Goal: Task Accomplishment & Management: Use online tool/utility

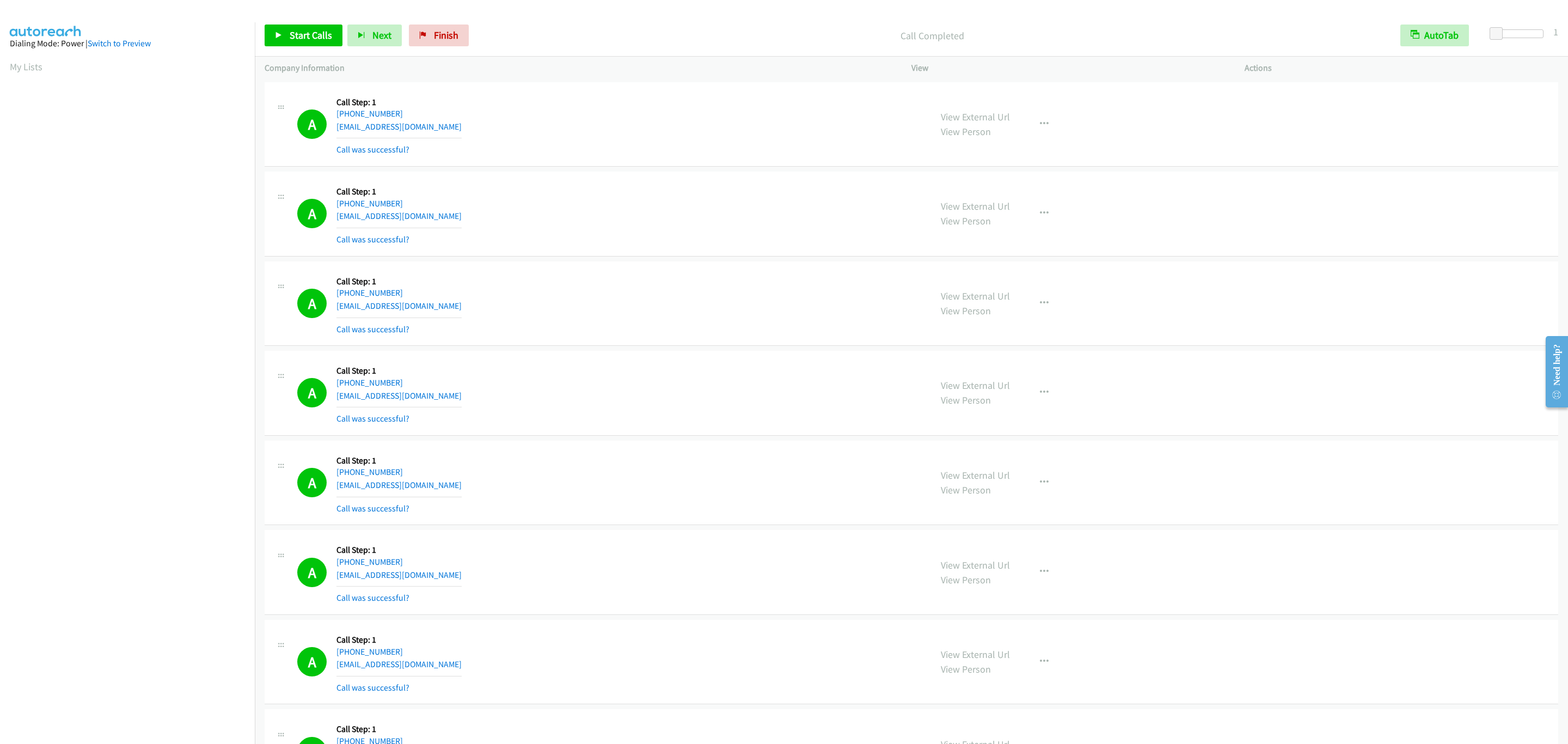
scroll to position [3917, 0]
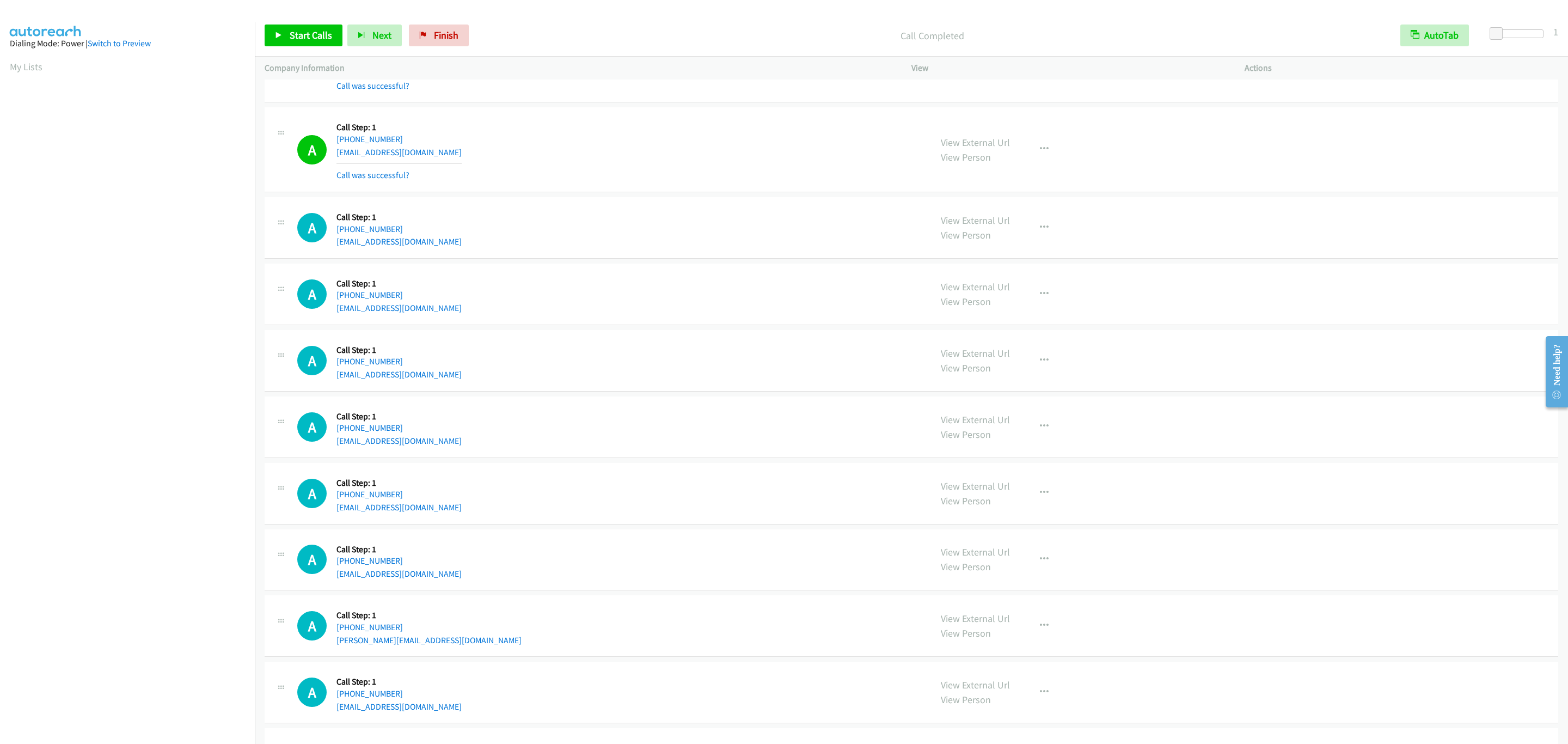
click at [1134, 144] on div "View External Url View Person View External Url Email Schedule/Manage Callback …" at bounding box center [1102, 150] width 343 height 65
click at [1247, 508] on div "View External Url View Person View External Url Email Schedule/Manage Callback …" at bounding box center [1102, 493] width 343 height 41
click at [1281, 192] on div "A Callback Scheduled Call Step: 1 America/New_York +1 561-503-3094 ademarmelo@g…" at bounding box center [911, 149] width 1294 height 85
click at [1271, 192] on div "A Callback Scheduled Call Step: 1 America/New_York +1 561-503-3094 ademarmelo@g…" at bounding box center [911, 149] width 1294 height 85
drag, startPoint x: 1256, startPoint y: 159, endPoint x: 1216, endPoint y: 160, distance: 40.0
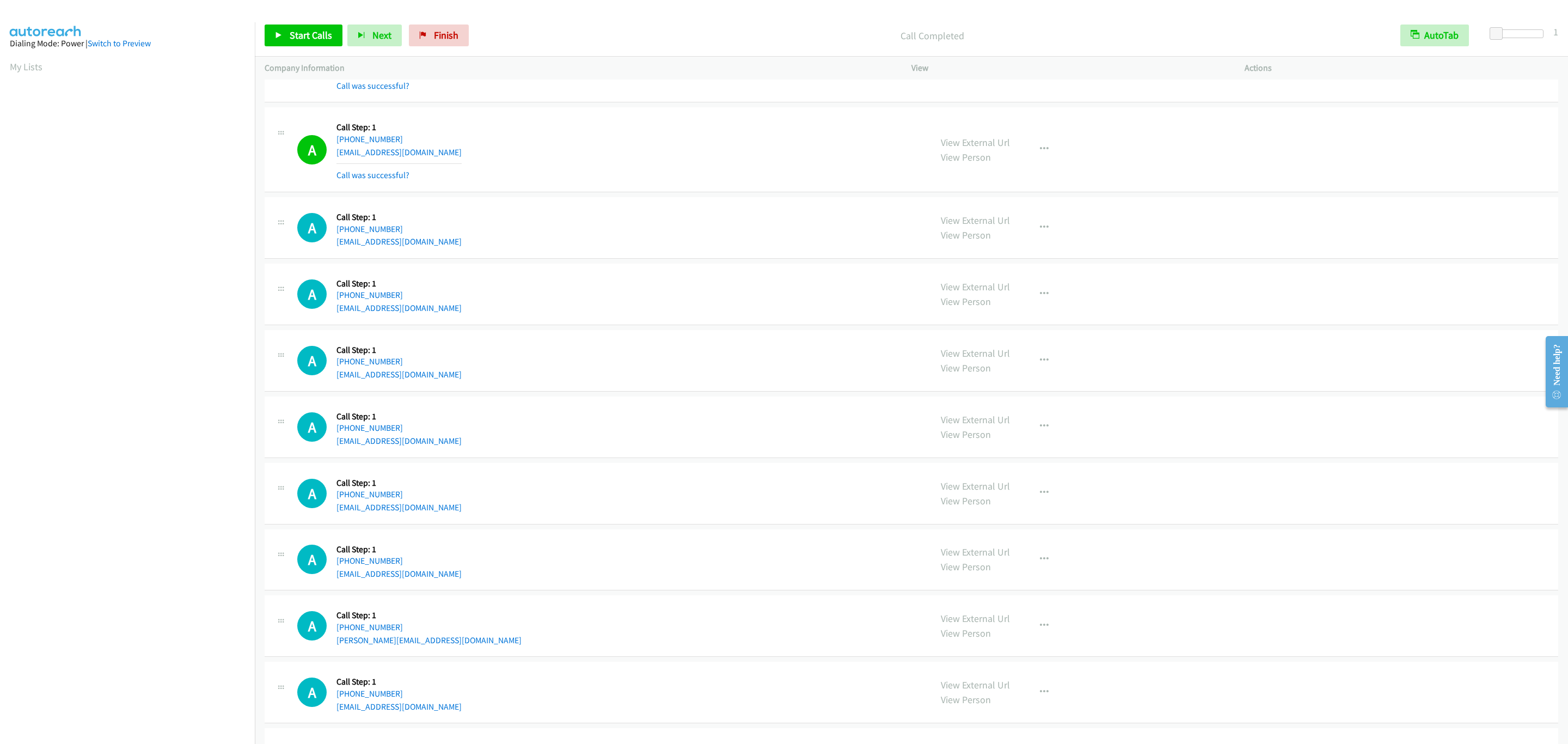
click at [1252, 161] on div "View External Url View Person View External Url Email Schedule/Manage Callback …" at bounding box center [1102, 150] width 343 height 65
click at [1115, 156] on div "View External Url View Person View External Url Email Schedule/Manage Callback …" at bounding box center [1102, 150] width 343 height 65
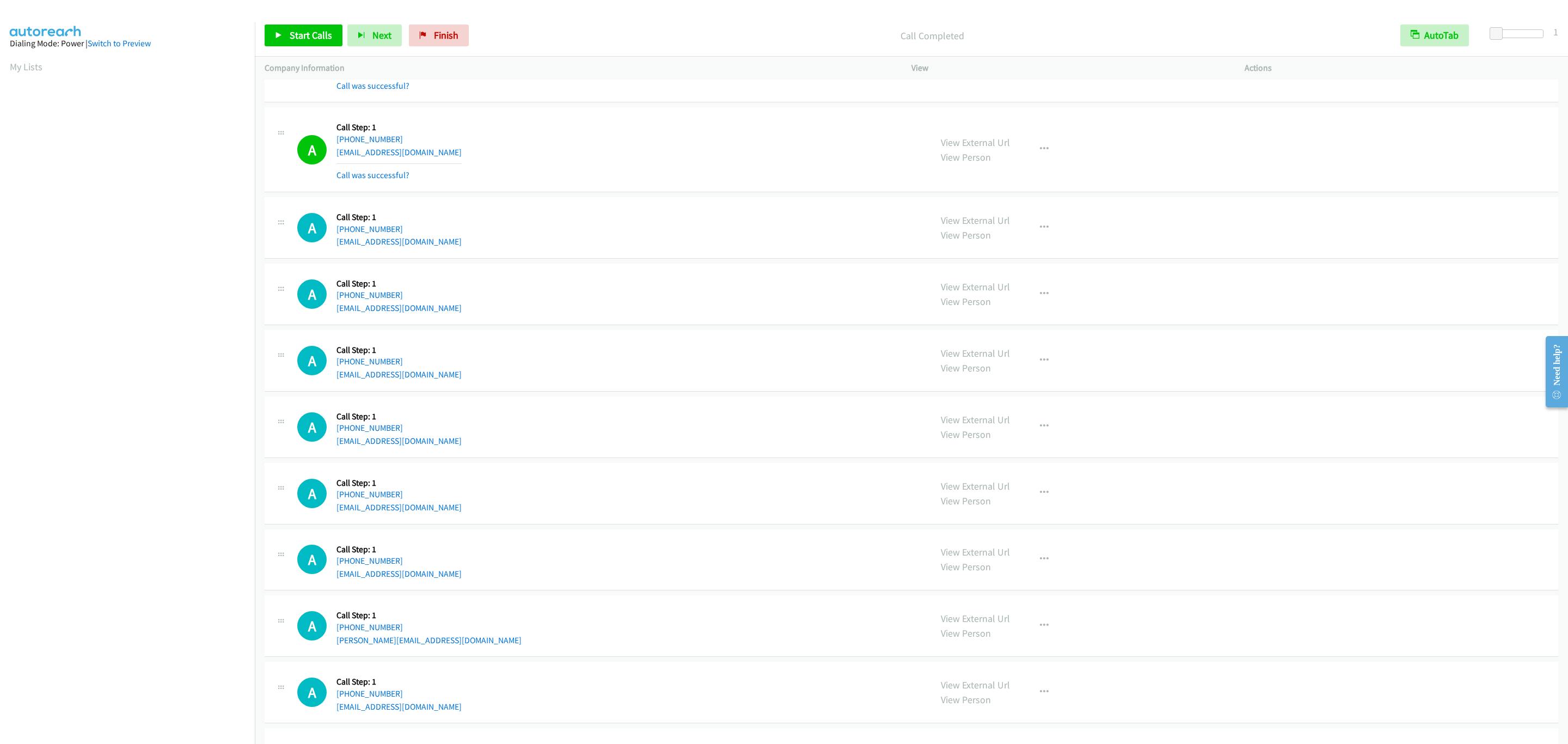
click at [1115, 156] on div "View External Url View Person View External Url Email Schedule/Manage Callback …" at bounding box center [1102, 150] width 343 height 65
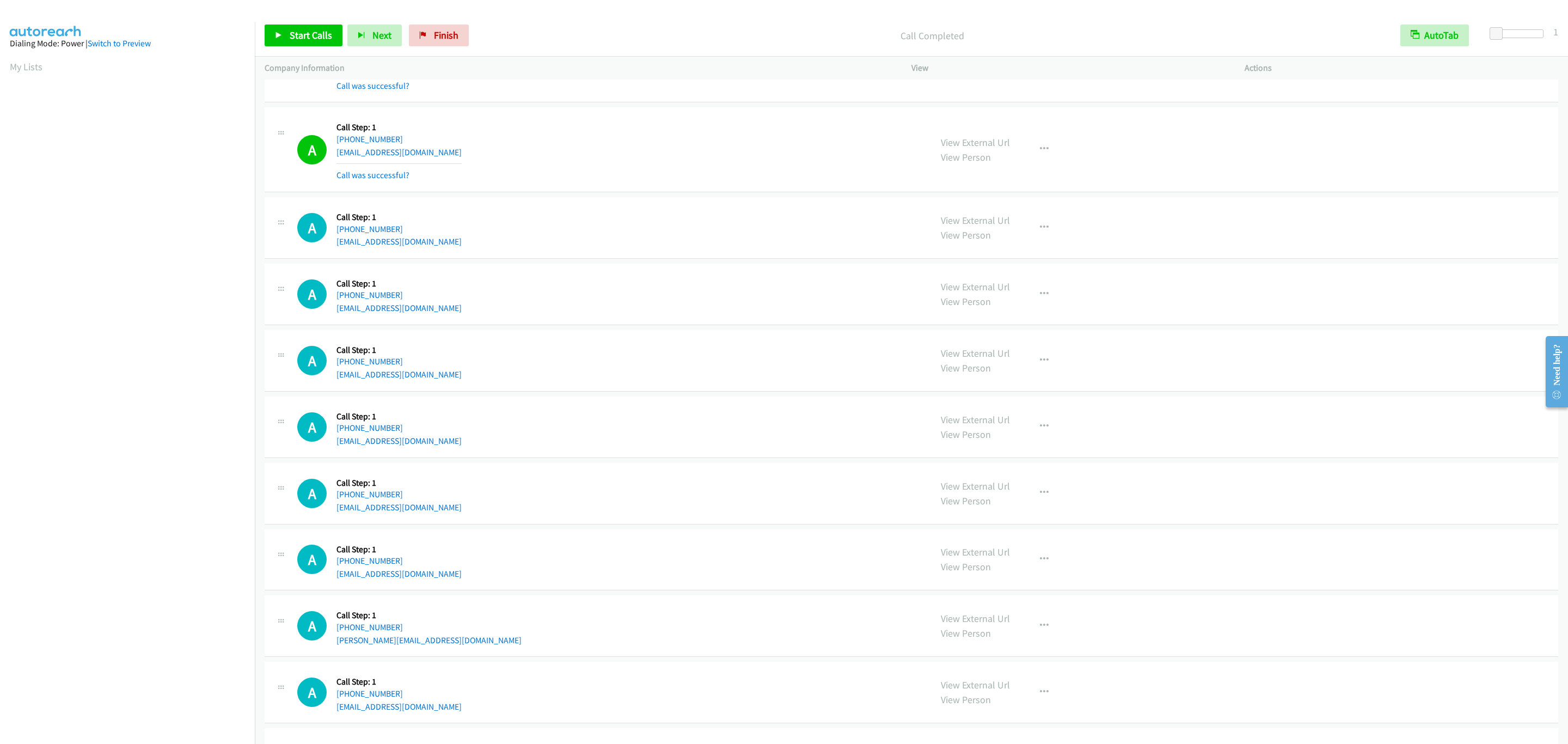
click at [1115, 156] on div "View External Url View Person View External Url Email Schedule/Manage Callback …" at bounding box center [1102, 150] width 343 height 65
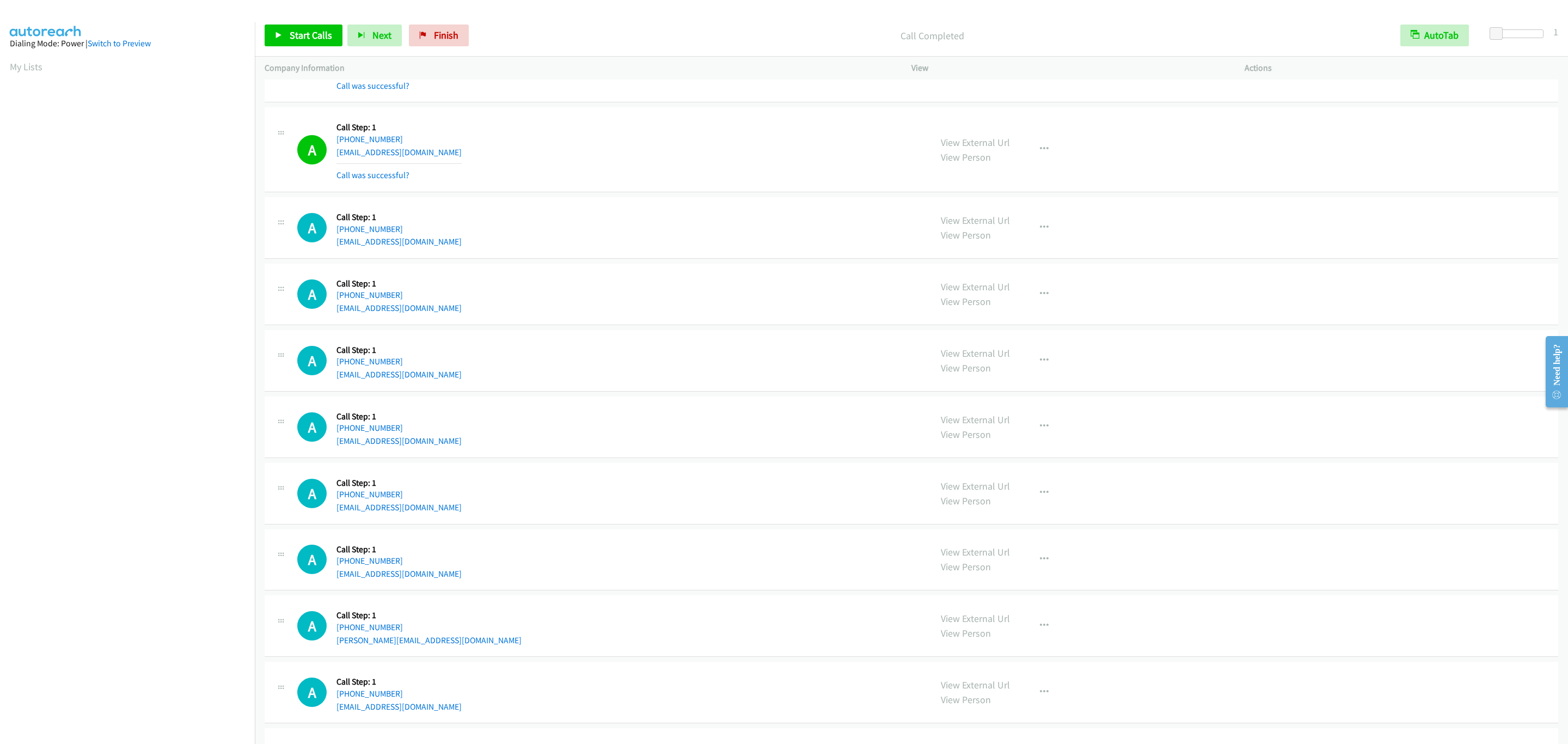
click at [1115, 156] on div "View External Url View Person View External Url Email Schedule/Manage Callback …" at bounding box center [1102, 150] width 343 height 65
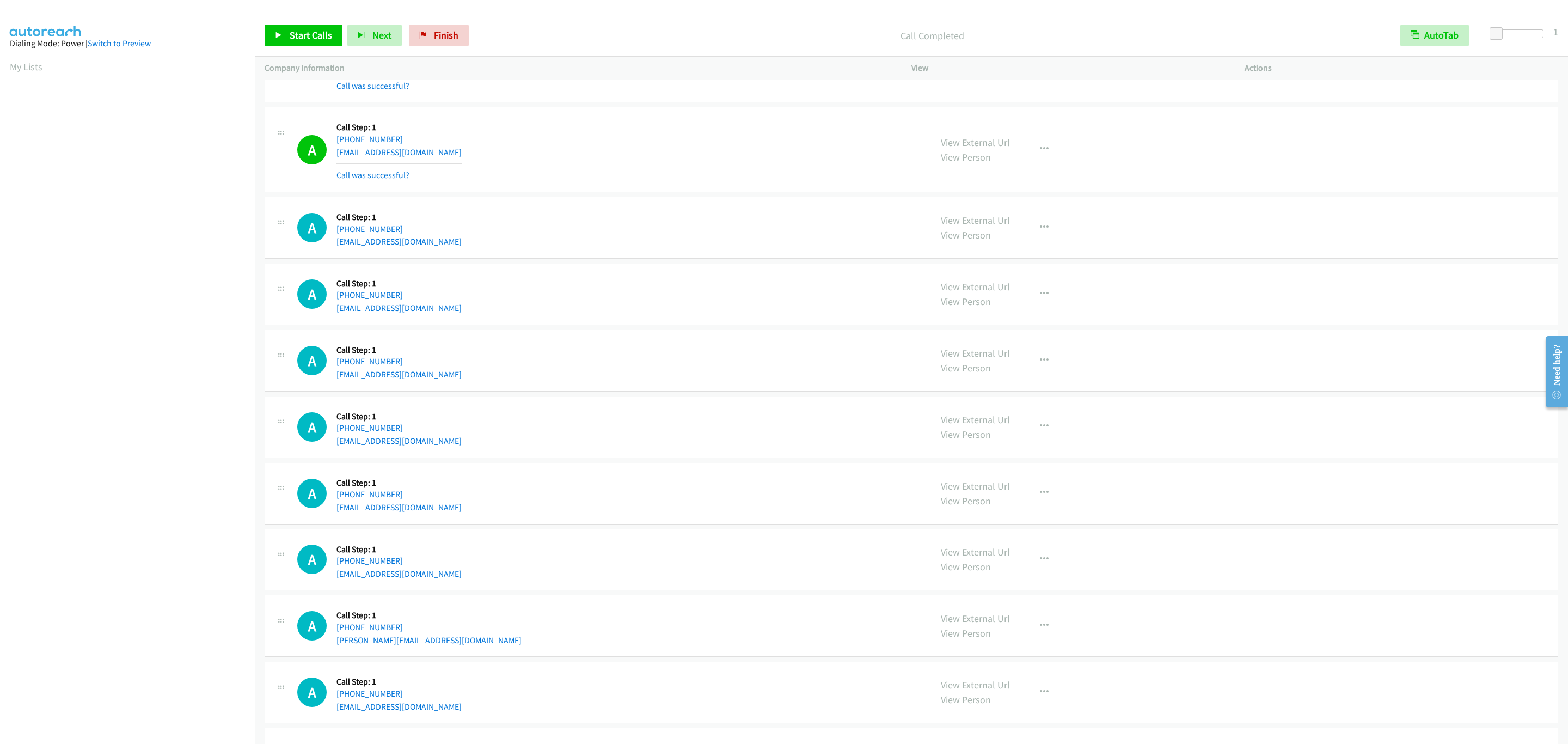
click at [1115, 156] on div "View External Url View Person View External Url Email Schedule/Manage Callback …" at bounding box center [1102, 150] width 343 height 65
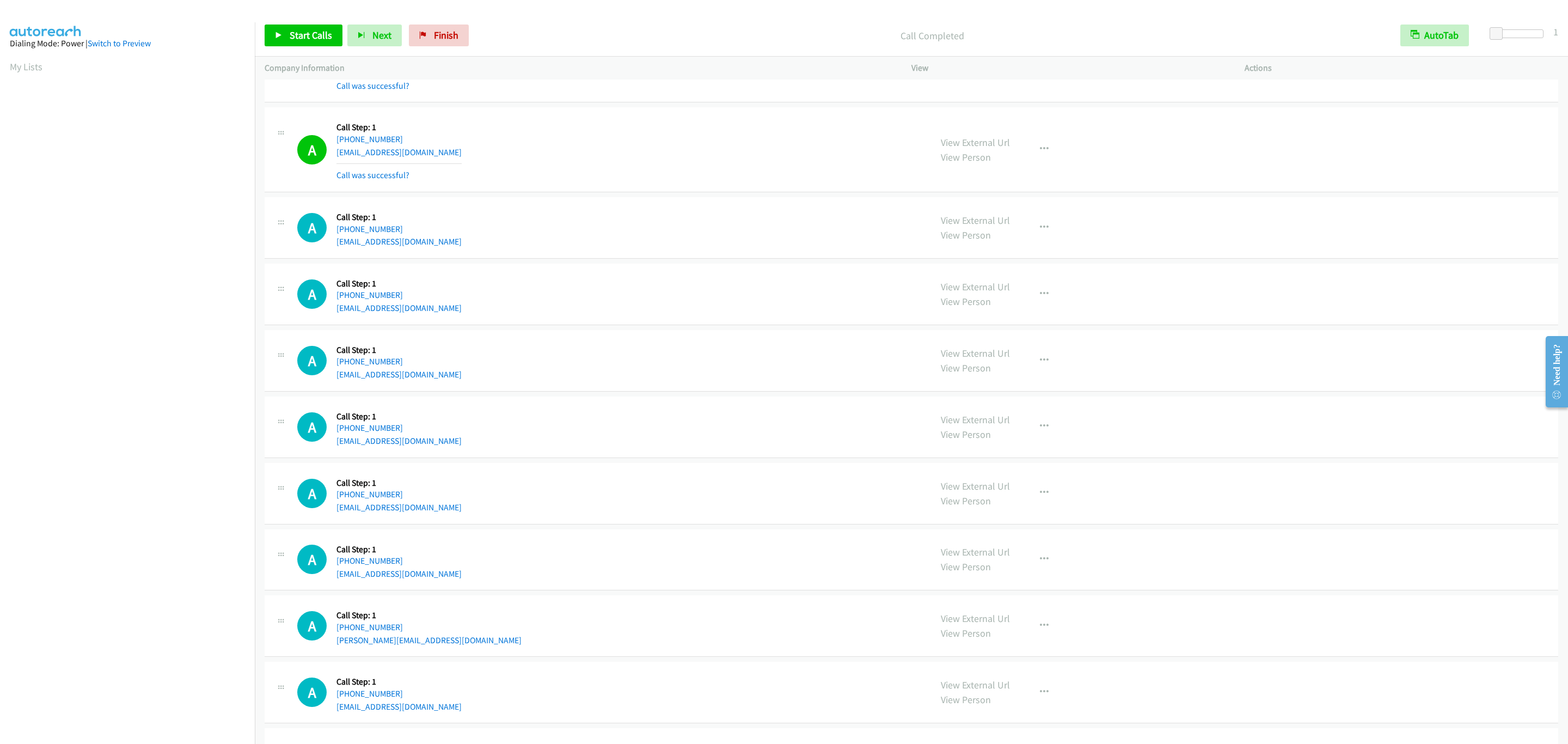
click at [1115, 156] on div "View External Url View Person View External Url Email Schedule/Manage Callback …" at bounding box center [1102, 150] width 343 height 65
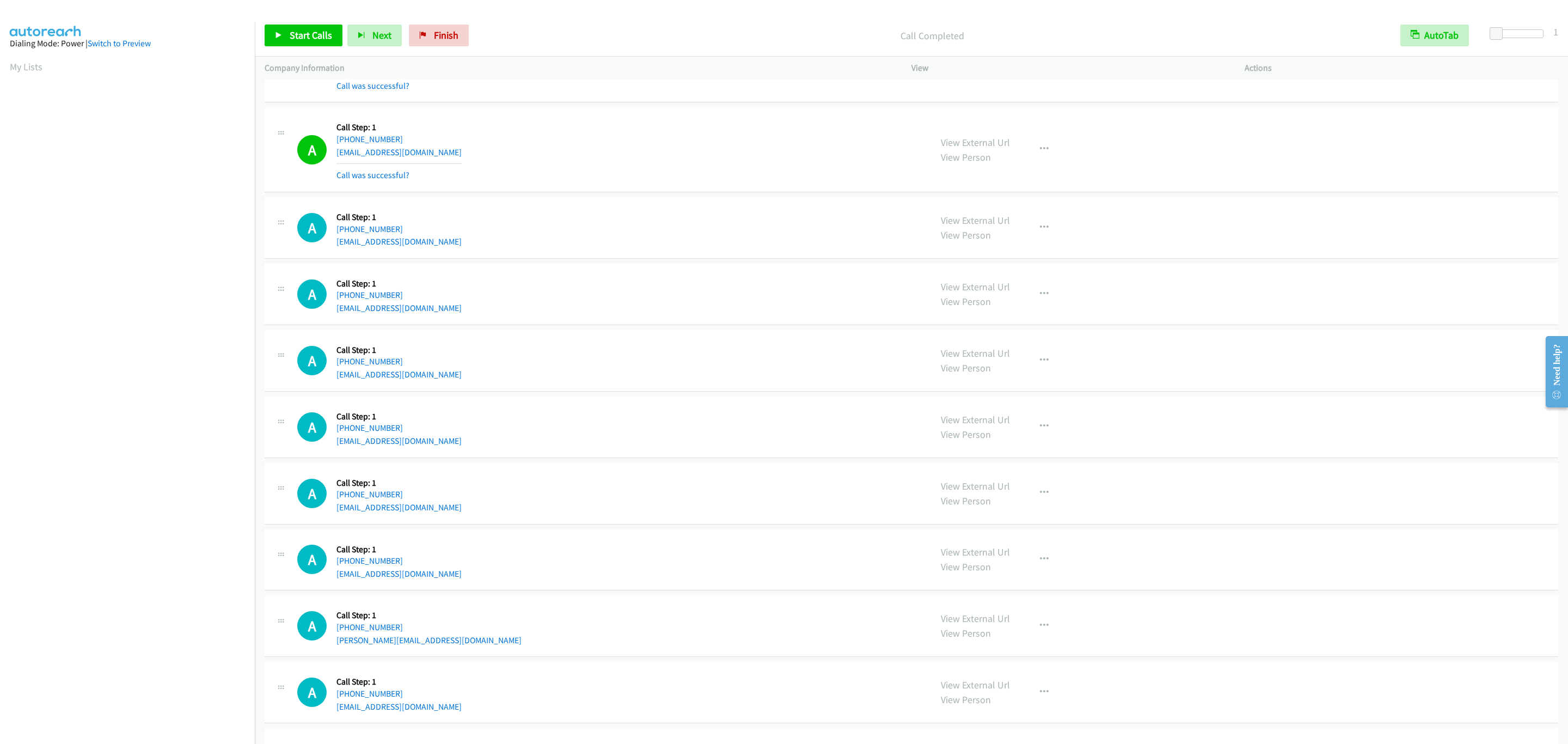
click at [1115, 156] on div "View External Url View Person View External Url Email Schedule/Manage Callback …" at bounding box center [1102, 150] width 343 height 65
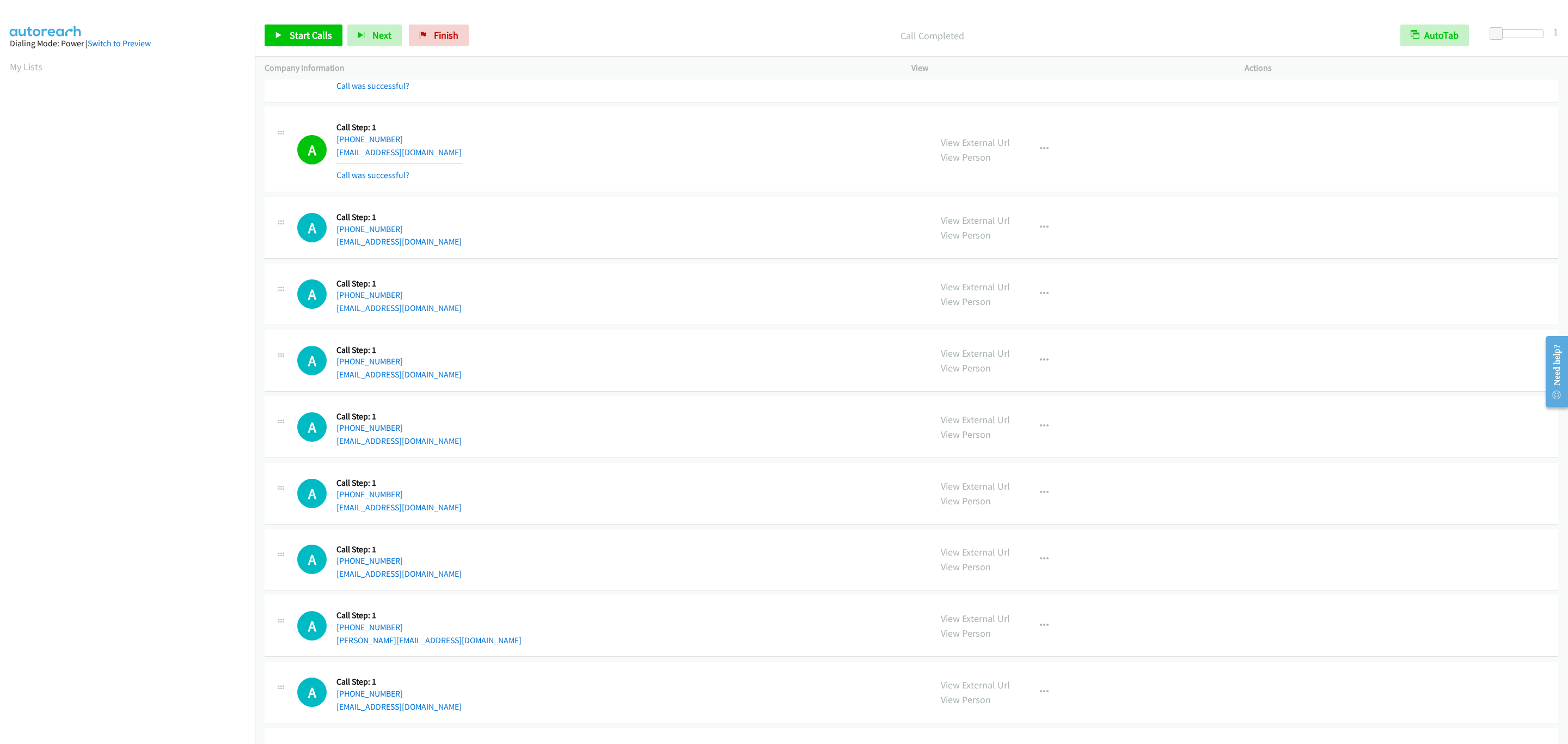
click at [1115, 156] on div "View External Url View Person View External Url Email Schedule/Manage Callback …" at bounding box center [1102, 150] width 343 height 65
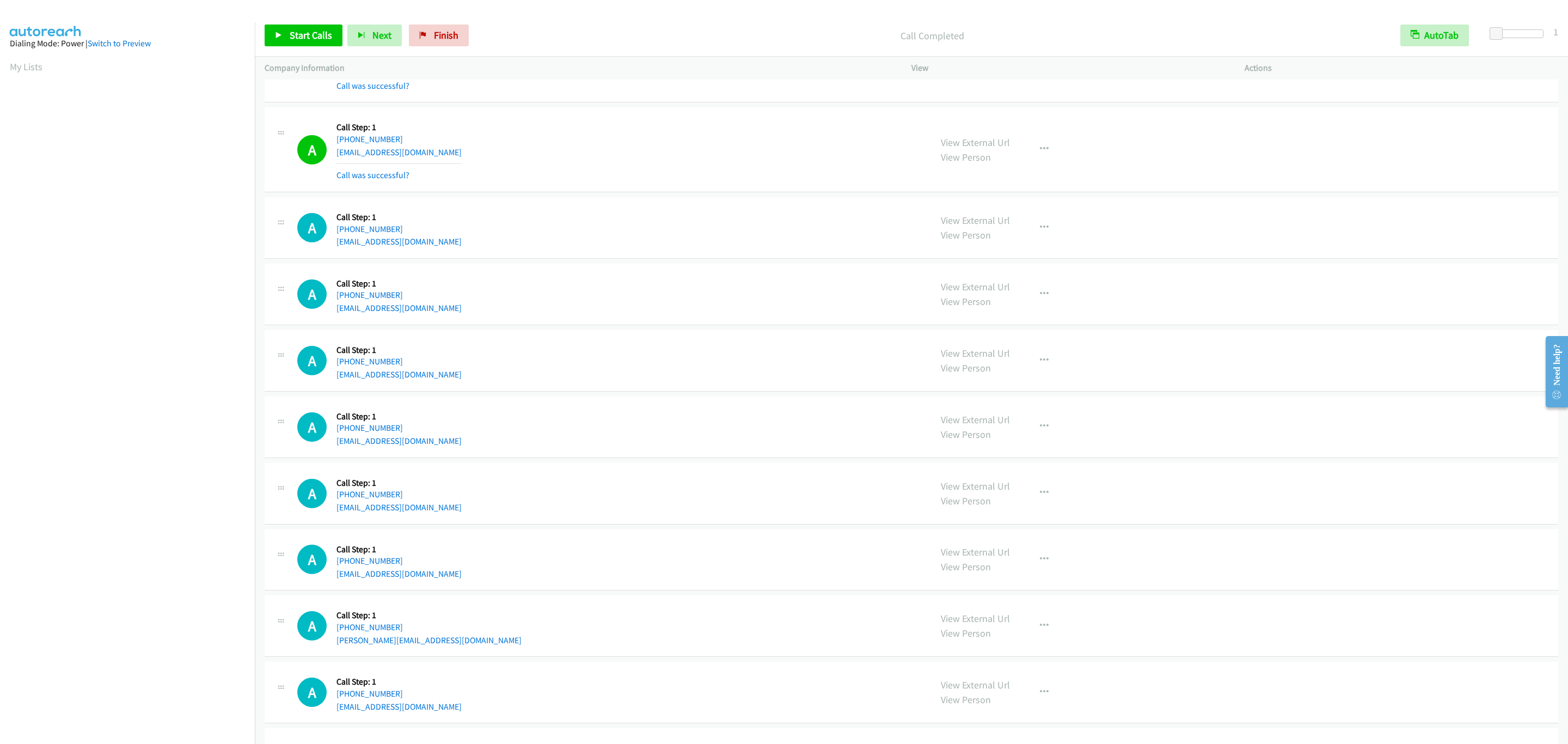
click at [1115, 156] on div "View External Url View Person View External Url Email Schedule/Manage Callback …" at bounding box center [1102, 150] width 343 height 65
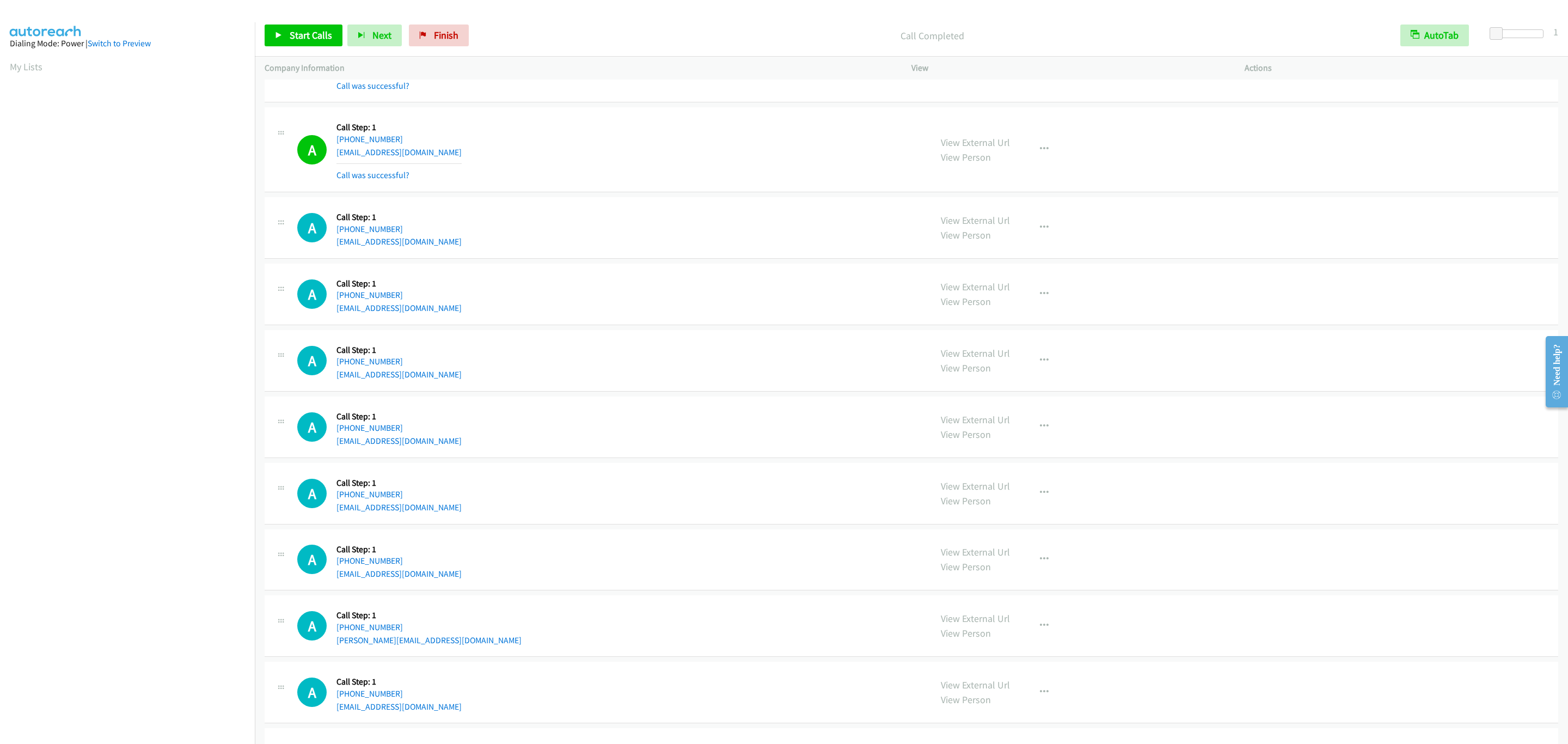
click at [1115, 156] on div "View External Url View Person View External Url Email Schedule/Manage Callback …" at bounding box center [1102, 150] width 343 height 65
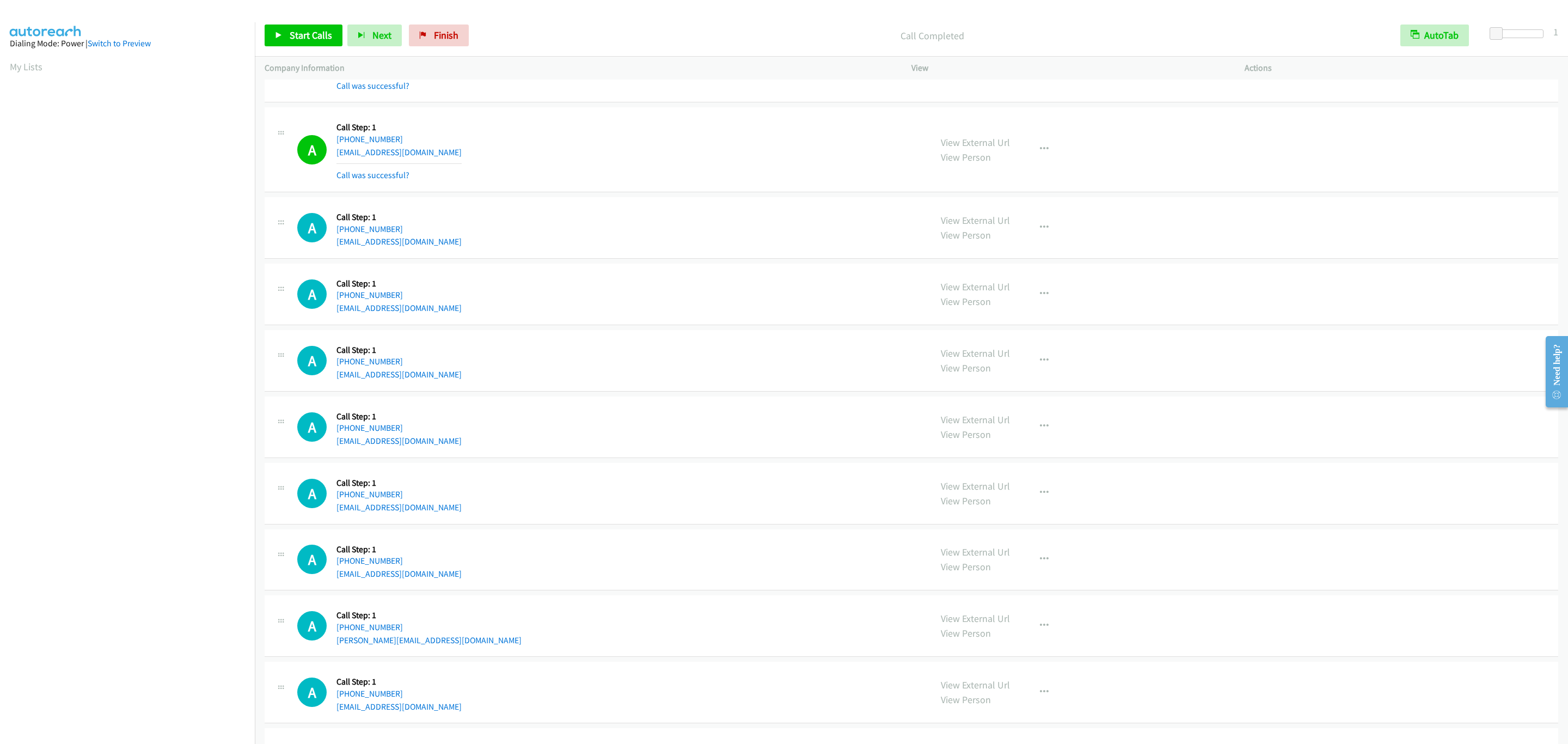
click at [1115, 156] on div "View External Url View Person View External Url Email Schedule/Manage Callback …" at bounding box center [1102, 150] width 343 height 65
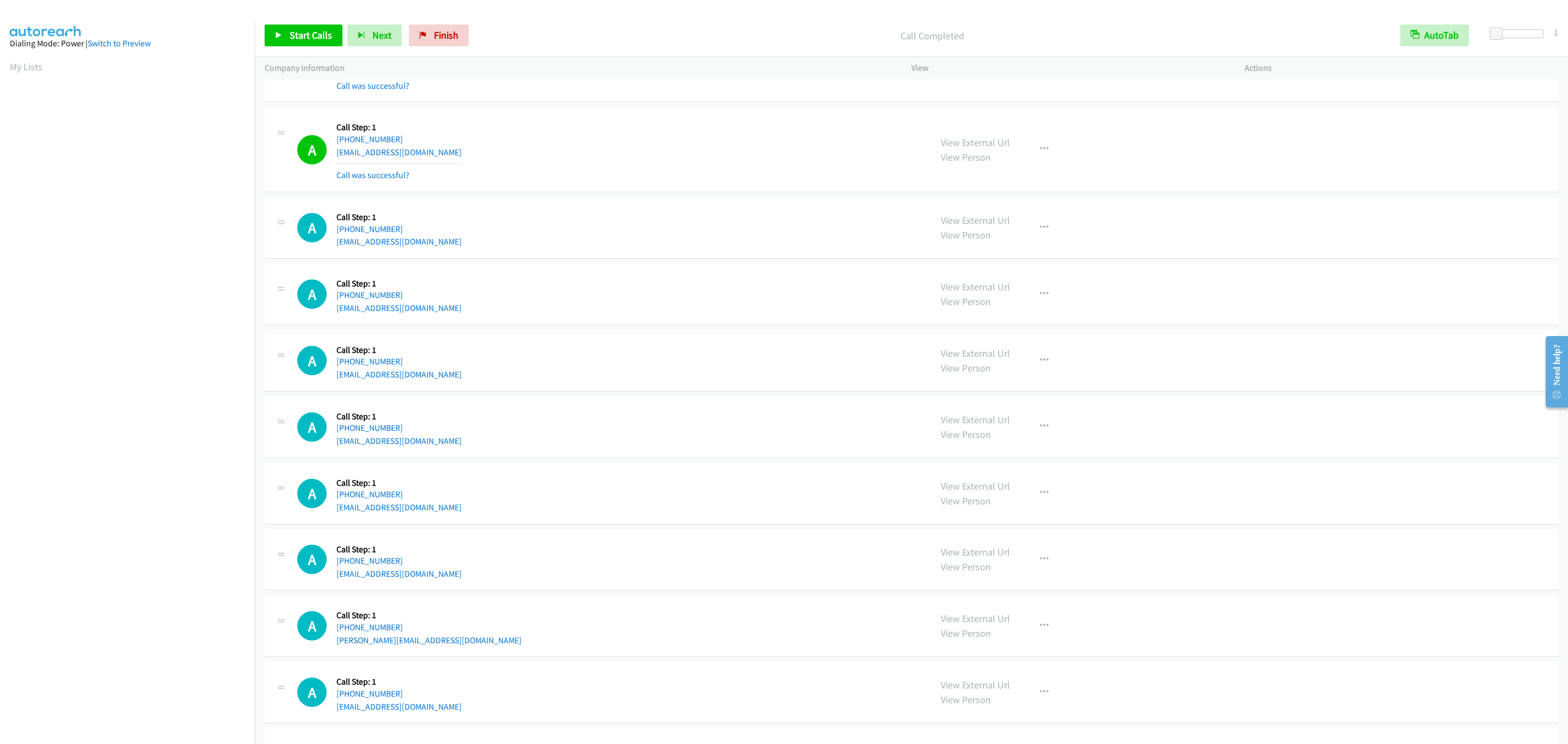
click at [1115, 156] on div "View External Url View Person View External Url Email Schedule/Manage Callback …" at bounding box center [1102, 150] width 343 height 65
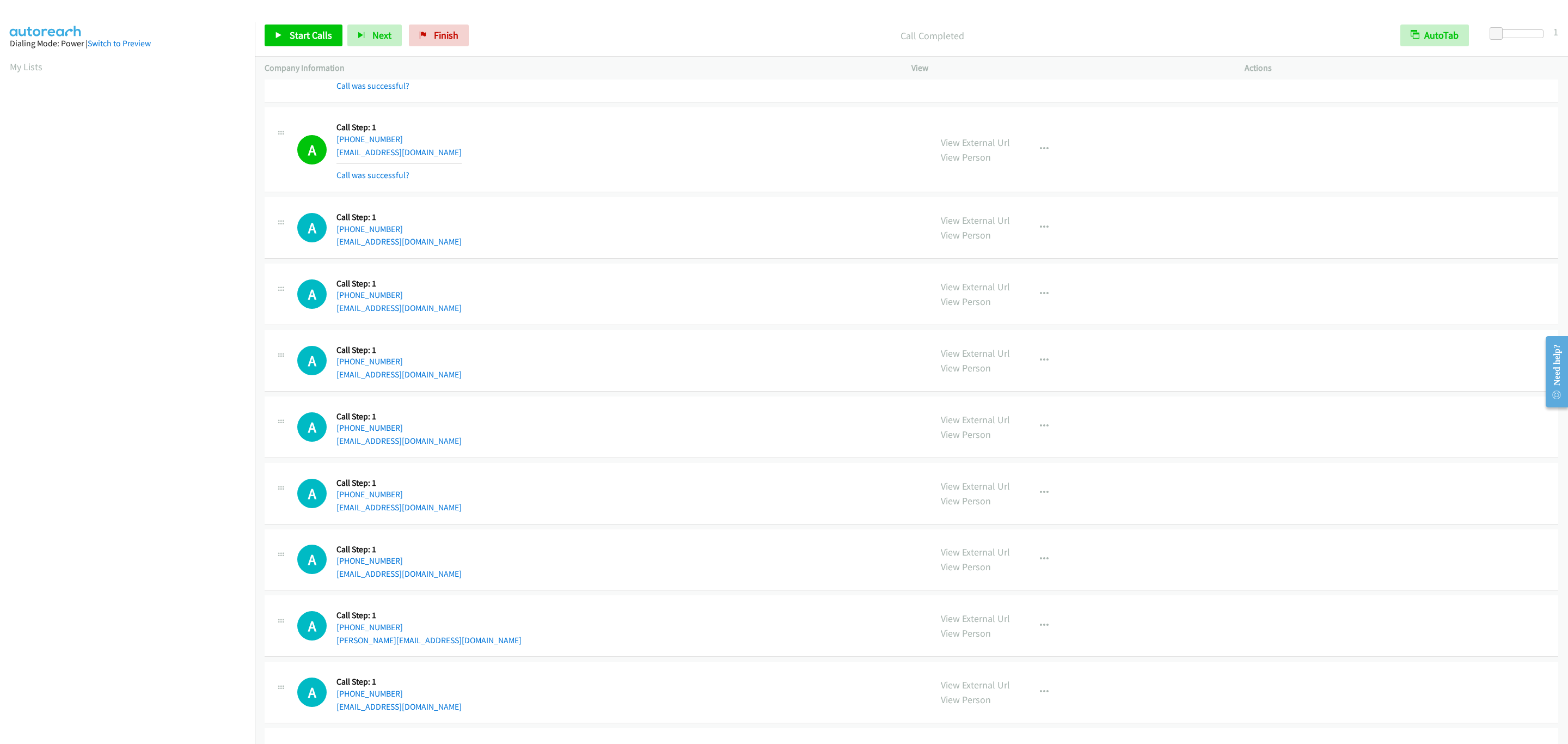
click at [1115, 156] on div "View External Url View Person View External Url Email Schedule/Manage Callback …" at bounding box center [1102, 150] width 343 height 65
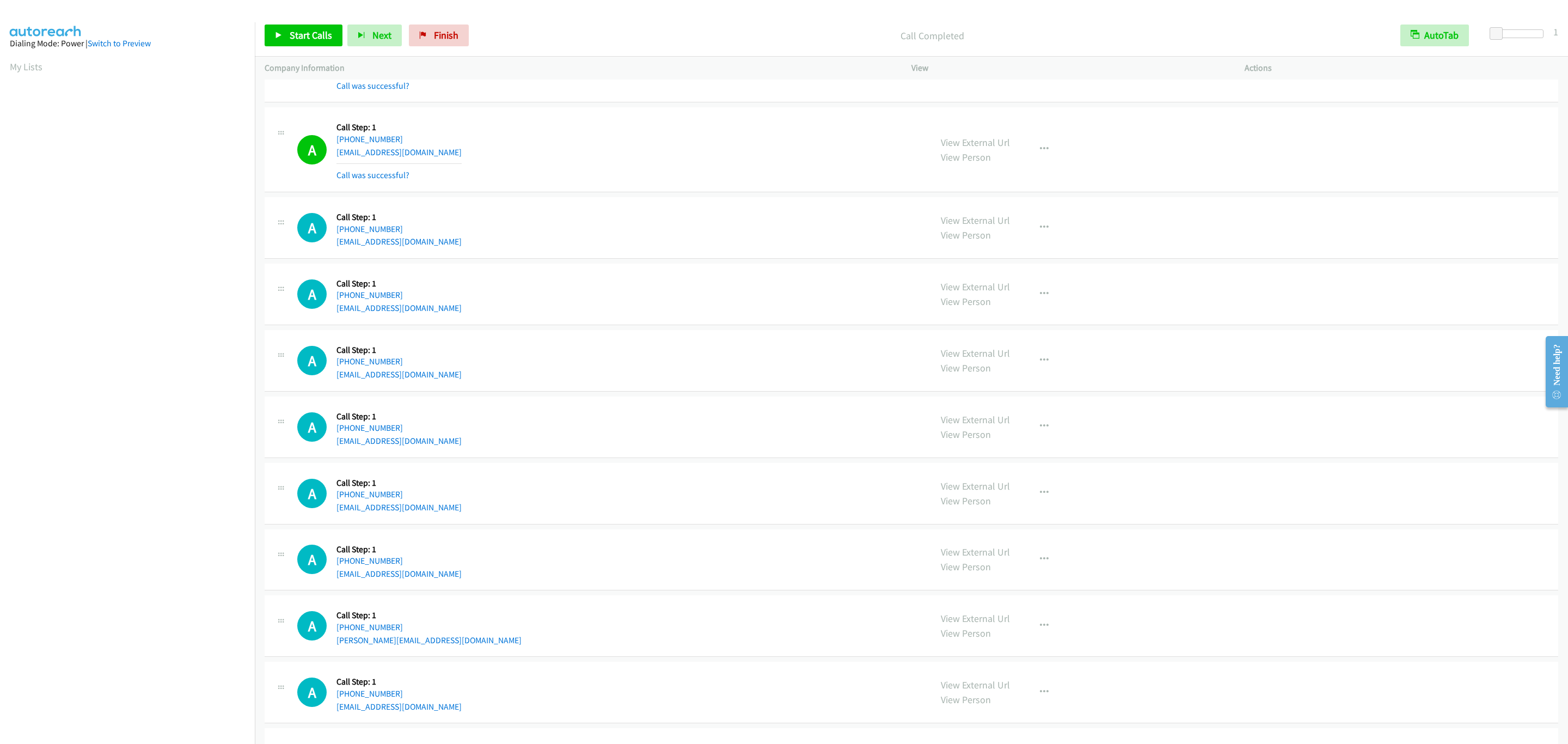
click at [1115, 156] on div "View External Url View Person View External Url Email Schedule/Manage Callback …" at bounding box center [1102, 150] width 343 height 65
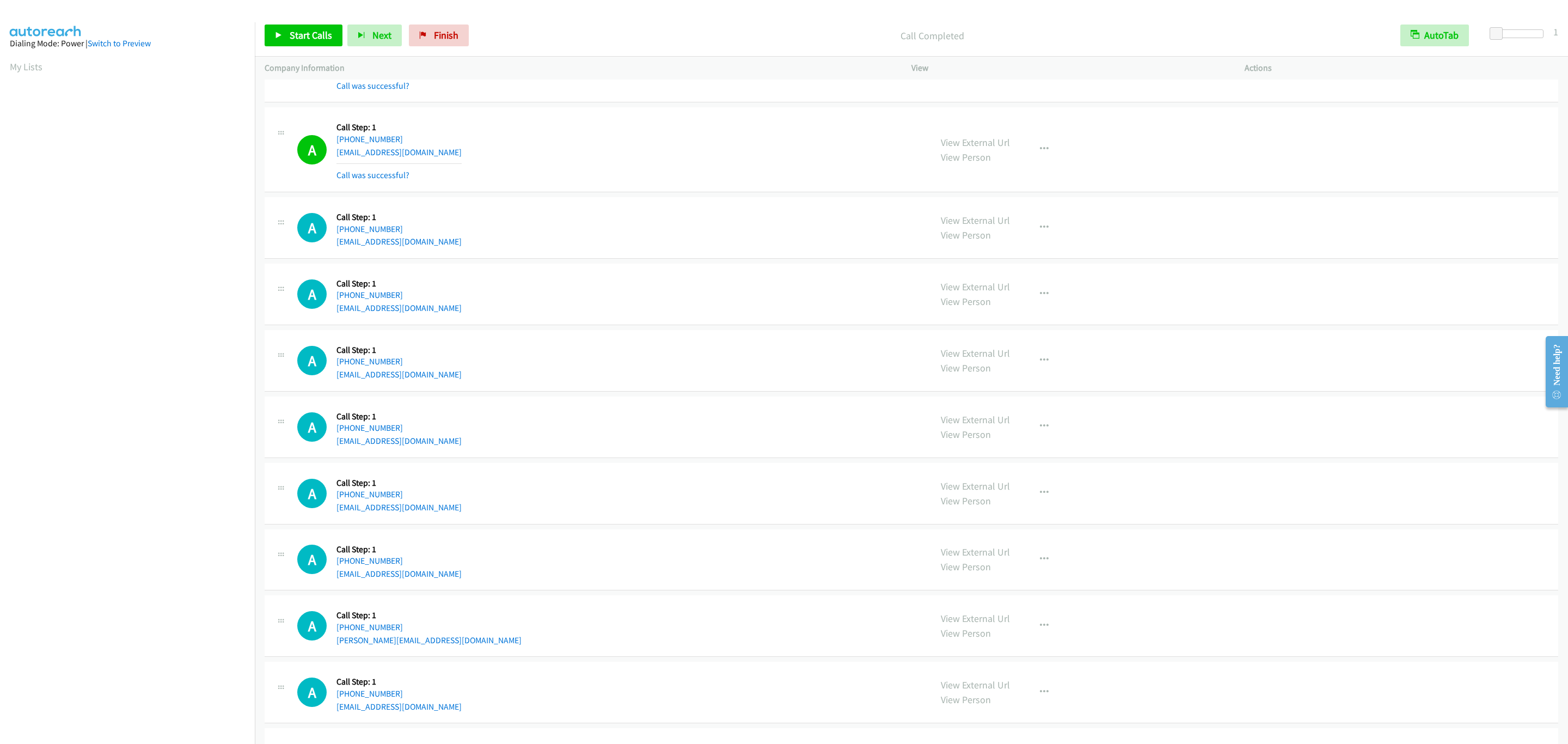
click at [1115, 156] on div "View External Url View Person View External Url Email Schedule/Manage Callback …" at bounding box center [1102, 150] width 343 height 65
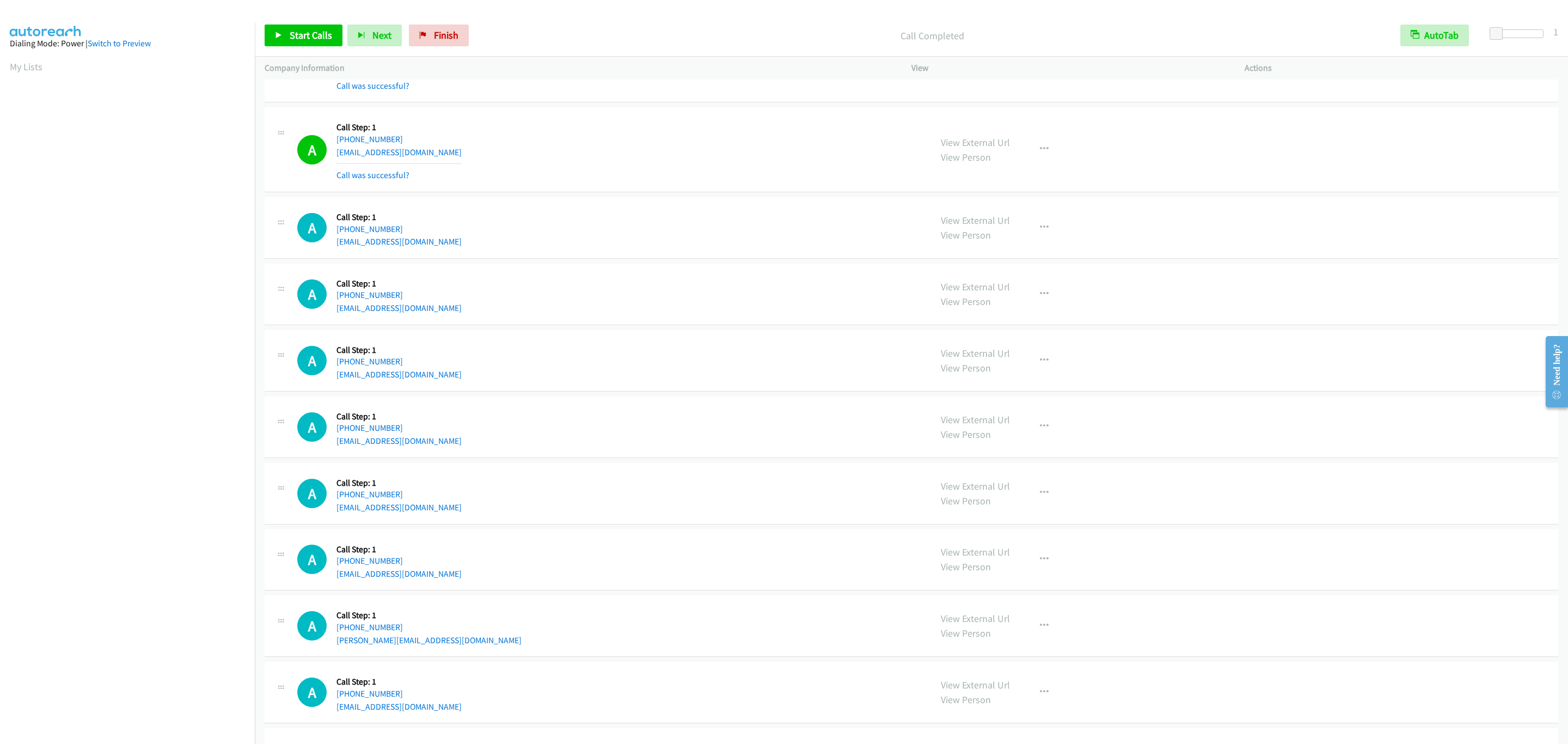
click at [1115, 156] on div "View External Url View Person View External Url Email Schedule/Manage Callback …" at bounding box center [1102, 150] width 343 height 65
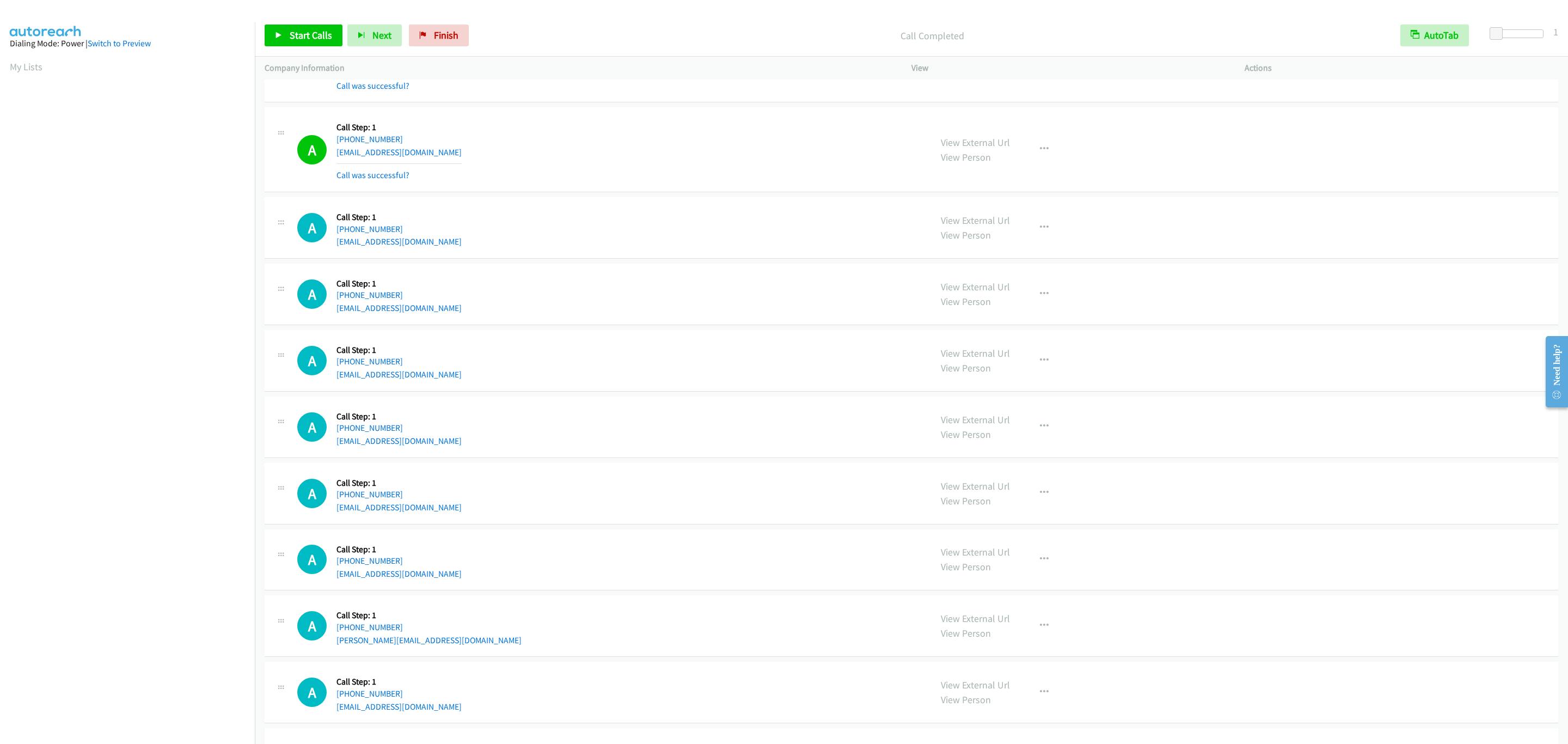
click at [1115, 156] on div "View External Url View Person View External Url Email Schedule/Manage Callback …" at bounding box center [1102, 150] width 343 height 65
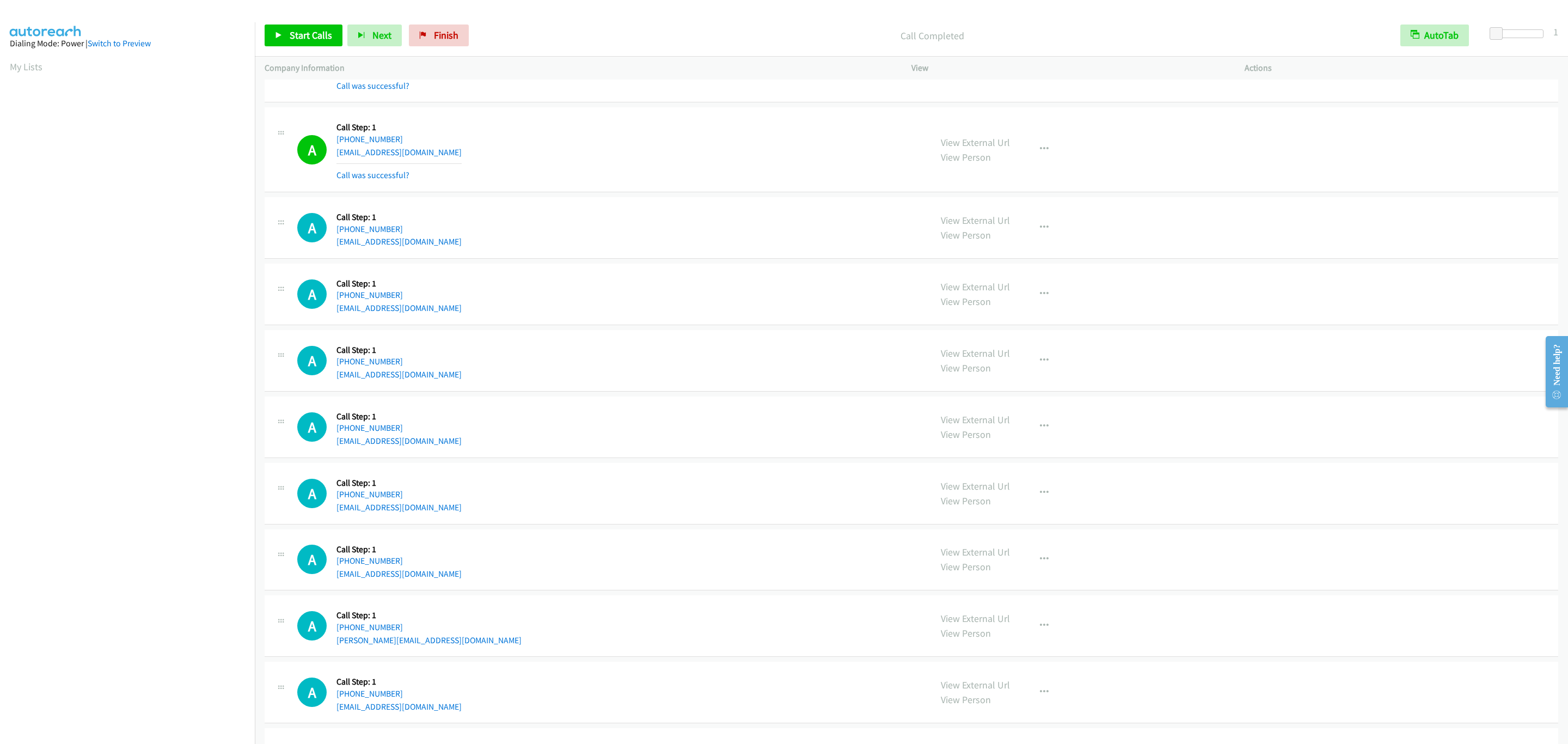
click at [1115, 156] on div "View External Url View Person View External Url Email Schedule/Manage Callback …" at bounding box center [1102, 150] width 343 height 65
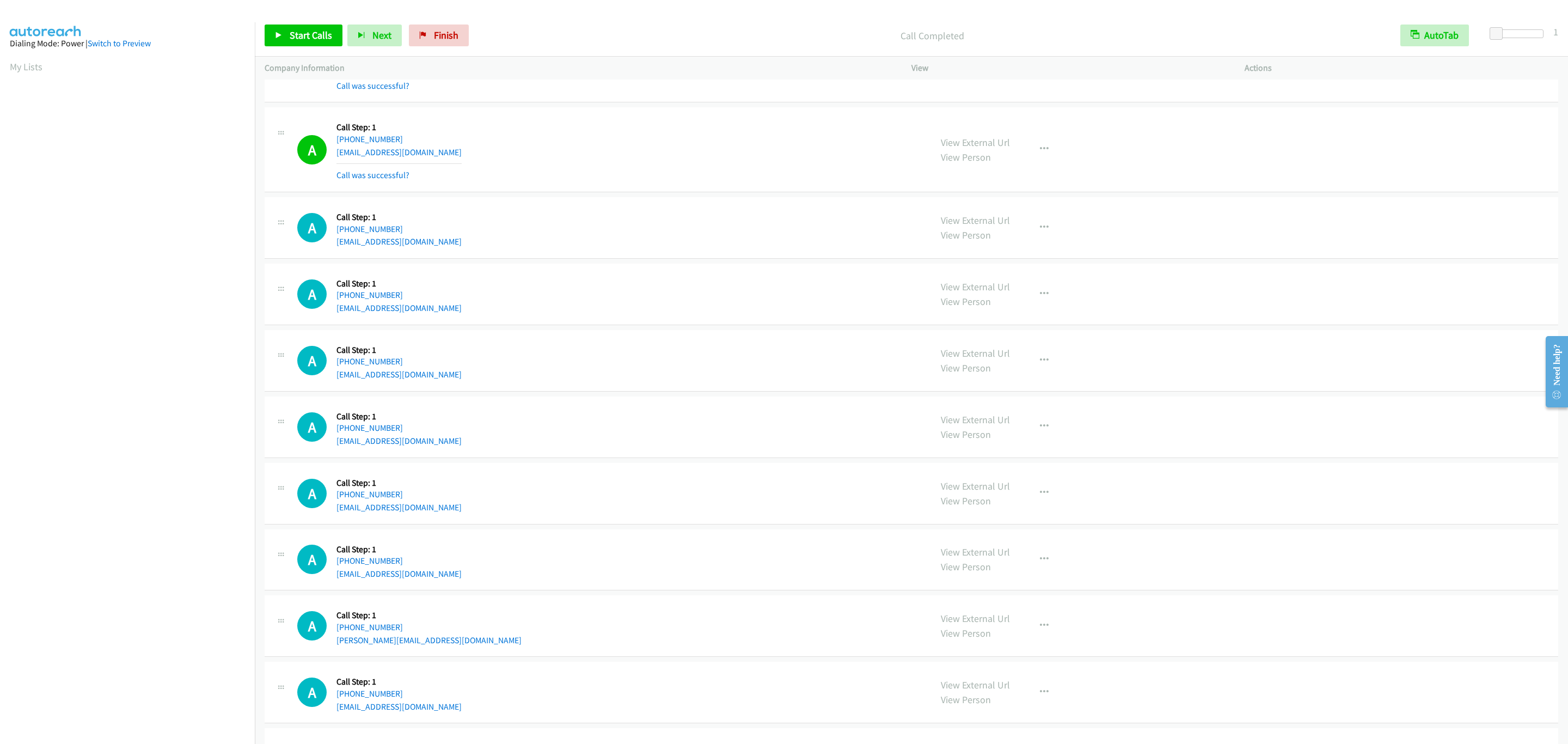
click at [1115, 156] on div "View External Url View Person View External Url Email Schedule/Manage Callback …" at bounding box center [1102, 150] width 343 height 65
click at [543, 237] on div "A Callback Scheduled Call Step: 1 America/New_York +1 313-598-9630 karenvesprin…" at bounding box center [609, 227] width 624 height 41
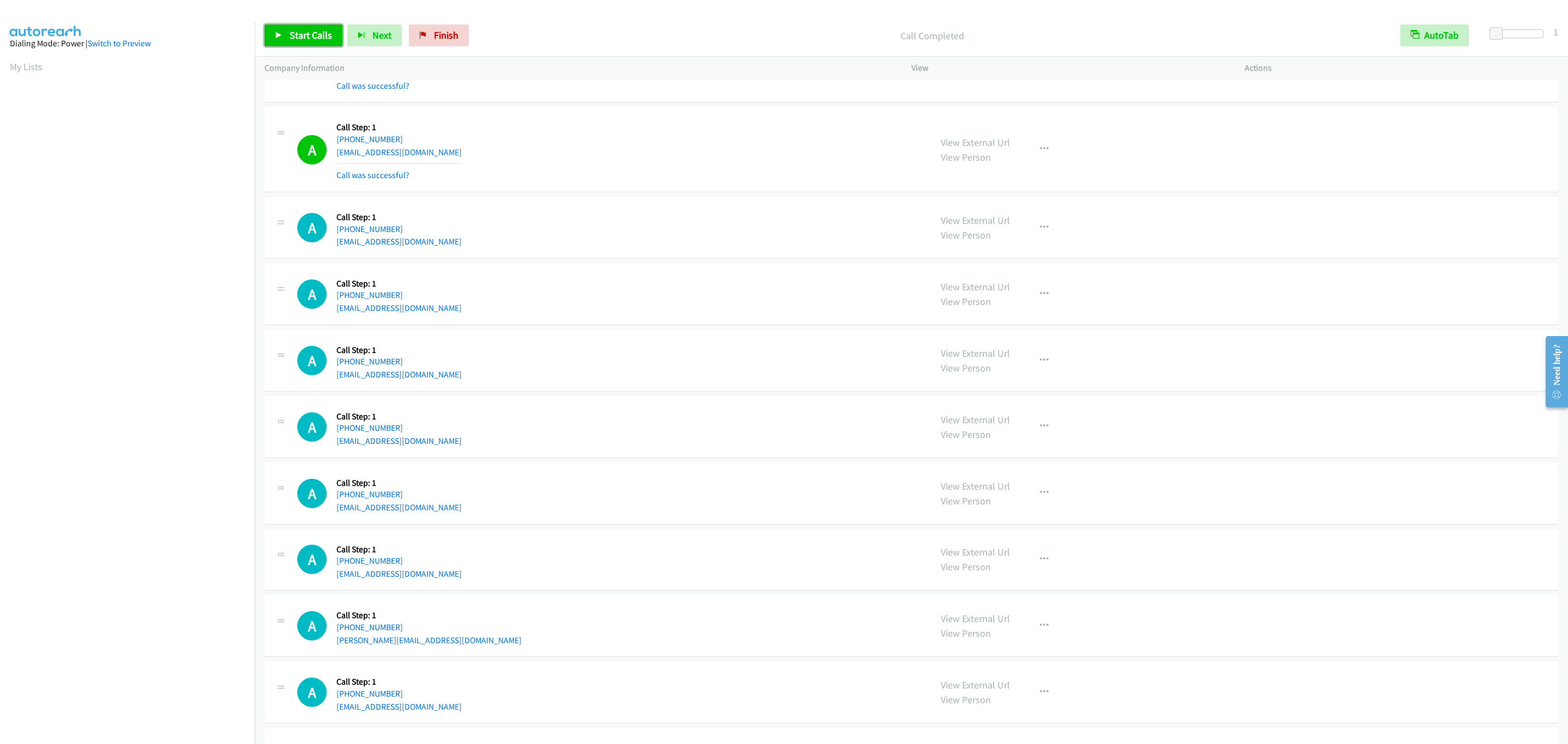
click at [293, 26] on link "Start Calls" at bounding box center [303, 35] width 78 height 22
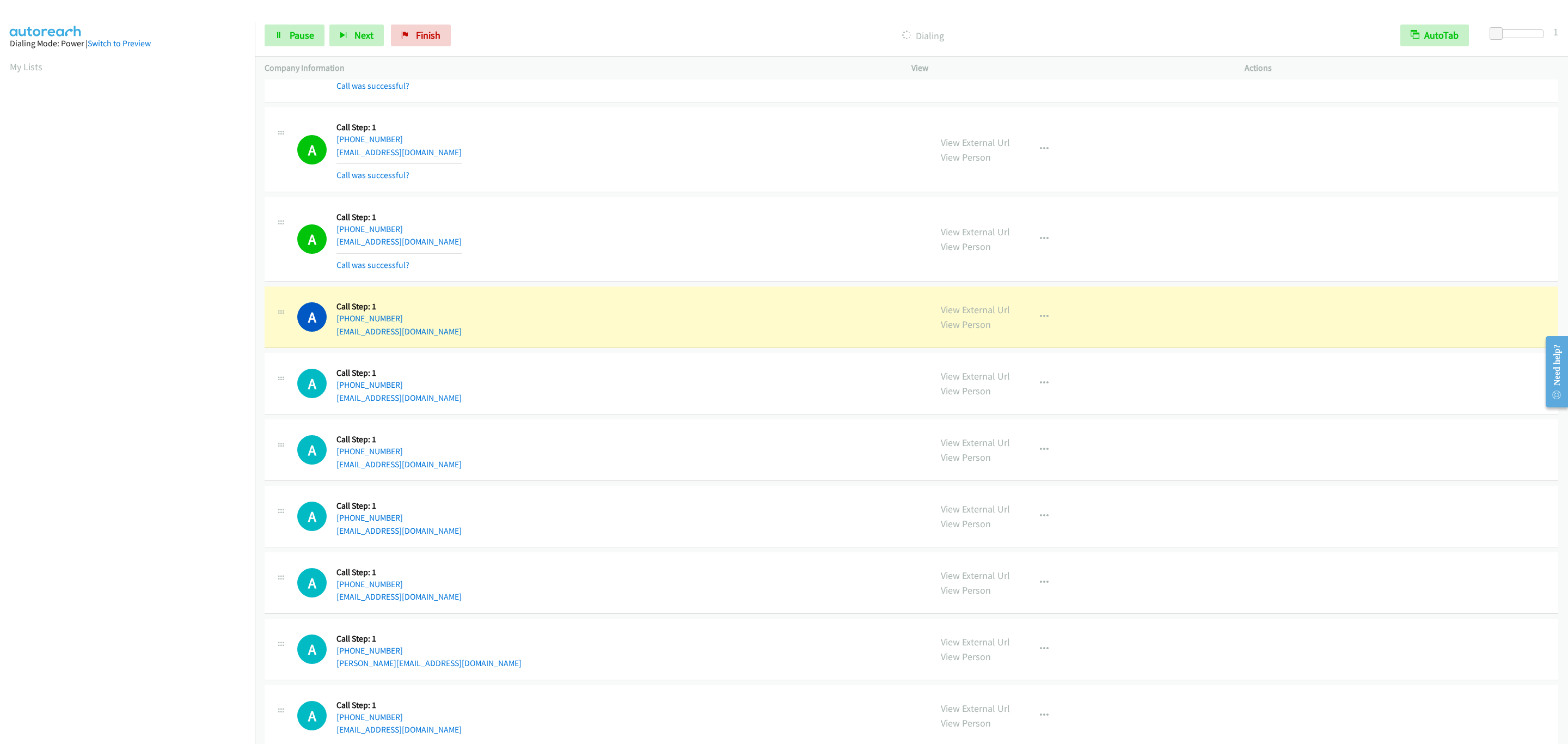
click at [138, 601] on iframe "To enrich screen reader interactions, please activate Accessibility in Grammarl…" at bounding box center [132, 342] width 245 height 517
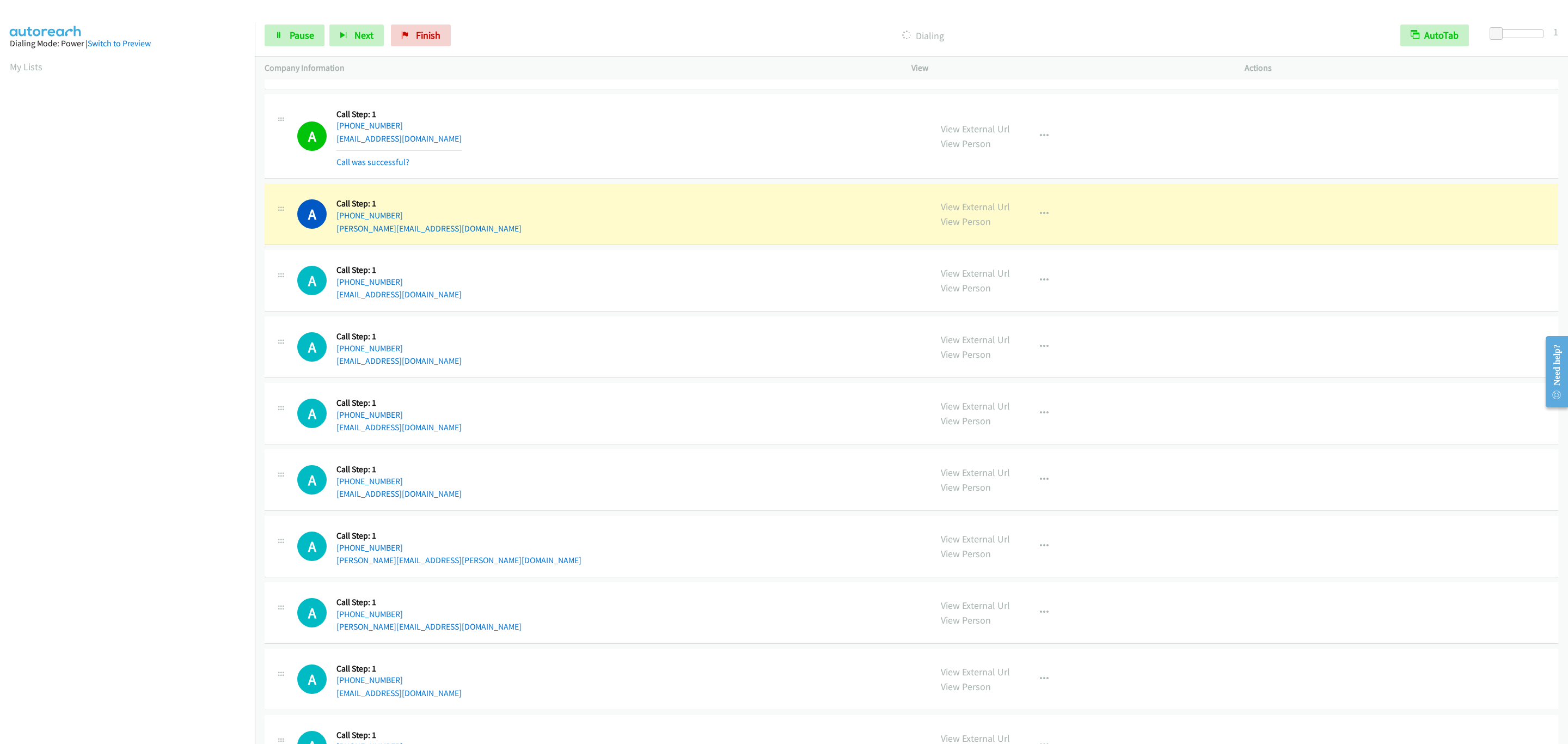
scroll to position [4549, 0]
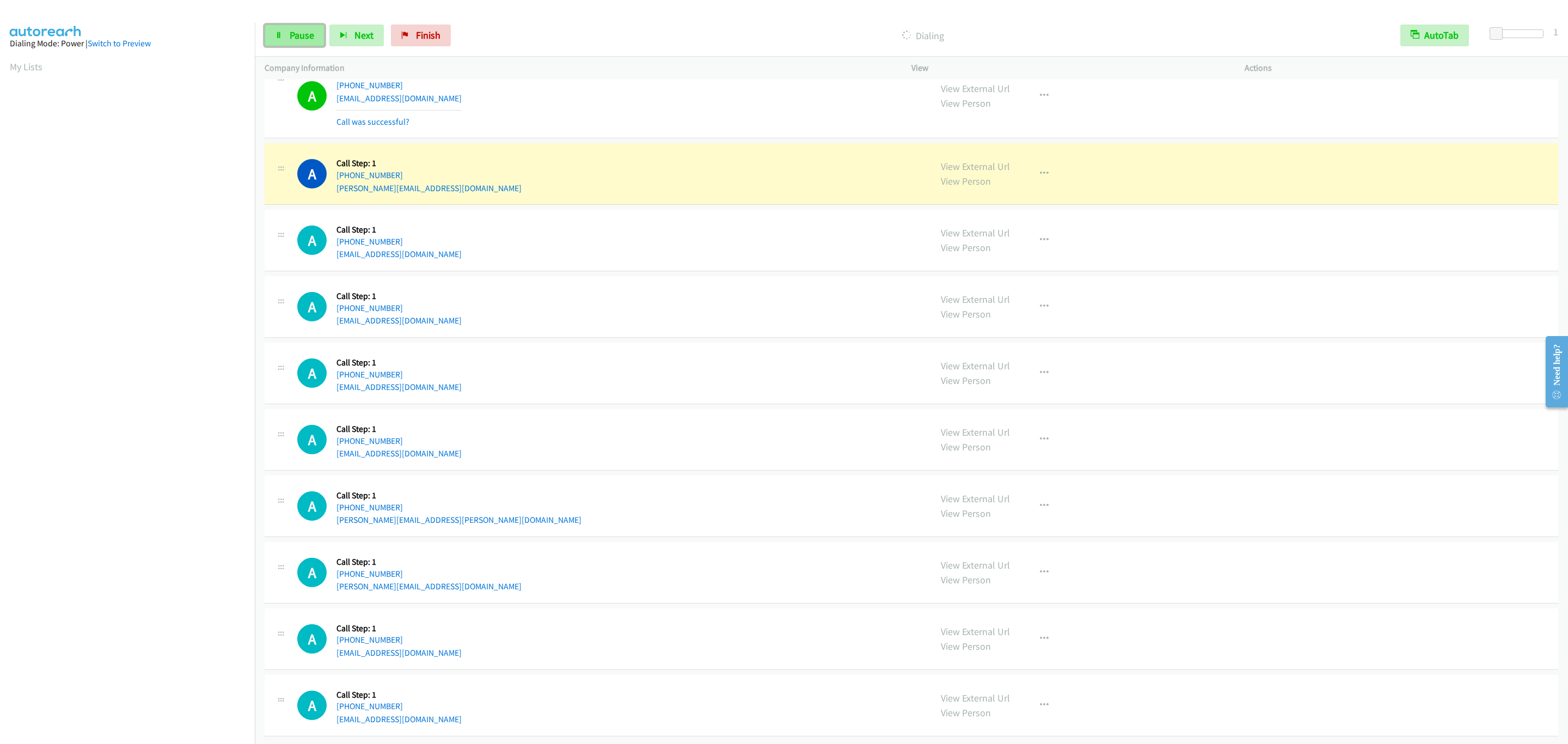
click at [285, 26] on link "Pause" at bounding box center [294, 35] width 60 height 22
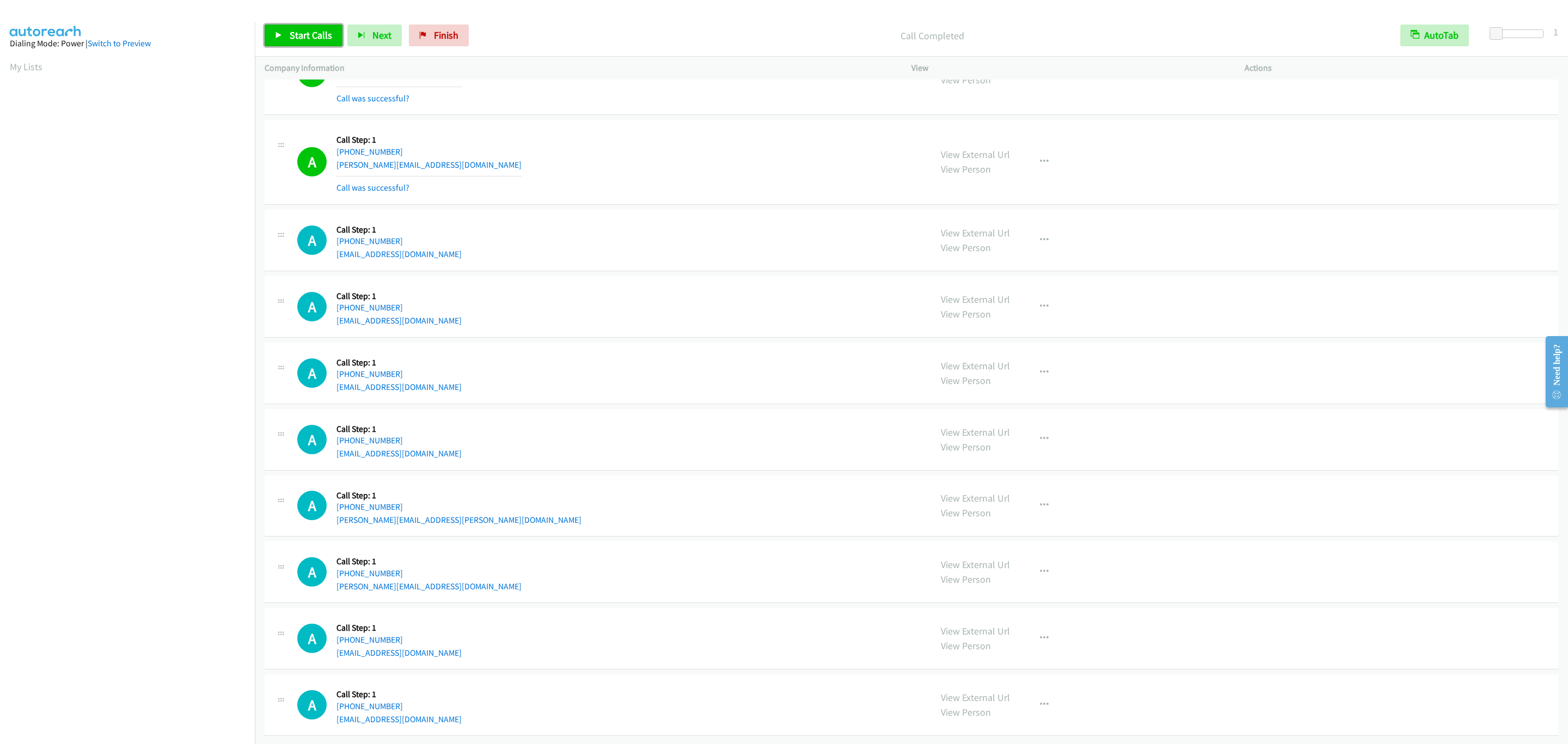
click at [317, 26] on link "Start Calls" at bounding box center [303, 35] width 78 height 22
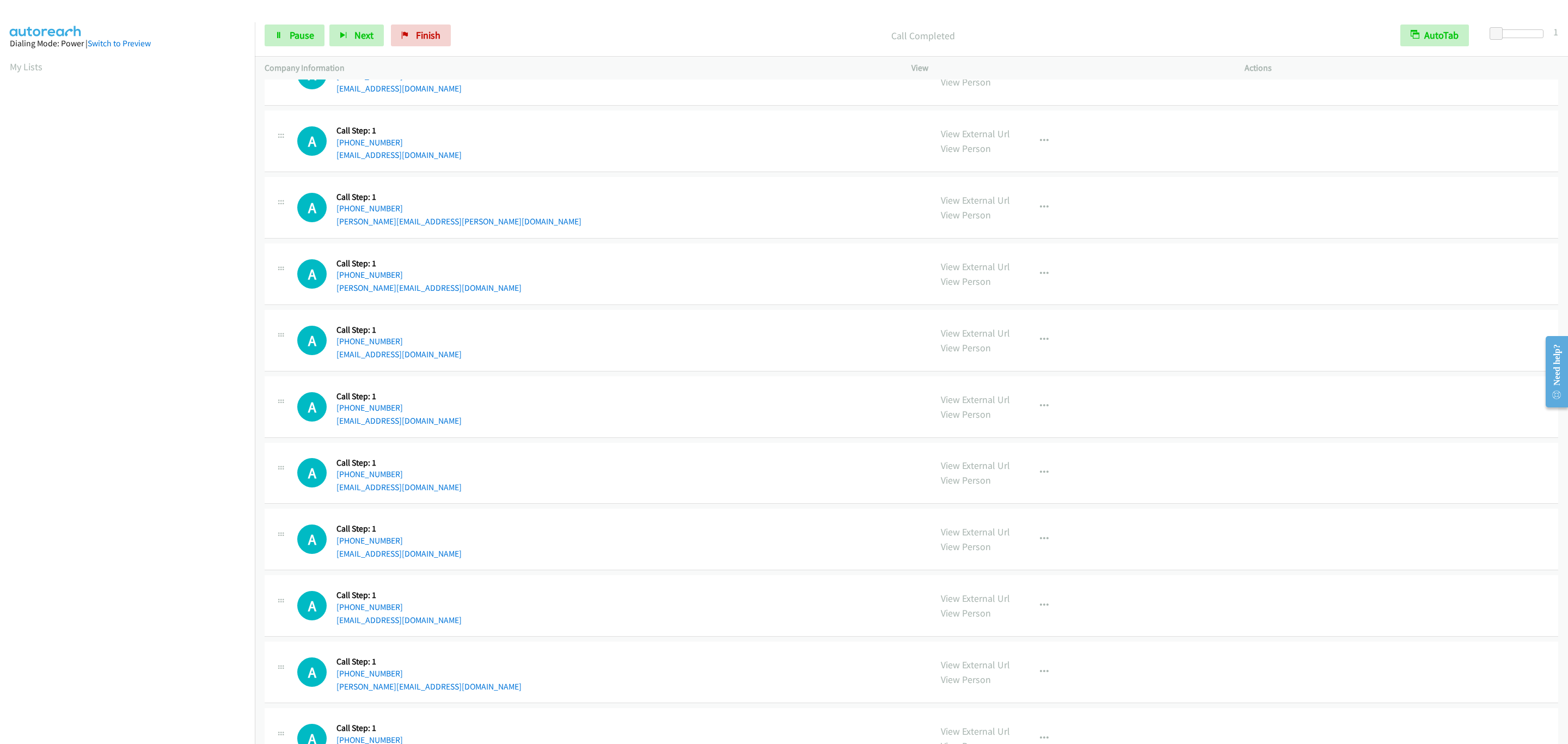
scroll to position [4794, 0]
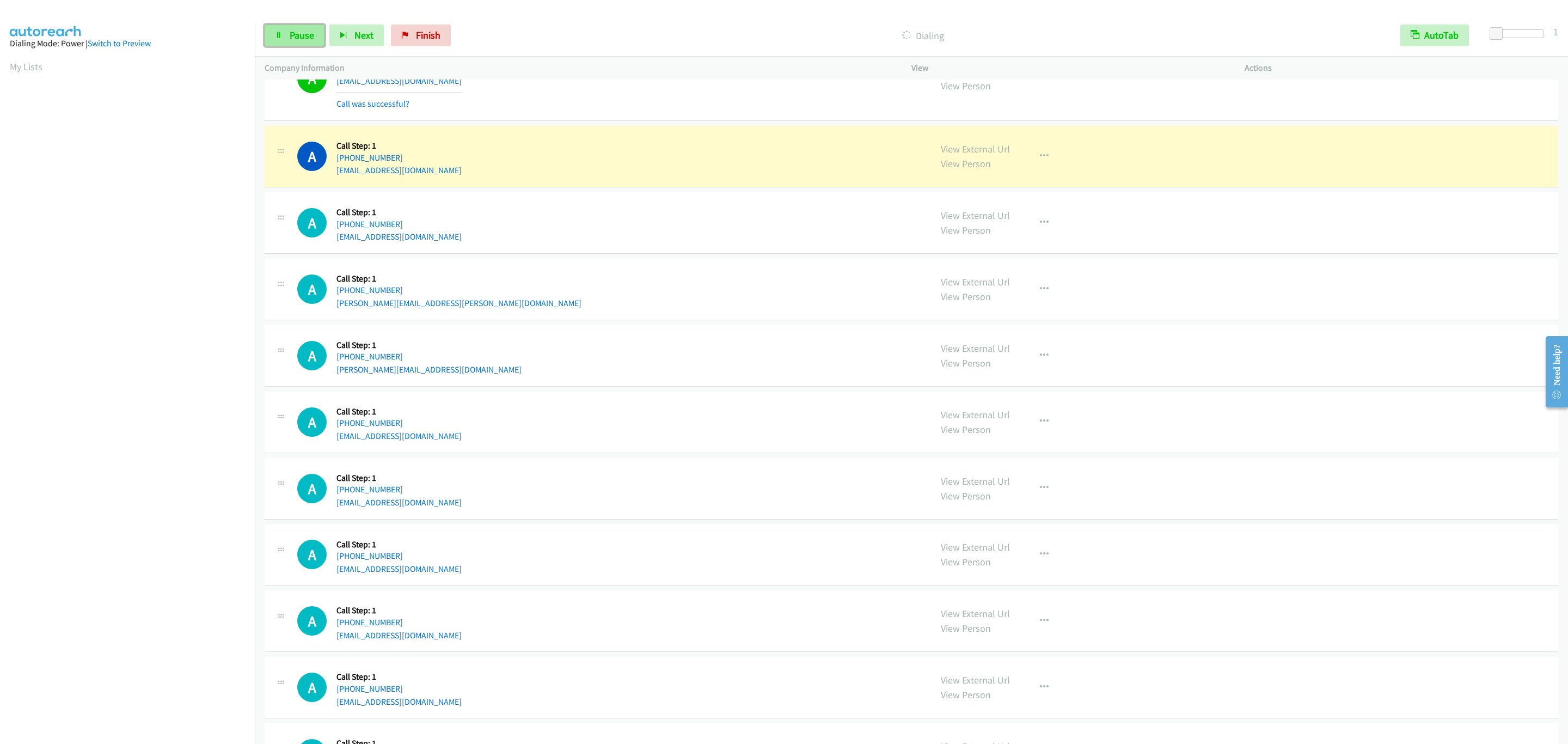
click at [311, 39] on span "Pause" at bounding box center [302, 35] width 24 height 12
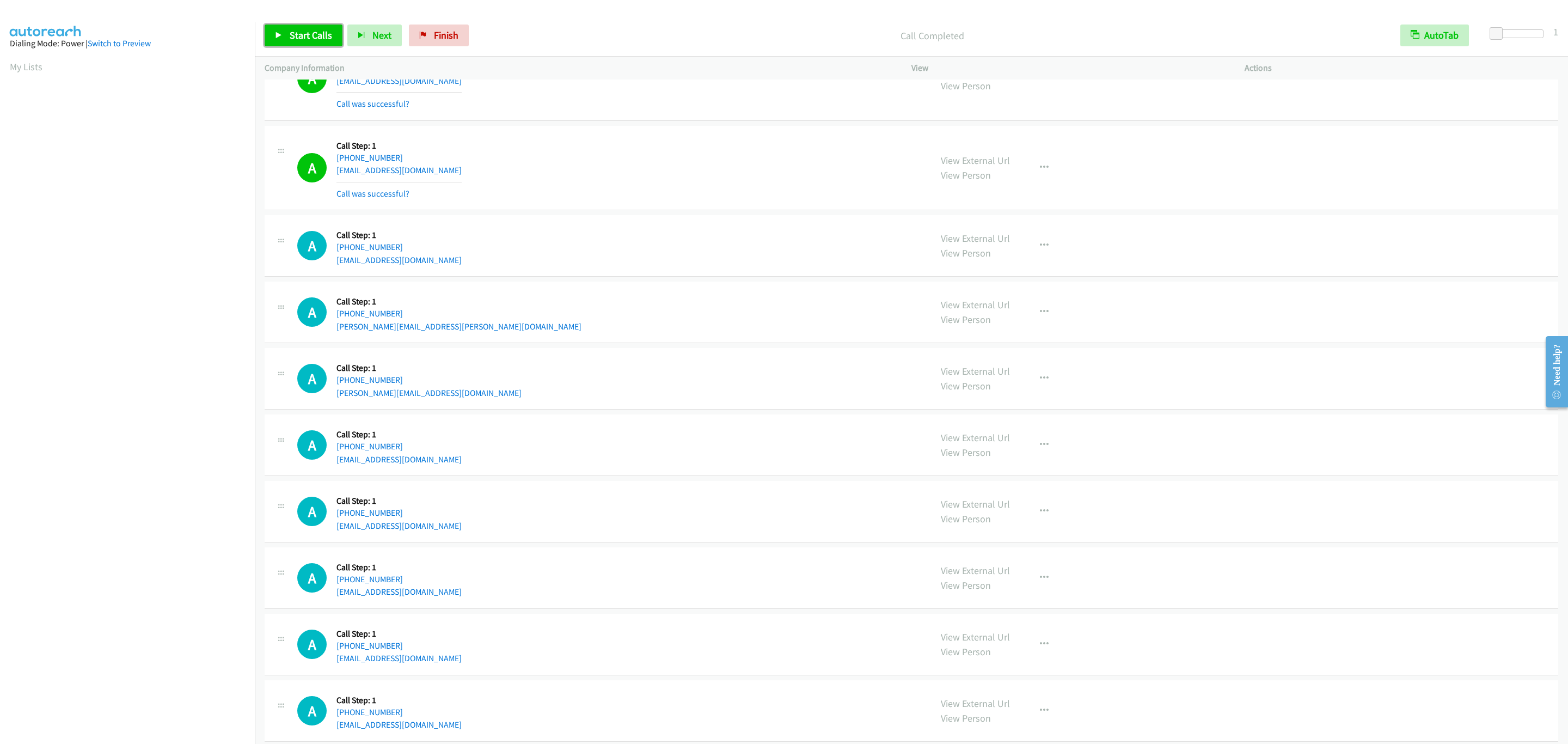
click at [306, 41] on span "Start Calls" at bounding box center [310, 35] width 43 height 12
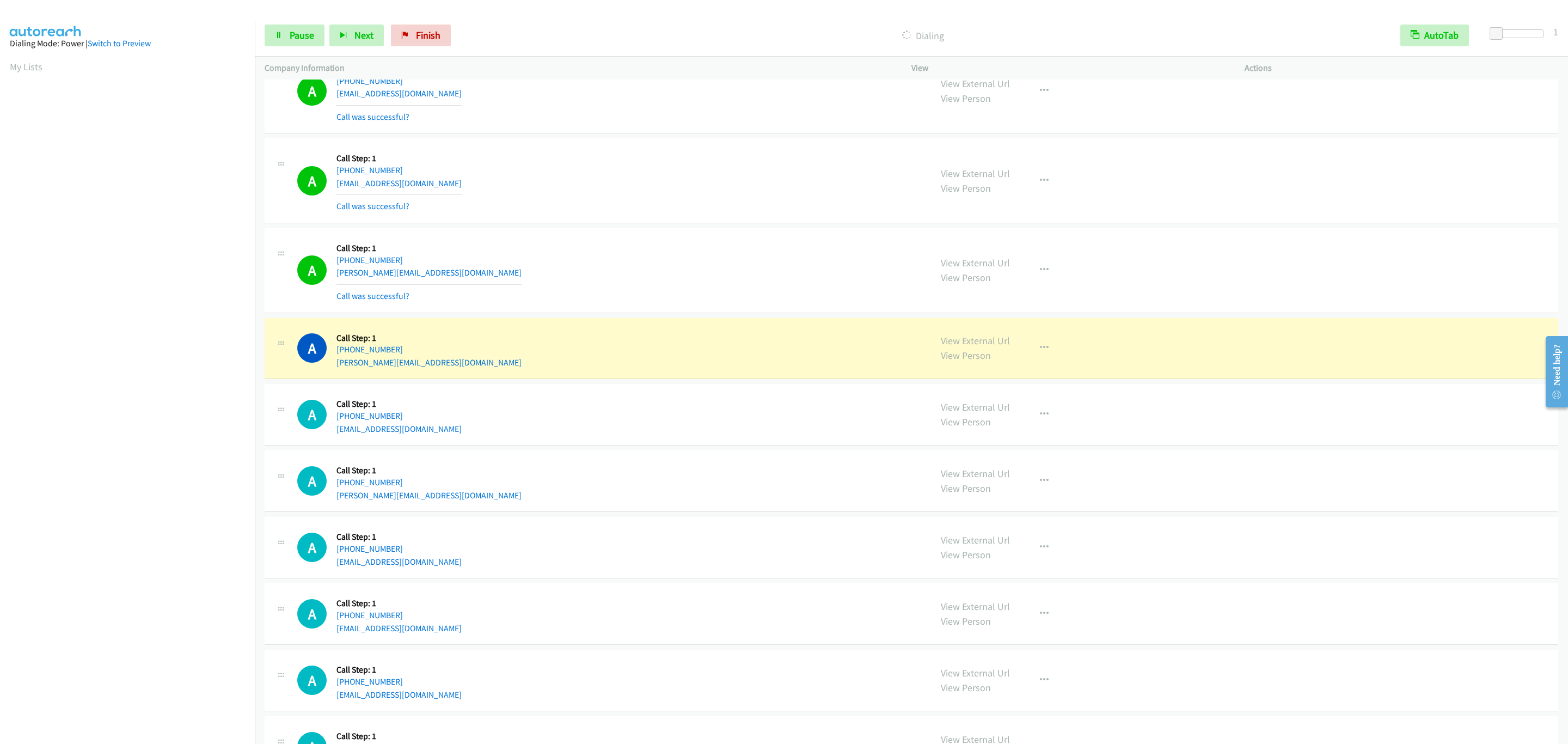
scroll to position [5743, 0]
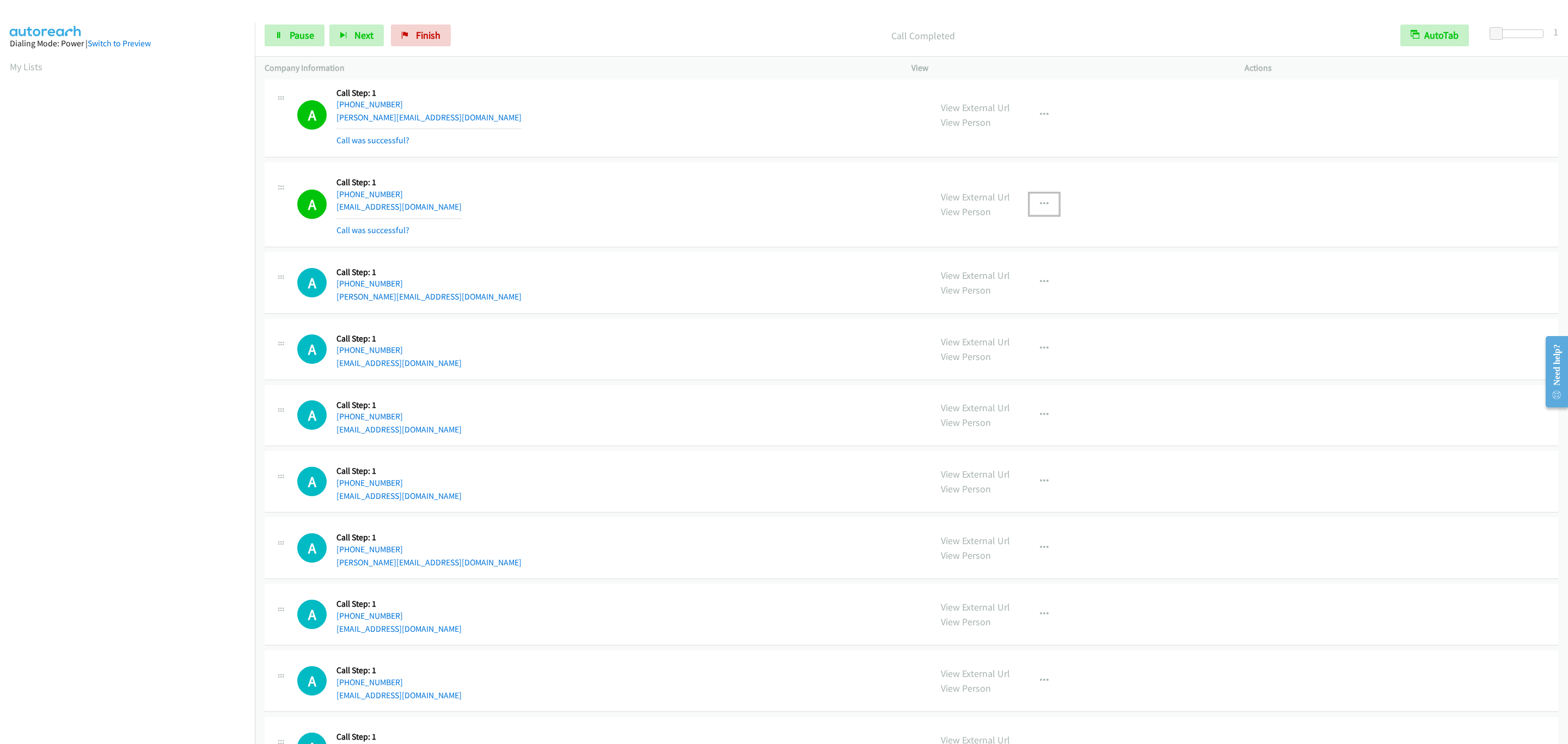
click at [1048, 215] on button "button" at bounding box center [1044, 204] width 29 height 22
click at [1026, 308] on link "Add to do not call list" at bounding box center [986, 297] width 145 height 22
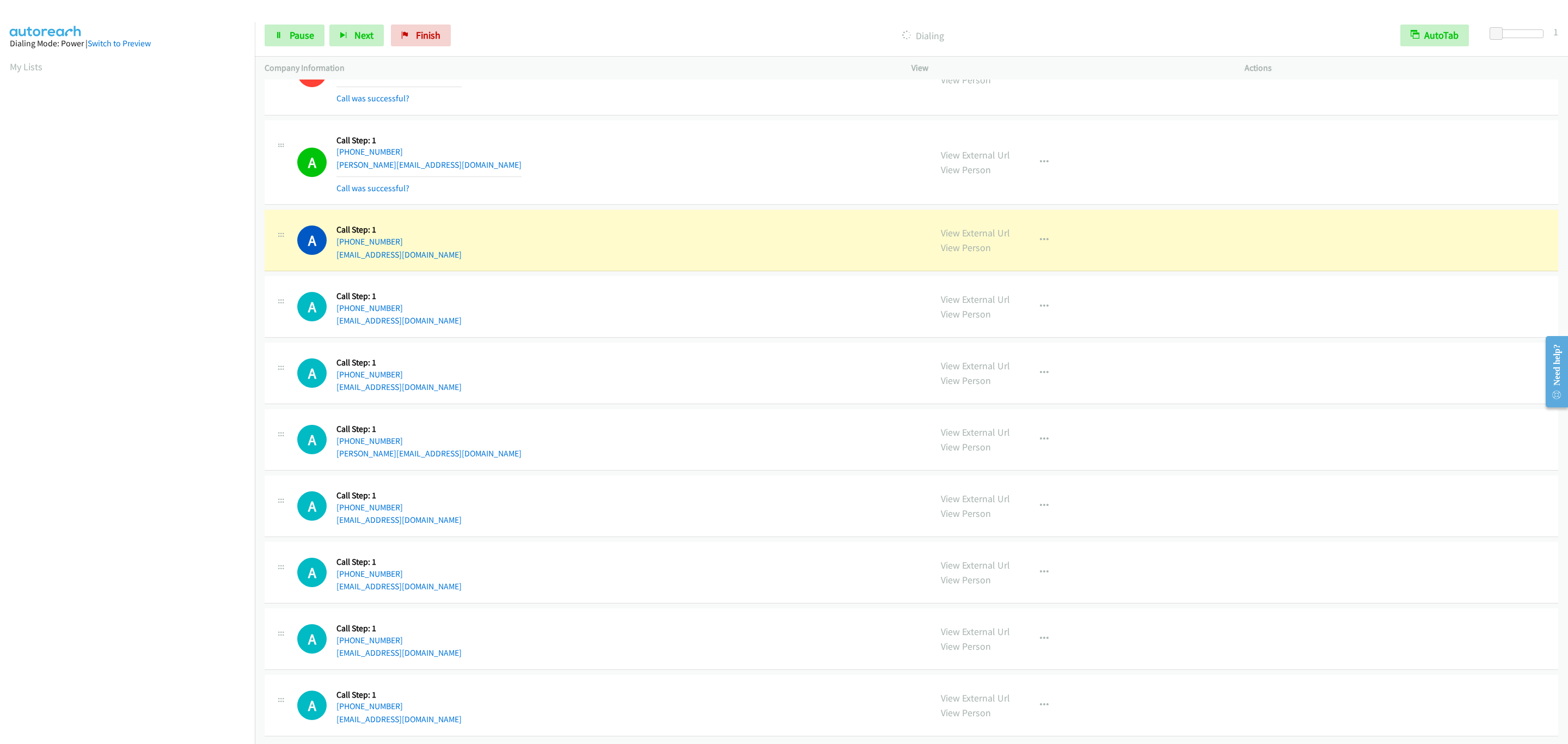
scroll to position [5926, 0]
click at [602, 184] on div "A Callback Scheduled Call Step: 1 America/Los_Angeles +1 650-555-1221 brian@sin…" at bounding box center [911, 163] width 1294 height 85
click at [596, 190] on td "A Callback Scheduled Call Step: 1 America/Los_Angeles +1 650-555-1221 brian@sin…" at bounding box center [911, 163] width 1313 height 90
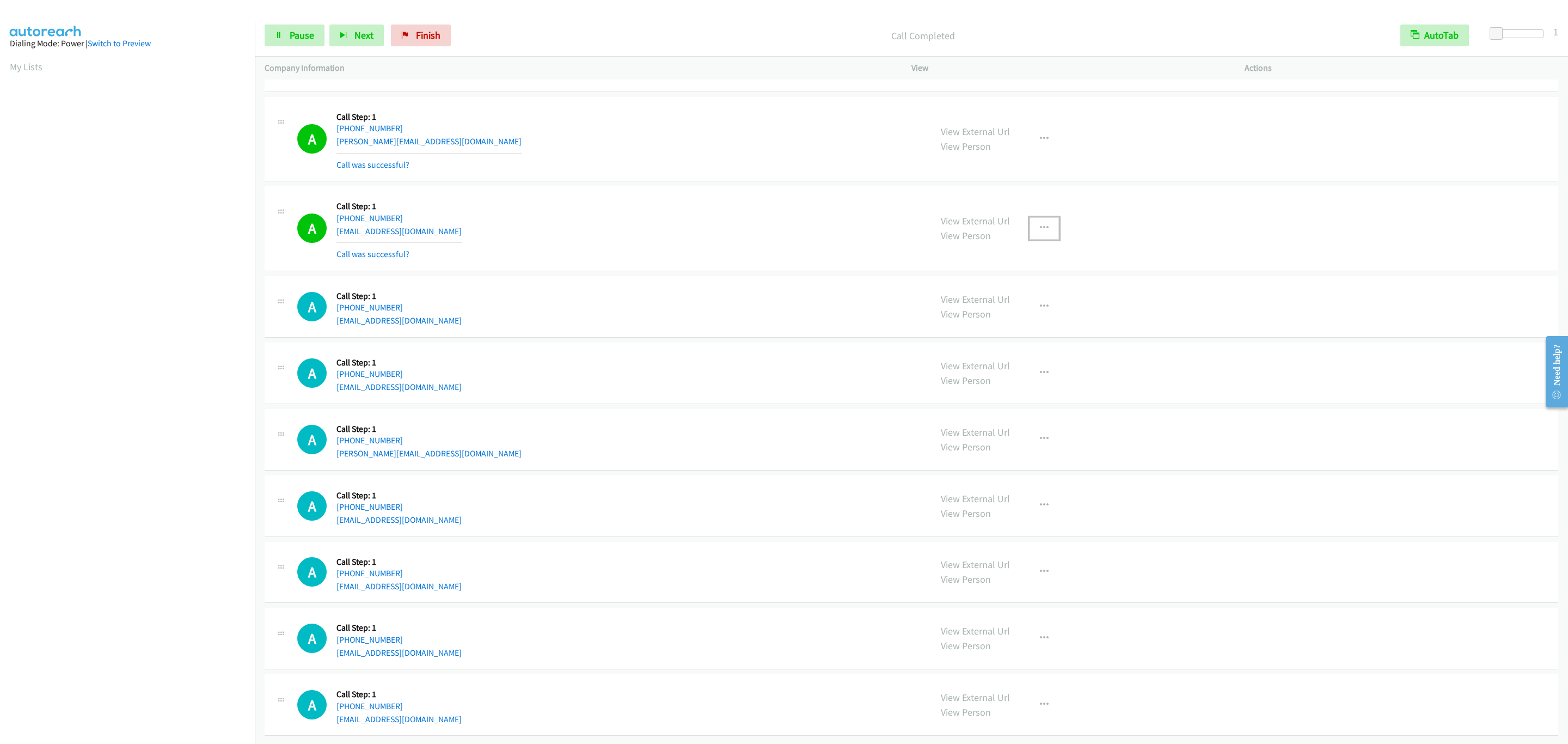
click at [1046, 230] on button "button" at bounding box center [1044, 228] width 29 height 22
click at [993, 332] on link "Add to do not call list" at bounding box center [986, 321] width 145 height 22
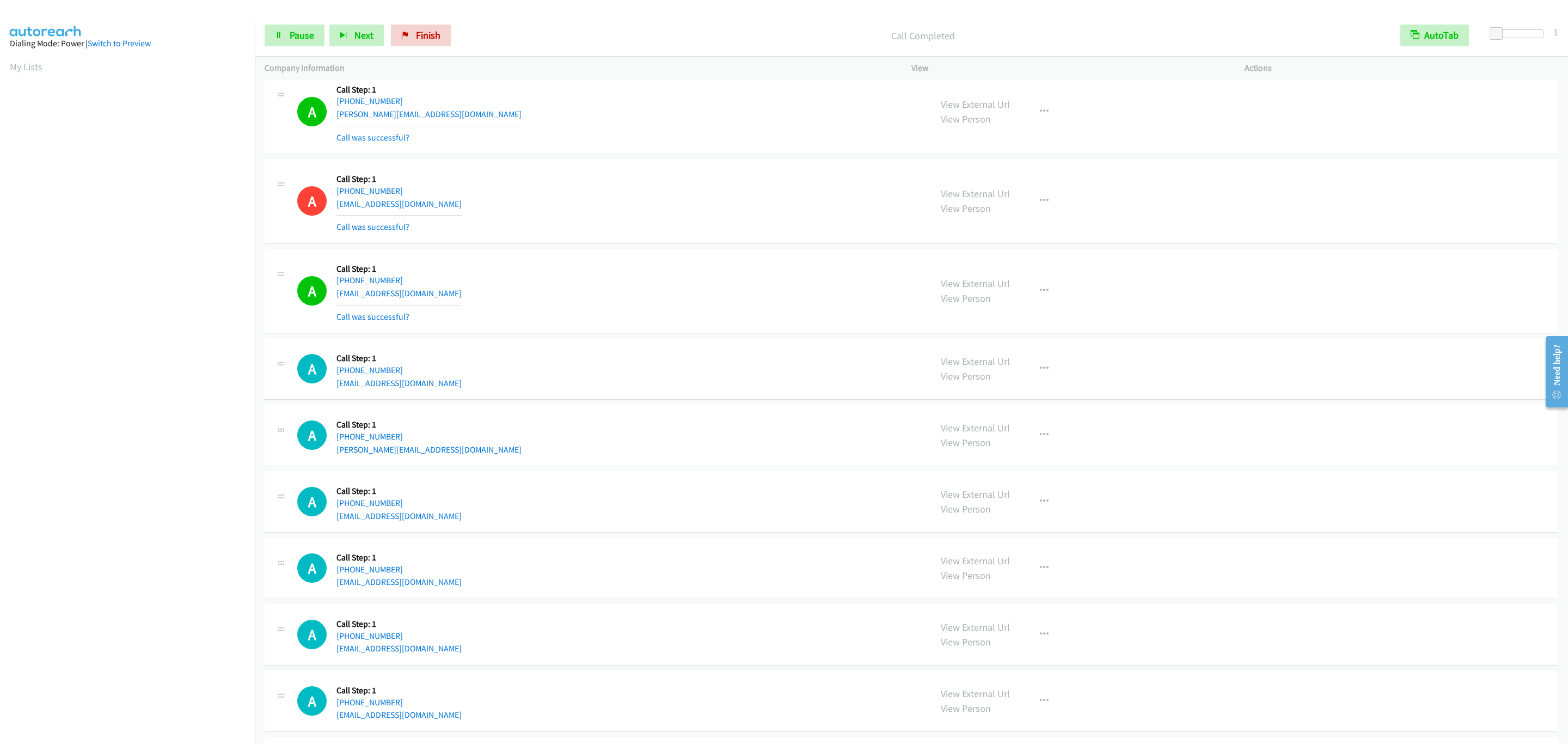
click at [279, 21] on div "Start Calls Pause Next Finish Call Completed AutoTab AutoTab 1" at bounding box center [911, 36] width 1313 height 42
click at [287, 25] on link "Pause" at bounding box center [294, 35] width 60 height 22
click at [294, 36] on span "Start Calls" at bounding box center [310, 35] width 43 height 12
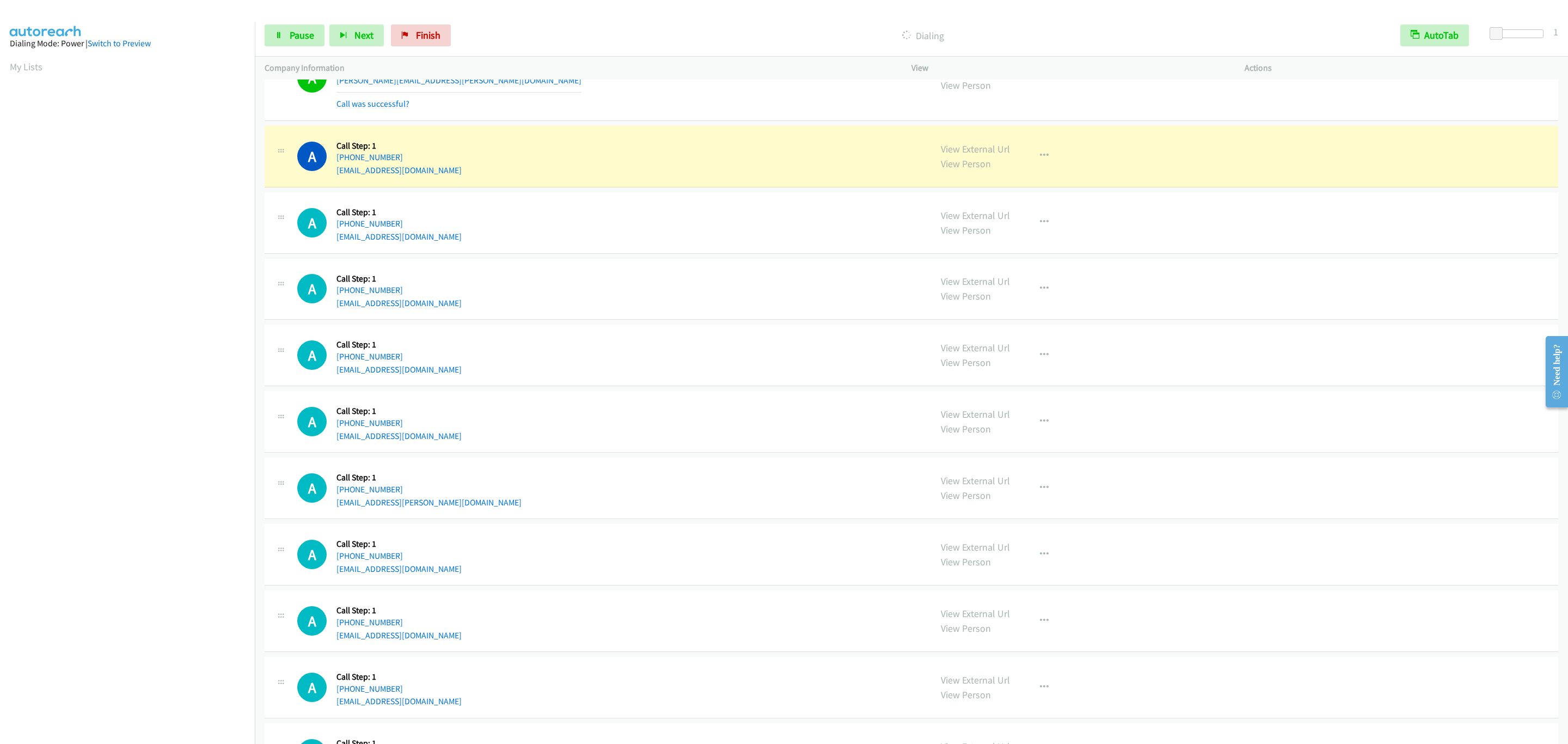
scroll to position [6824, 0]
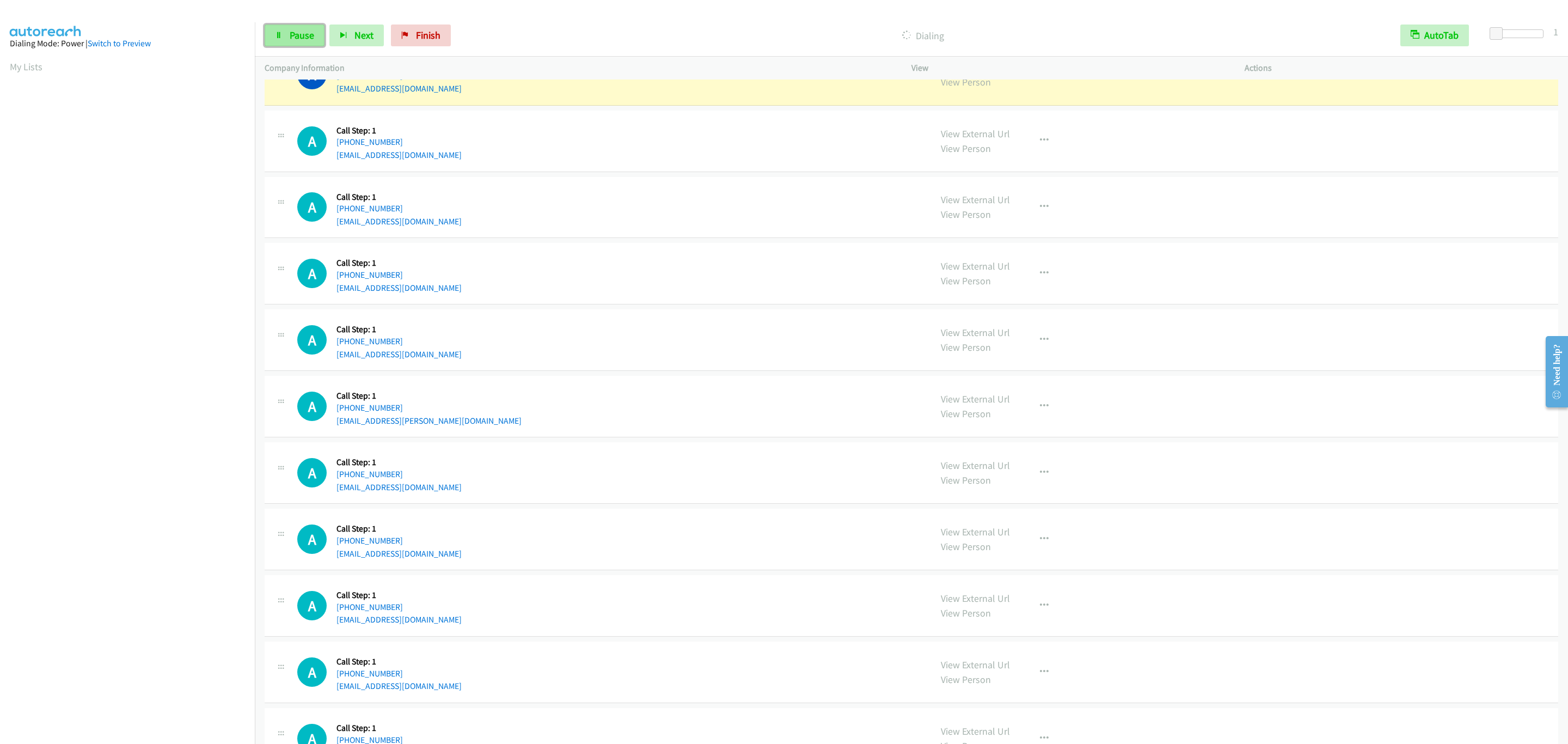
click at [303, 30] on span "Pause" at bounding box center [302, 35] width 24 height 12
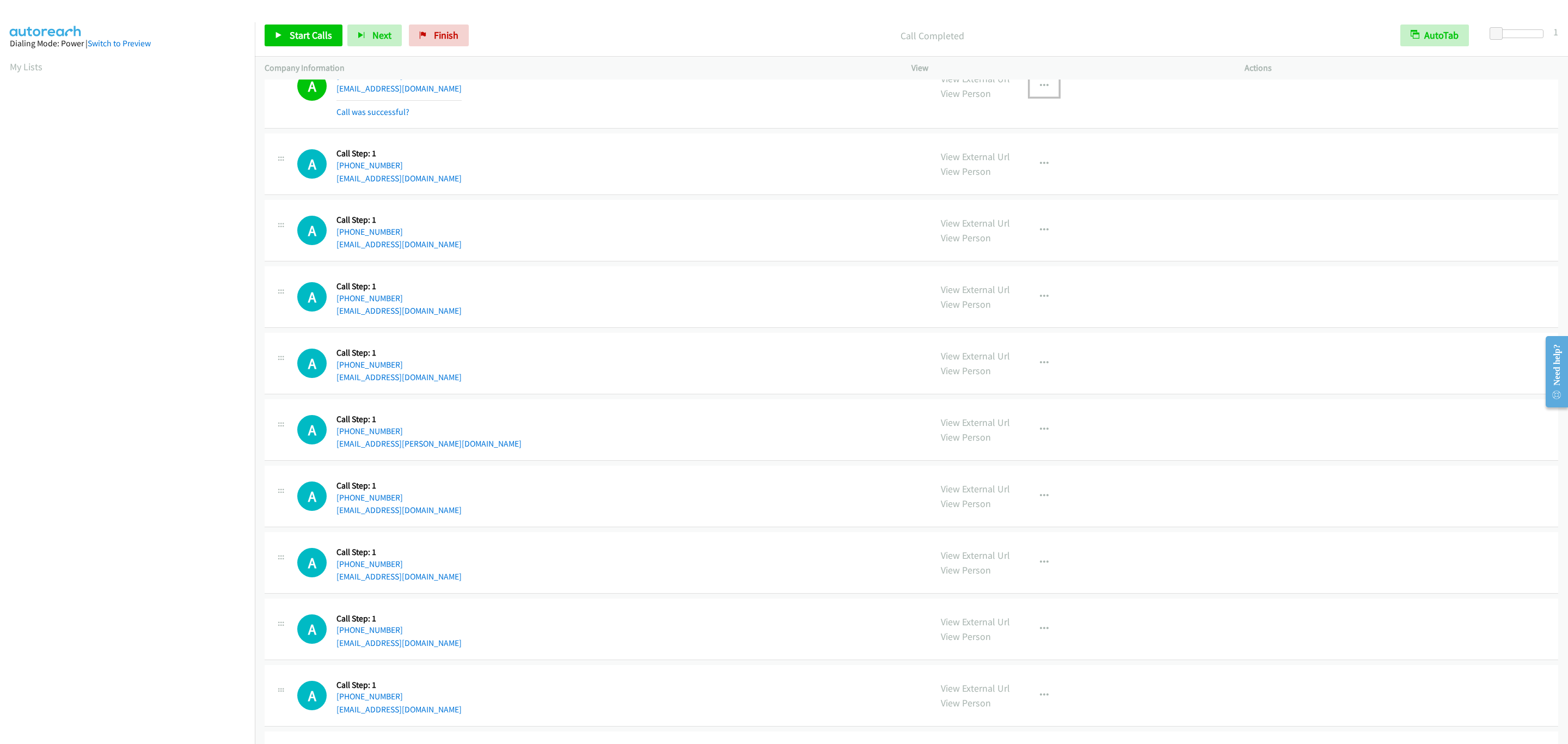
click at [1040, 90] on icon "button" at bounding box center [1044, 86] width 9 height 9
click at [1044, 190] on link "Add to do not call list" at bounding box center [986, 179] width 145 height 22
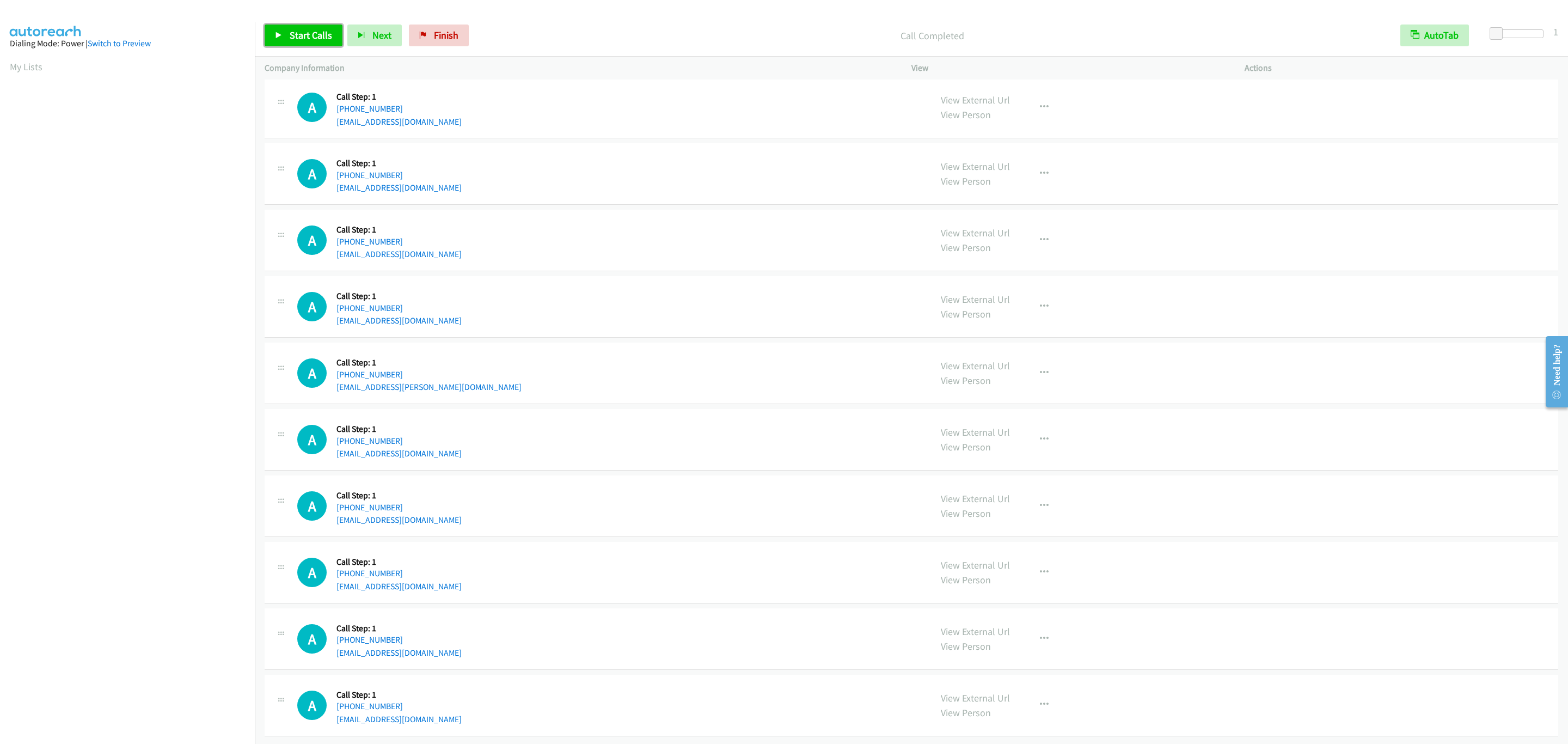
click at [283, 32] on link "Start Calls" at bounding box center [303, 35] width 78 height 22
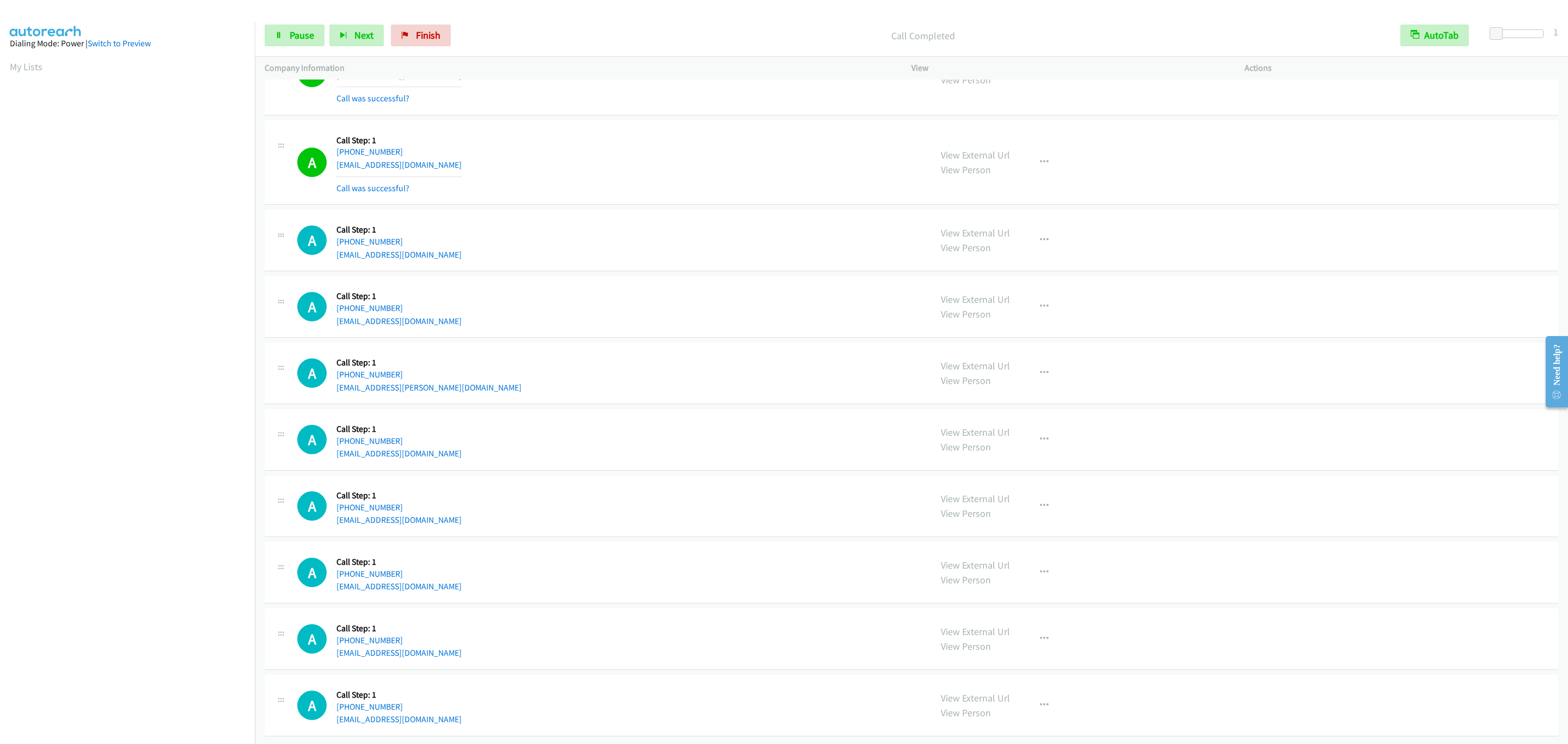
scroll to position [6984, 0]
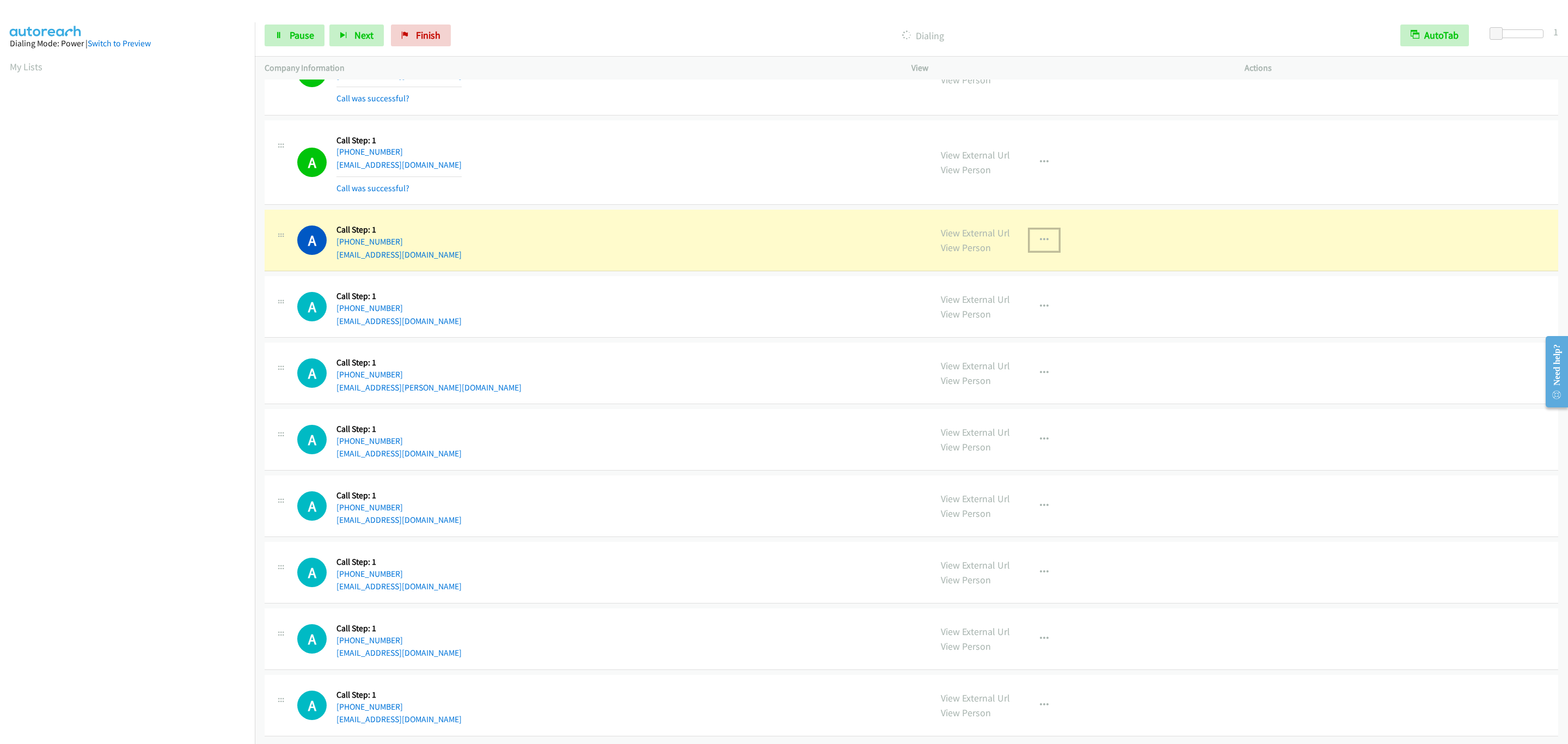
click at [1049, 232] on button "button" at bounding box center [1044, 240] width 29 height 22
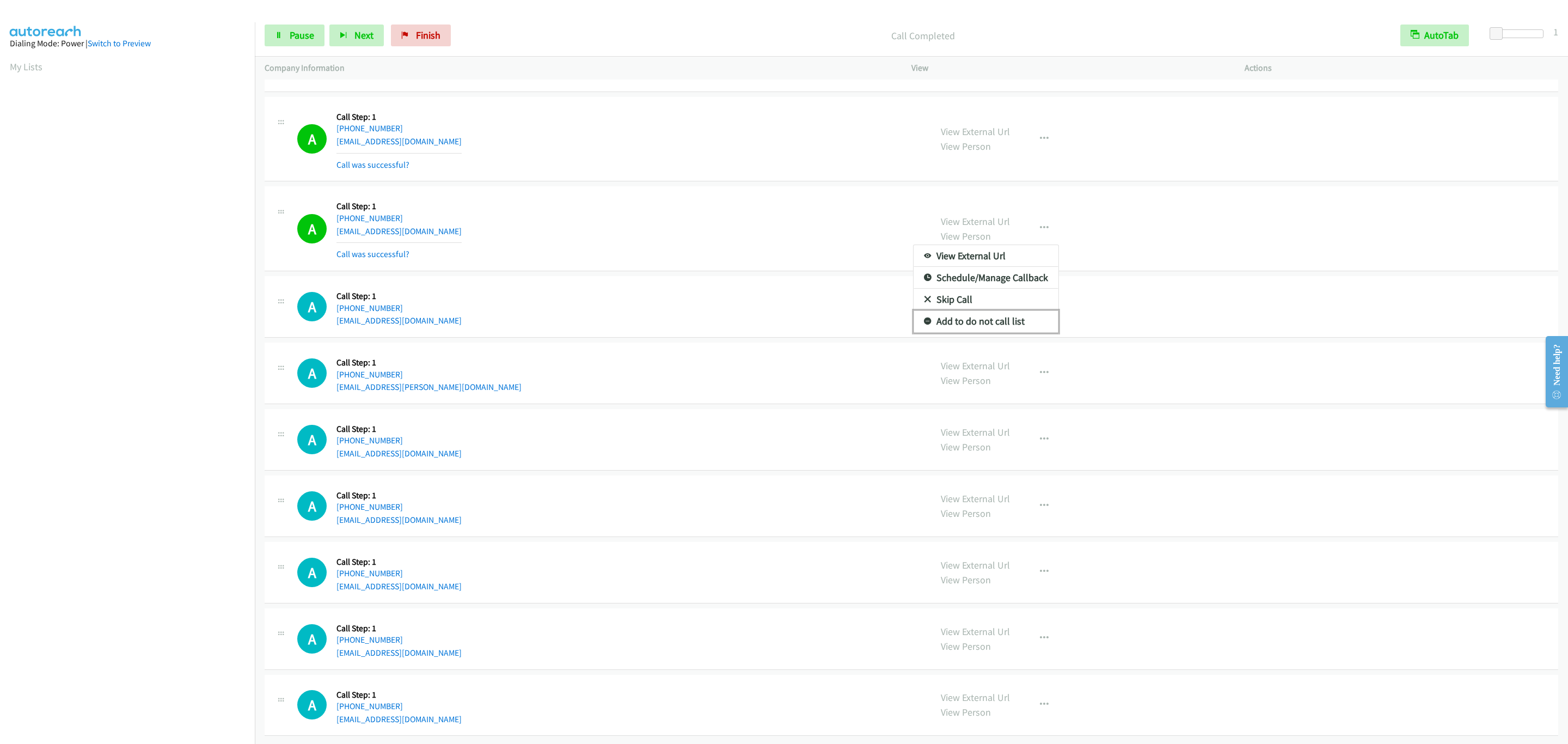
click at [1007, 332] on link "Add to do not call list" at bounding box center [986, 321] width 145 height 22
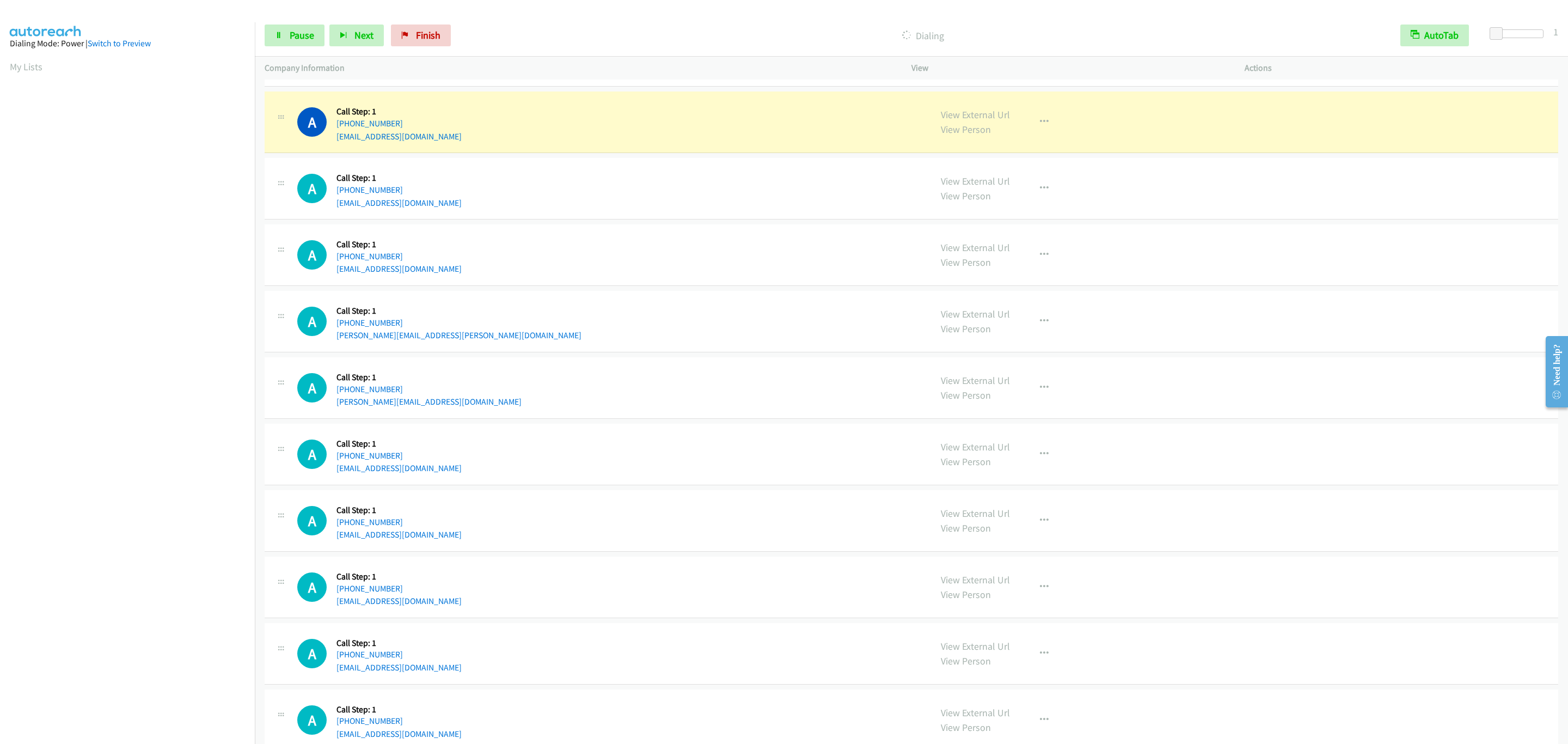
scroll to position [7754, 0]
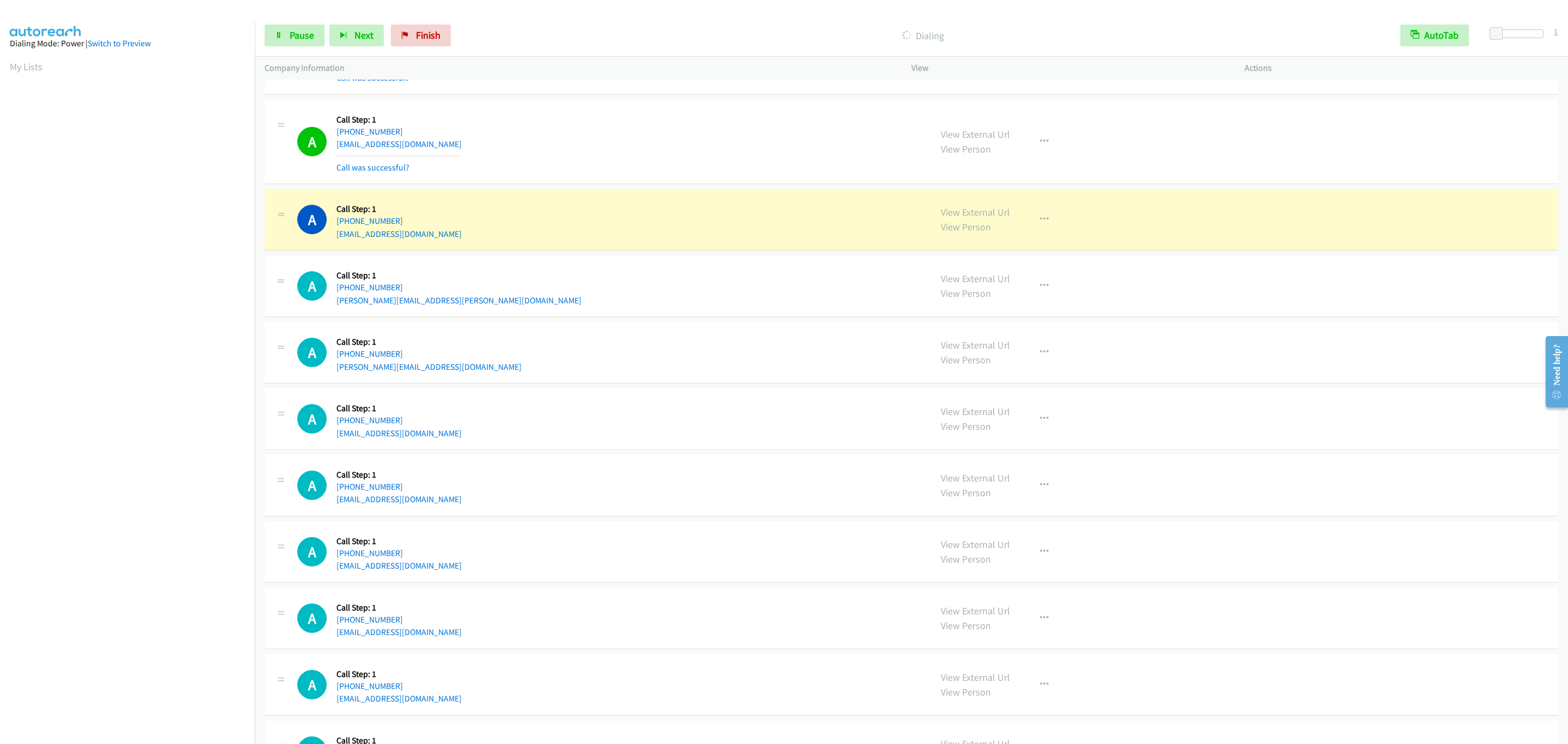
click at [718, 174] on div "A Callback Scheduled Call Step: 1 America/New_York +1 973-557-6744 emilyallieri…" at bounding box center [609, 142] width 624 height 65
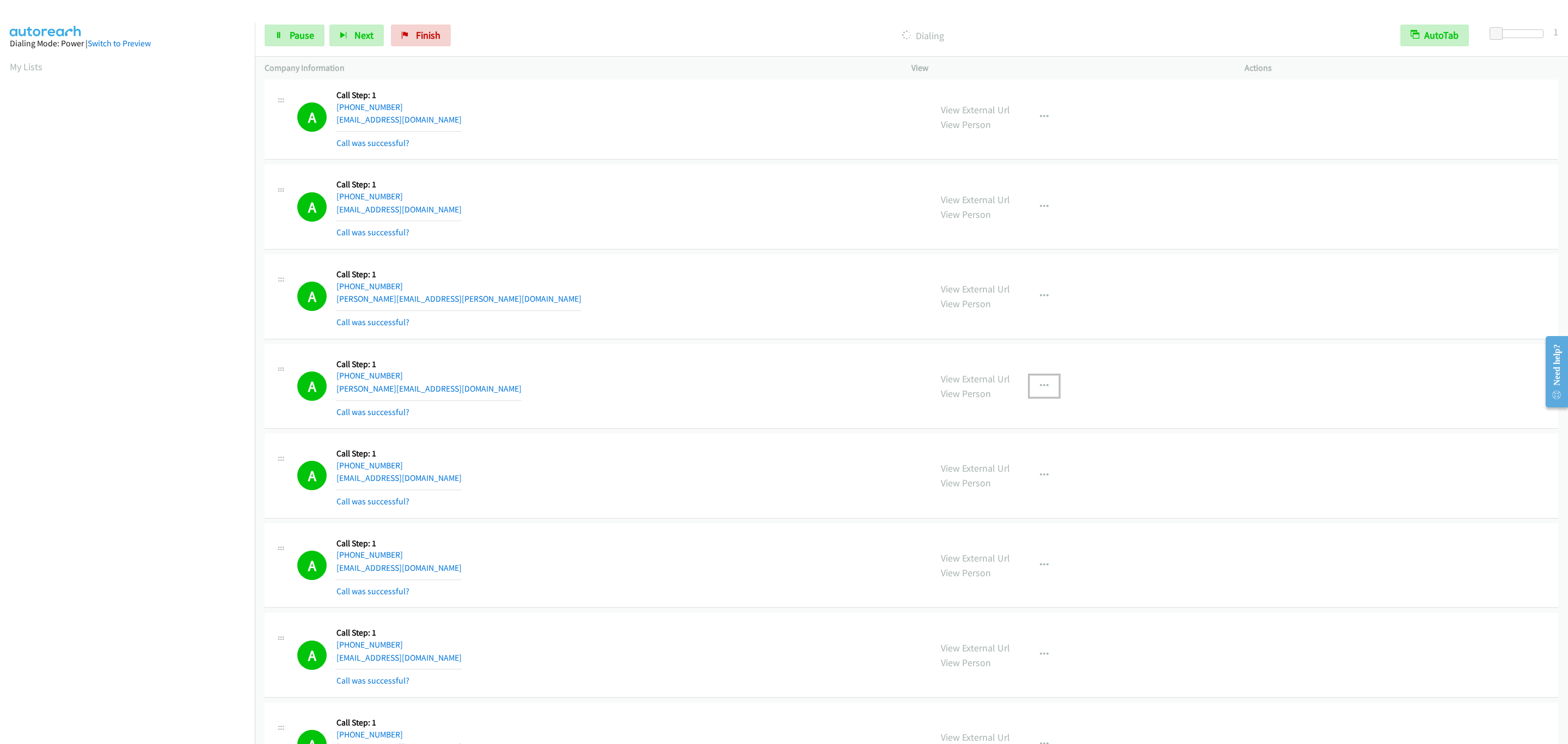
click at [1044, 397] on button "button" at bounding box center [1044, 386] width 29 height 22
click at [1023, 490] on link "Add to do not call list" at bounding box center [986, 479] width 145 height 22
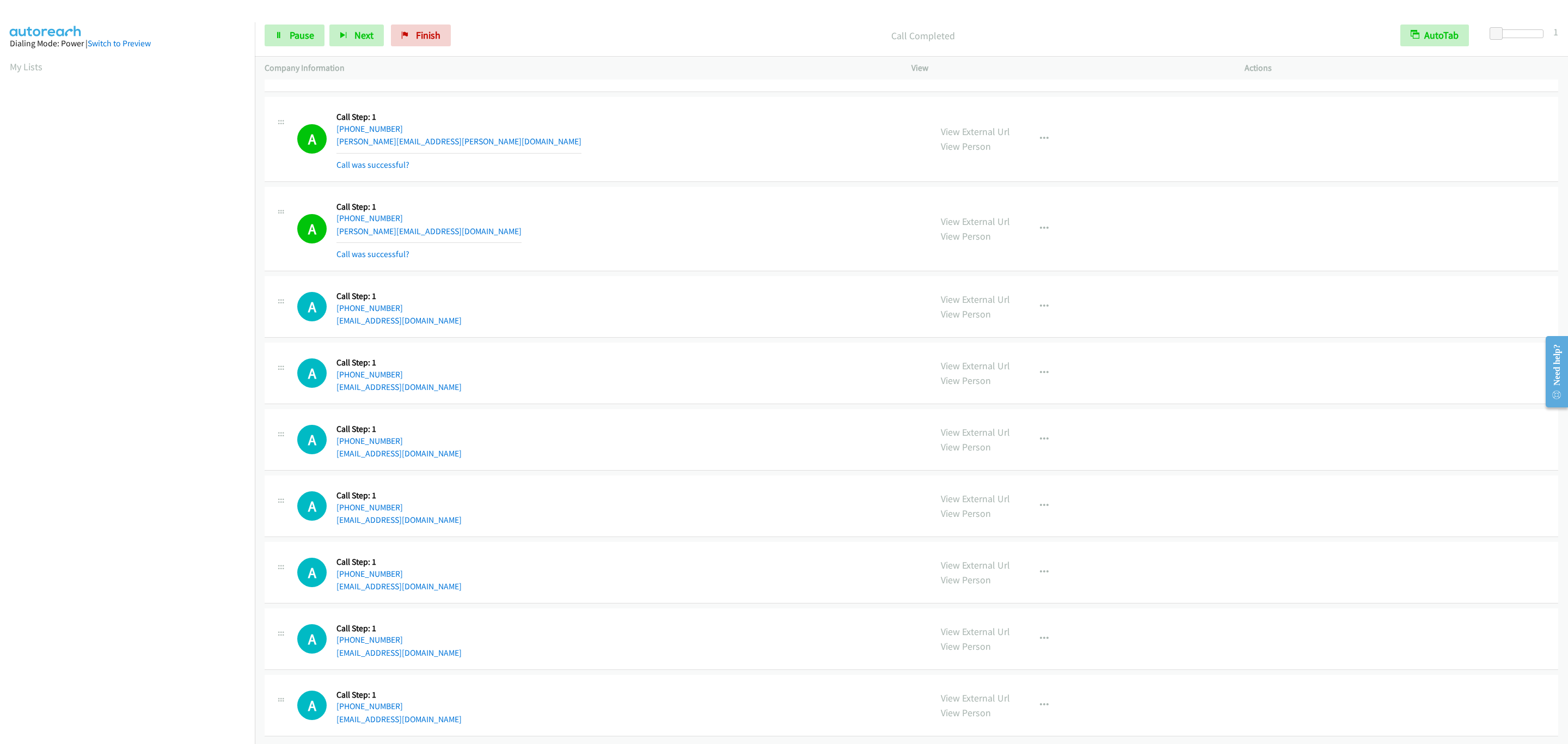
scroll to position [7998, 0]
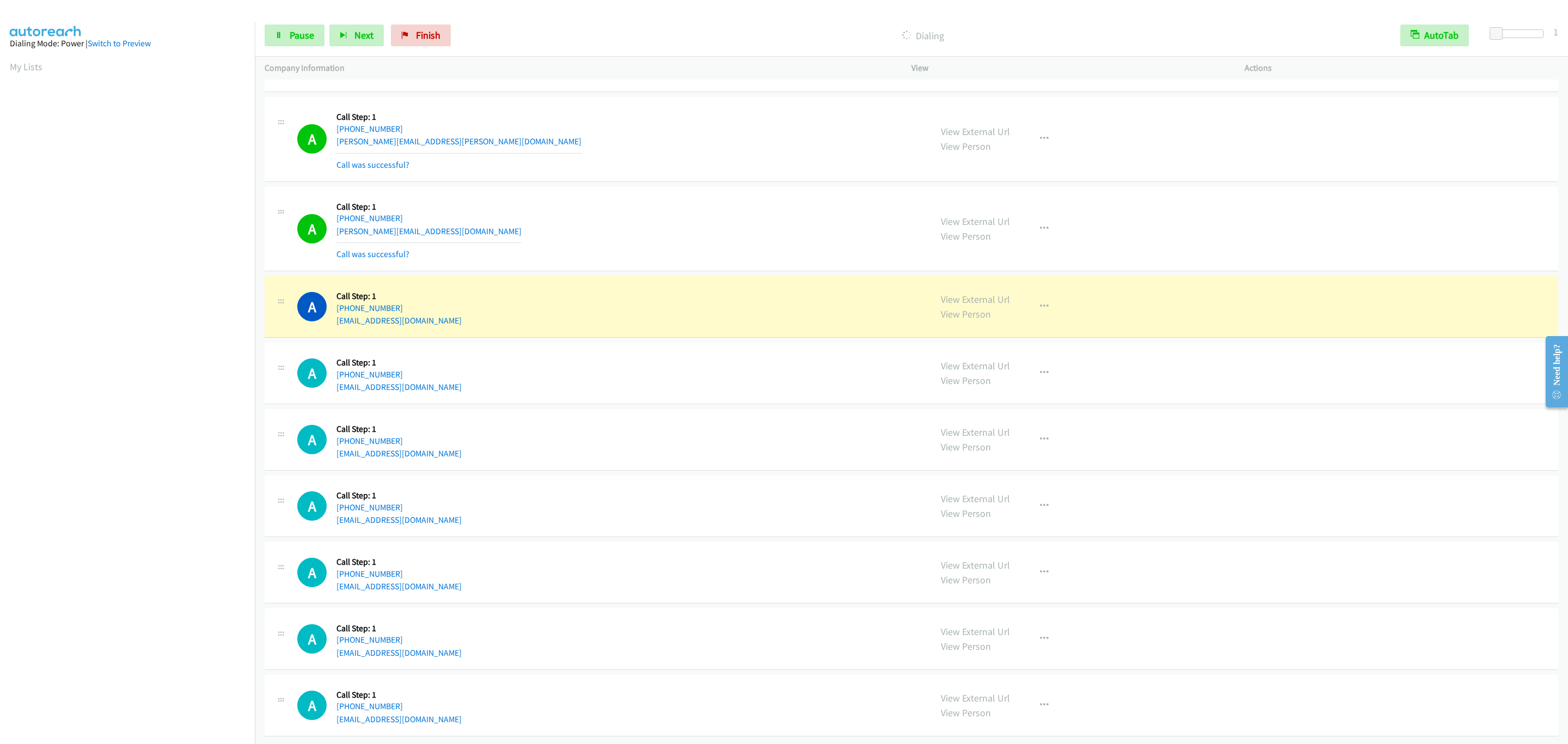
click at [541, 187] on div "A Callback Scheduled Call Step: 1 Pacific/Saipan +1 800-653-8011 jay.thielmotor…" at bounding box center [911, 229] width 1294 height 85
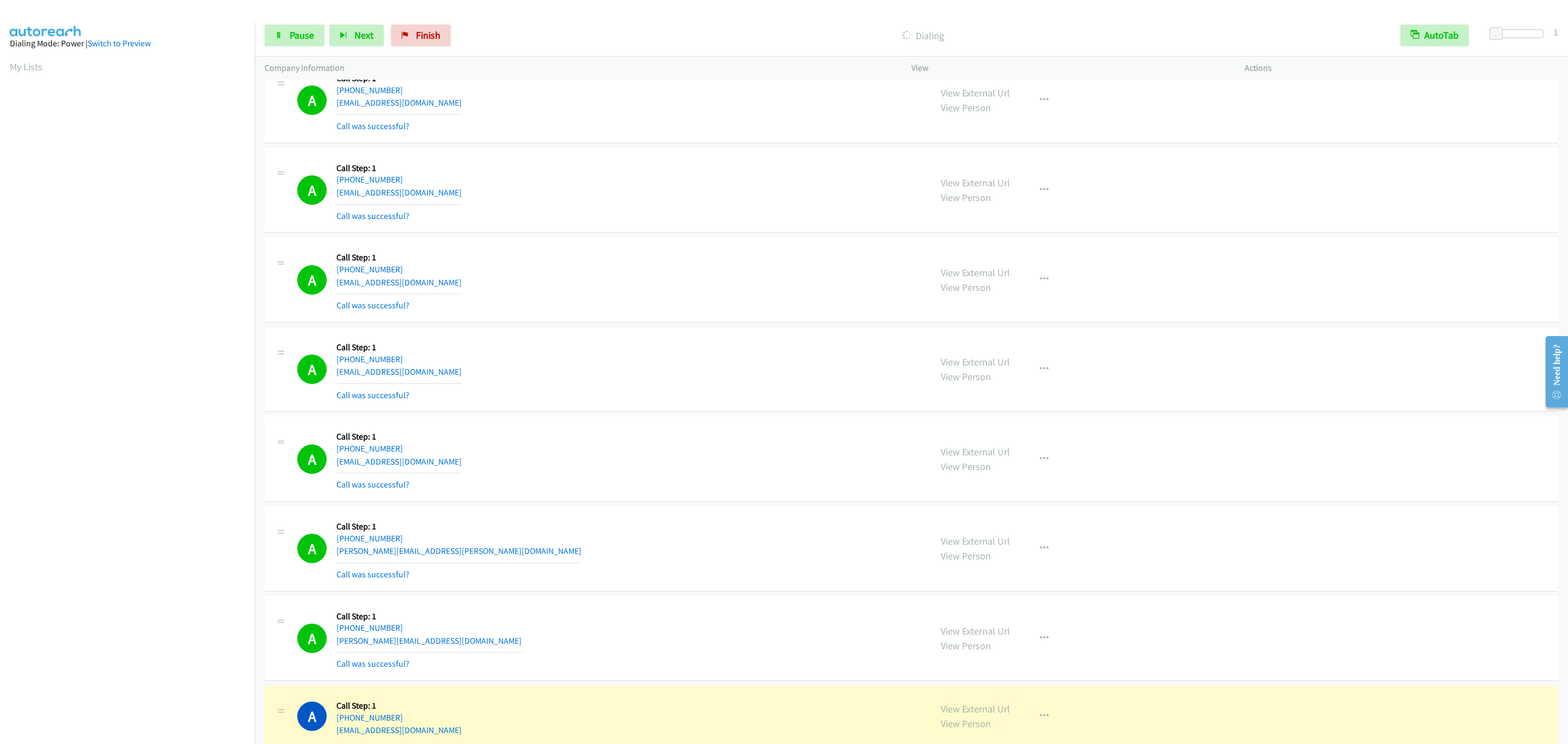
click at [1011, 402] on div "View External Url View Person View External Url Email Schedule/Manage Callback …" at bounding box center [1102, 369] width 343 height 65
click at [1003, 368] on link "View External Url" at bounding box center [975, 362] width 69 height 12
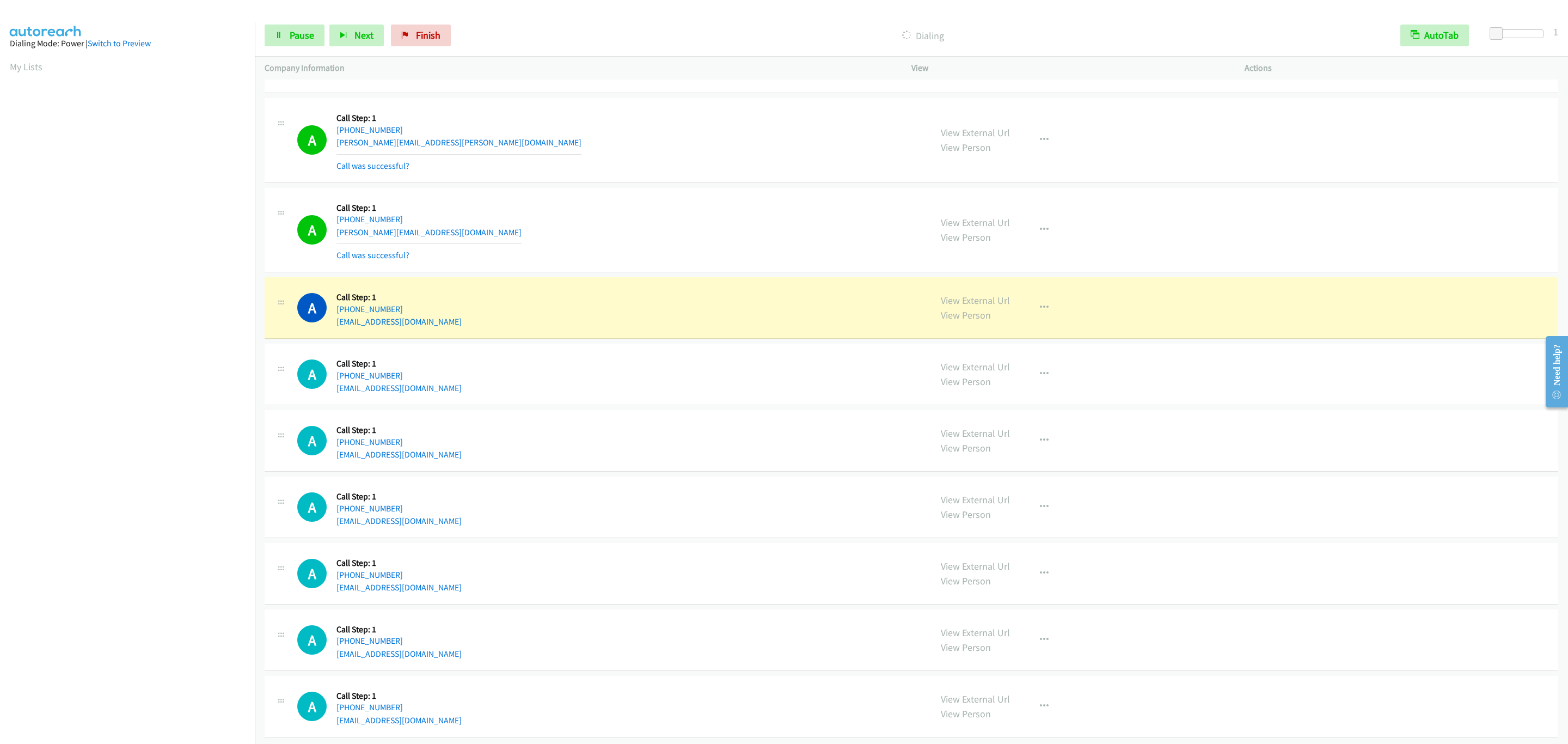
scroll to position [7998, 0]
click at [440, 303] on div "A Callback Scheduled Call Step: 1 America/New_York +1 240-350-6335 mike20721@ao…" at bounding box center [609, 306] width 624 height 41
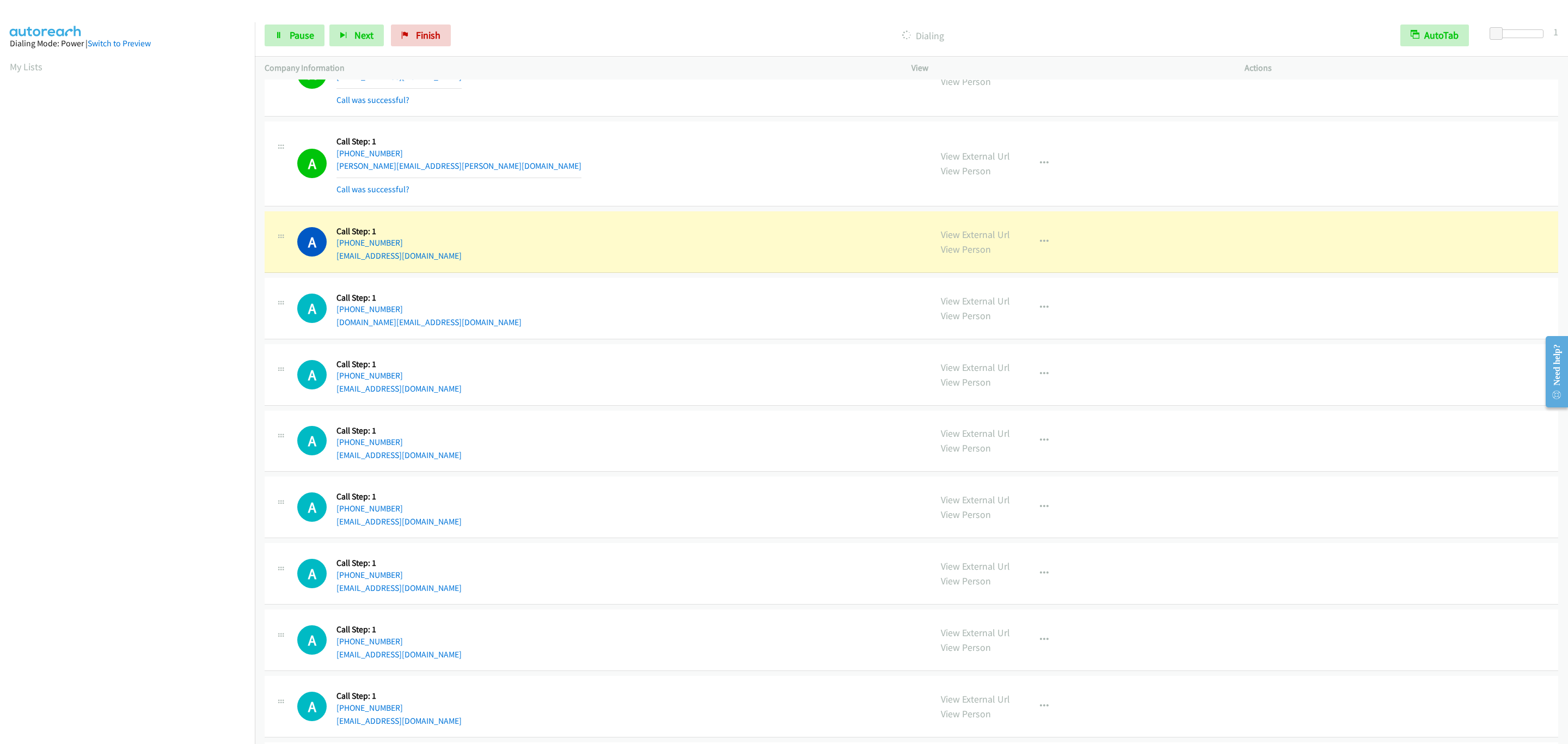
scroll to position [8978, 0]
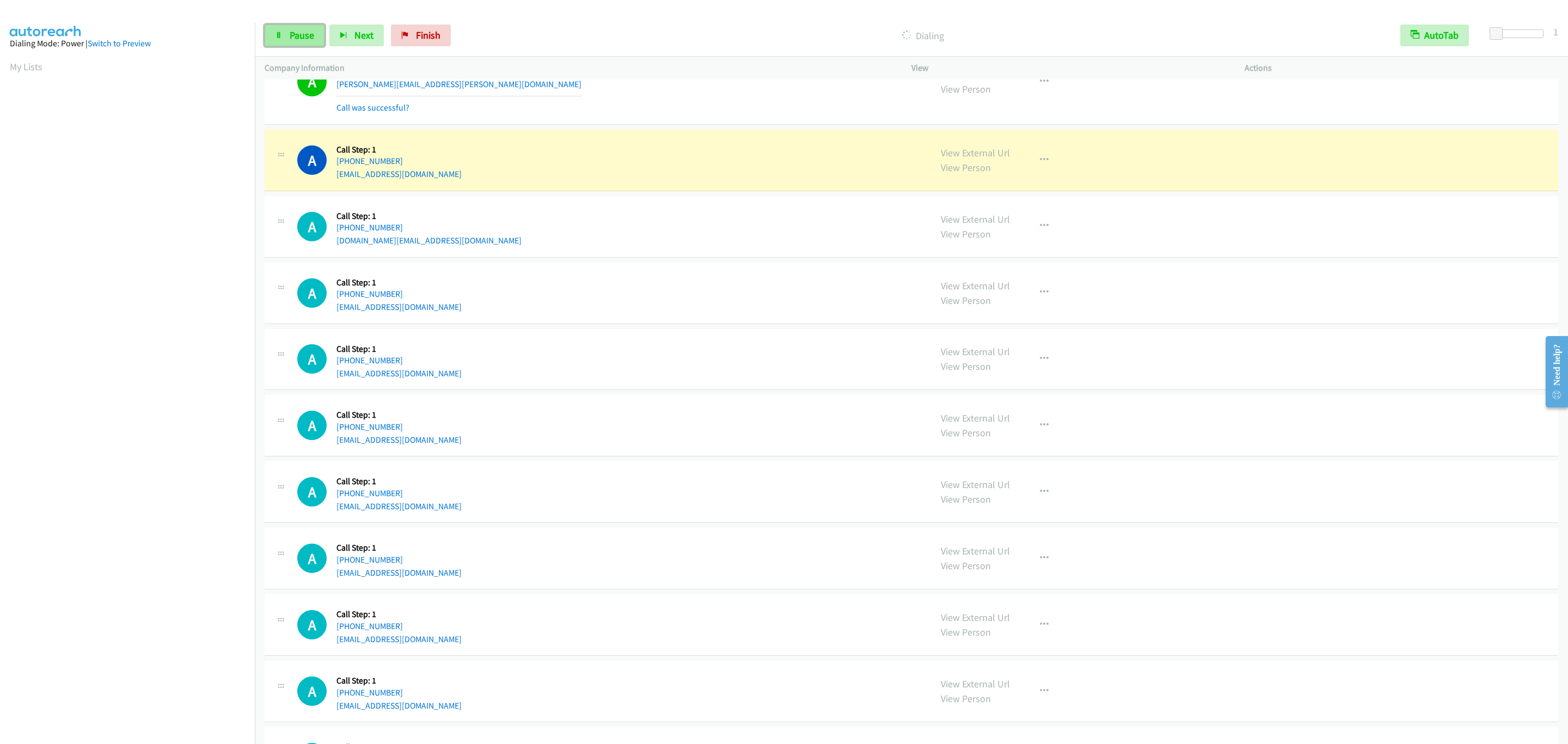
click at [306, 38] on span "Pause" at bounding box center [302, 35] width 24 height 12
click at [588, 380] on div "A Callback Scheduled Call Step: 1 America/New_York +1 857-895-2056 lcyr140@comc…" at bounding box center [609, 359] width 624 height 41
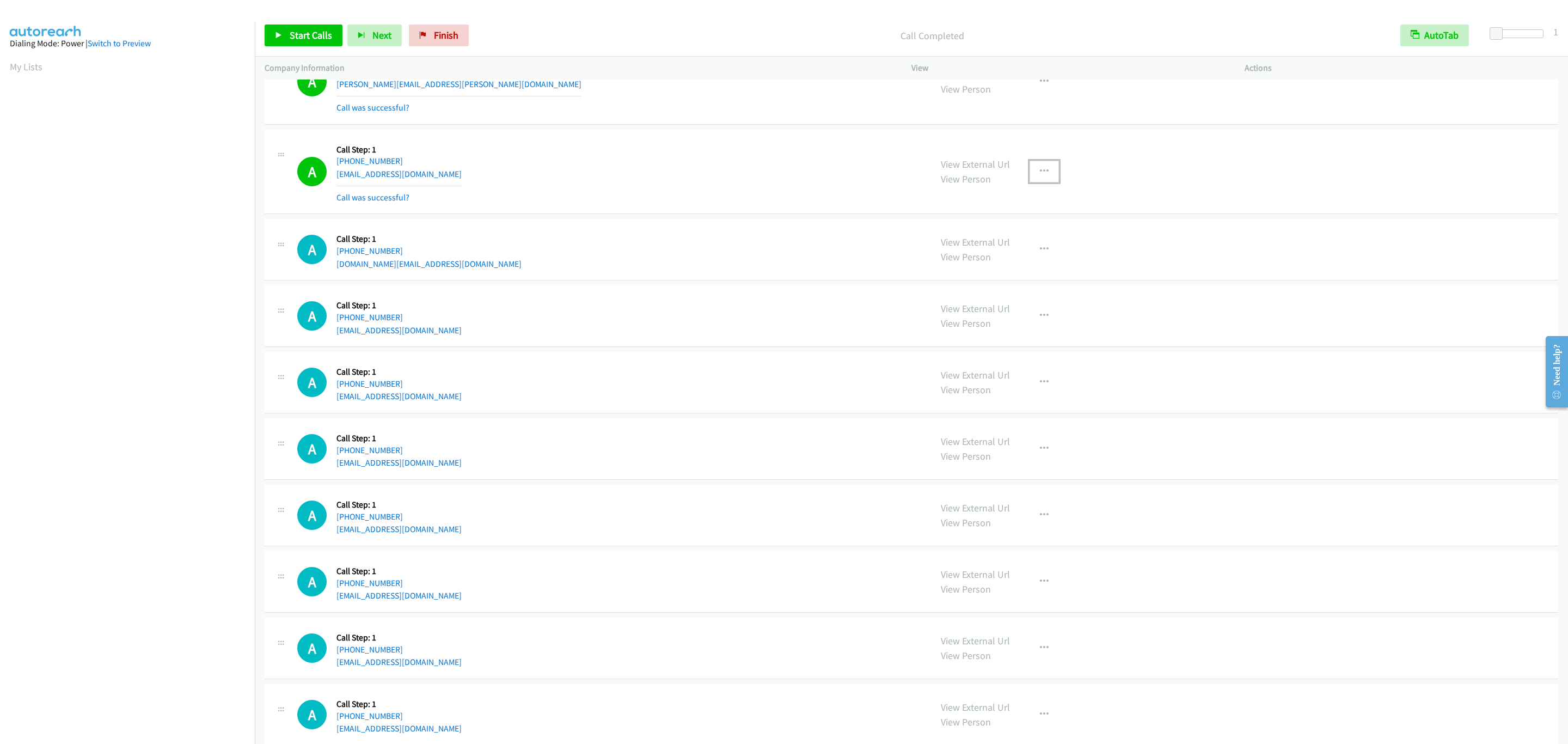
click at [1040, 176] on icon "button" at bounding box center [1044, 171] width 9 height 9
click at [993, 276] on link "Add to do not call list" at bounding box center [986, 264] width 145 height 22
click at [625, 278] on div "A Callback Scheduled Call Step: 1 America/New_York +1 910-689-5456 norton.famil…" at bounding box center [911, 249] width 1294 height 62
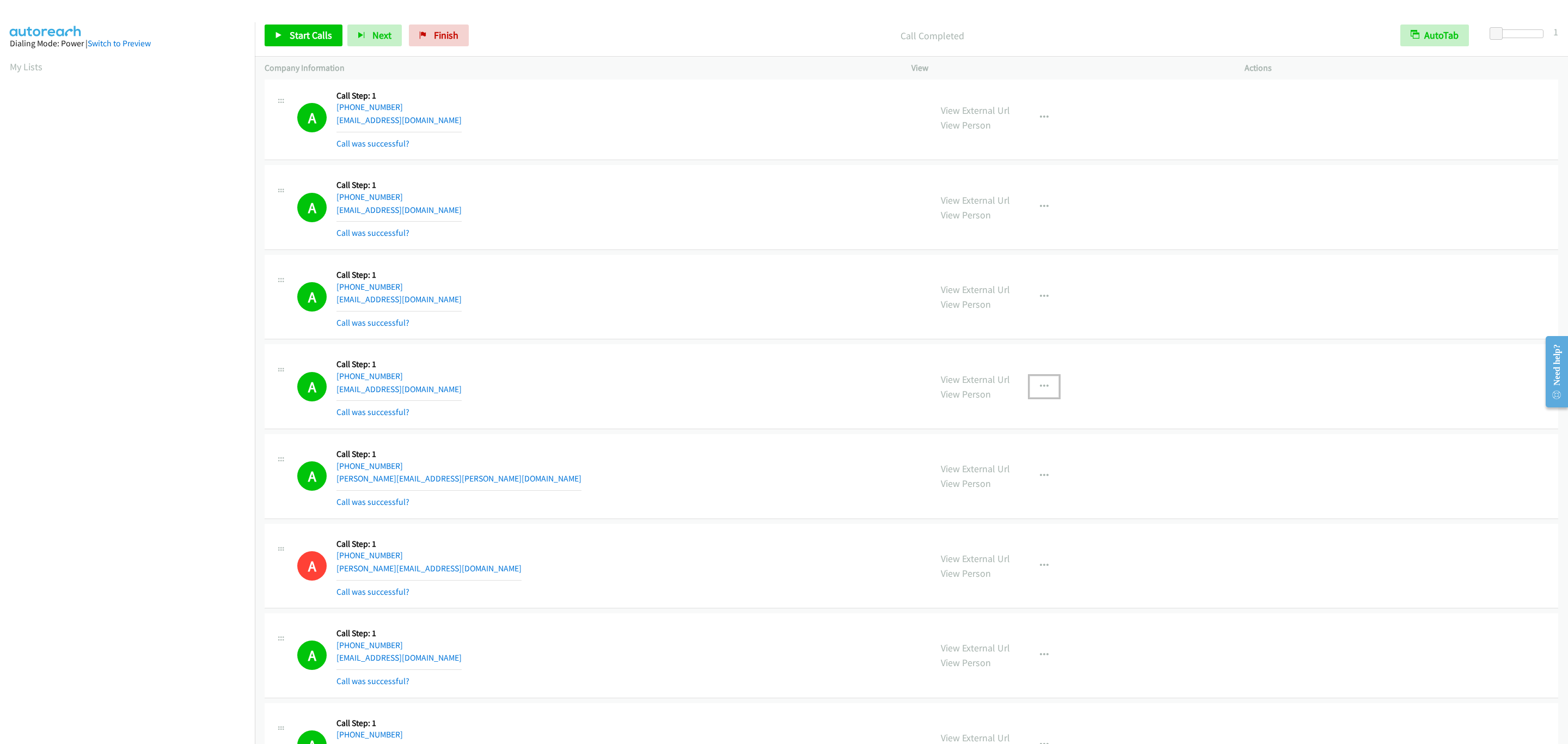
click at [1041, 398] on button "button" at bounding box center [1044, 386] width 29 height 22
click at [1023, 468] on link "Skip Call" at bounding box center [986, 457] width 145 height 22
drag, startPoint x: 1008, startPoint y: 396, endPoint x: 1039, endPoint y: 417, distance: 37.4
click at [1010, 400] on div "View External Url View Person View External Url Email Schedule/Manage Callback …" at bounding box center [1102, 386] width 343 height 65
click at [1040, 391] on icon "button" at bounding box center [1044, 386] width 9 height 9
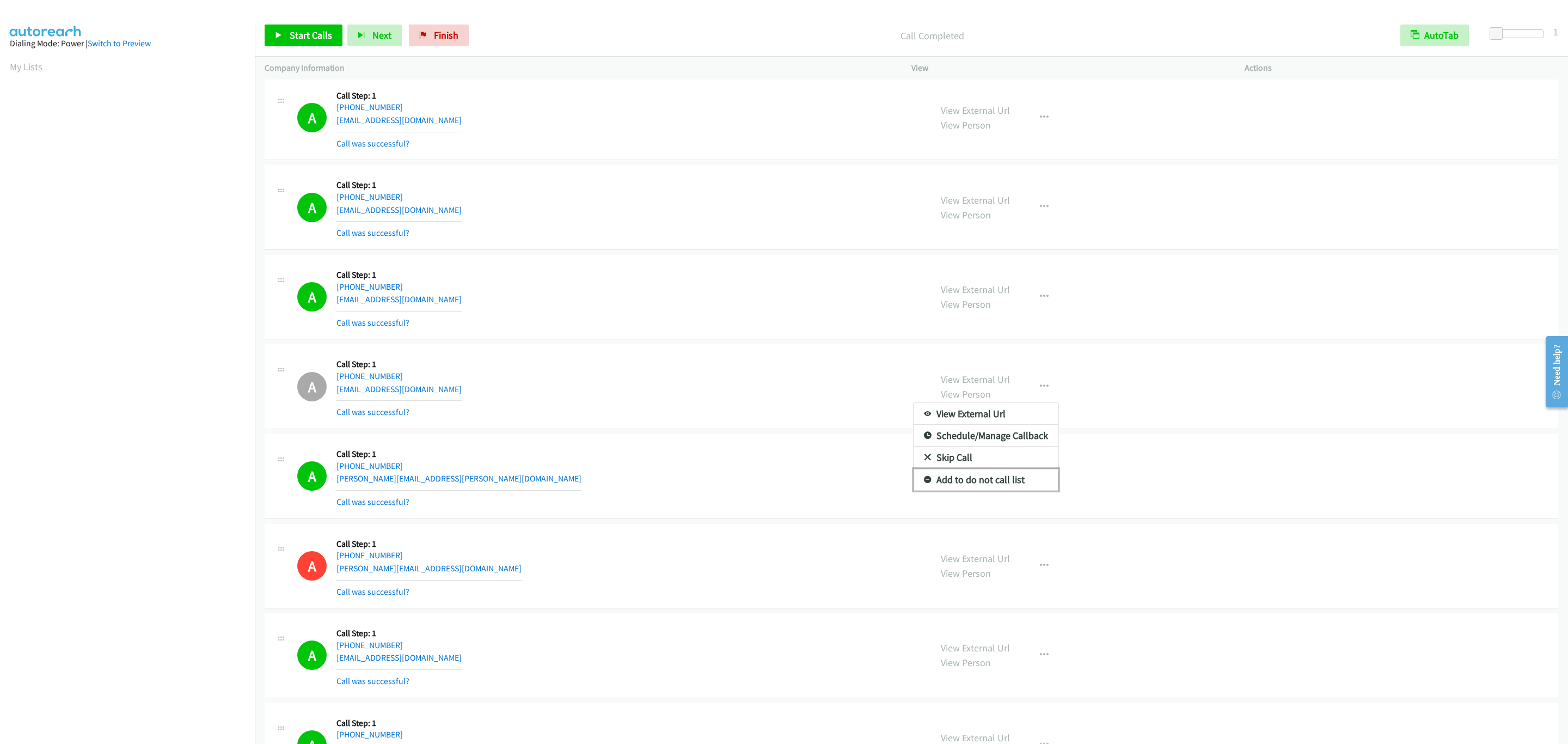
click at [1026, 491] on link "Add to do not call list" at bounding box center [986, 480] width 145 height 22
click at [330, 35] on span "Start Calls" at bounding box center [310, 35] width 43 height 12
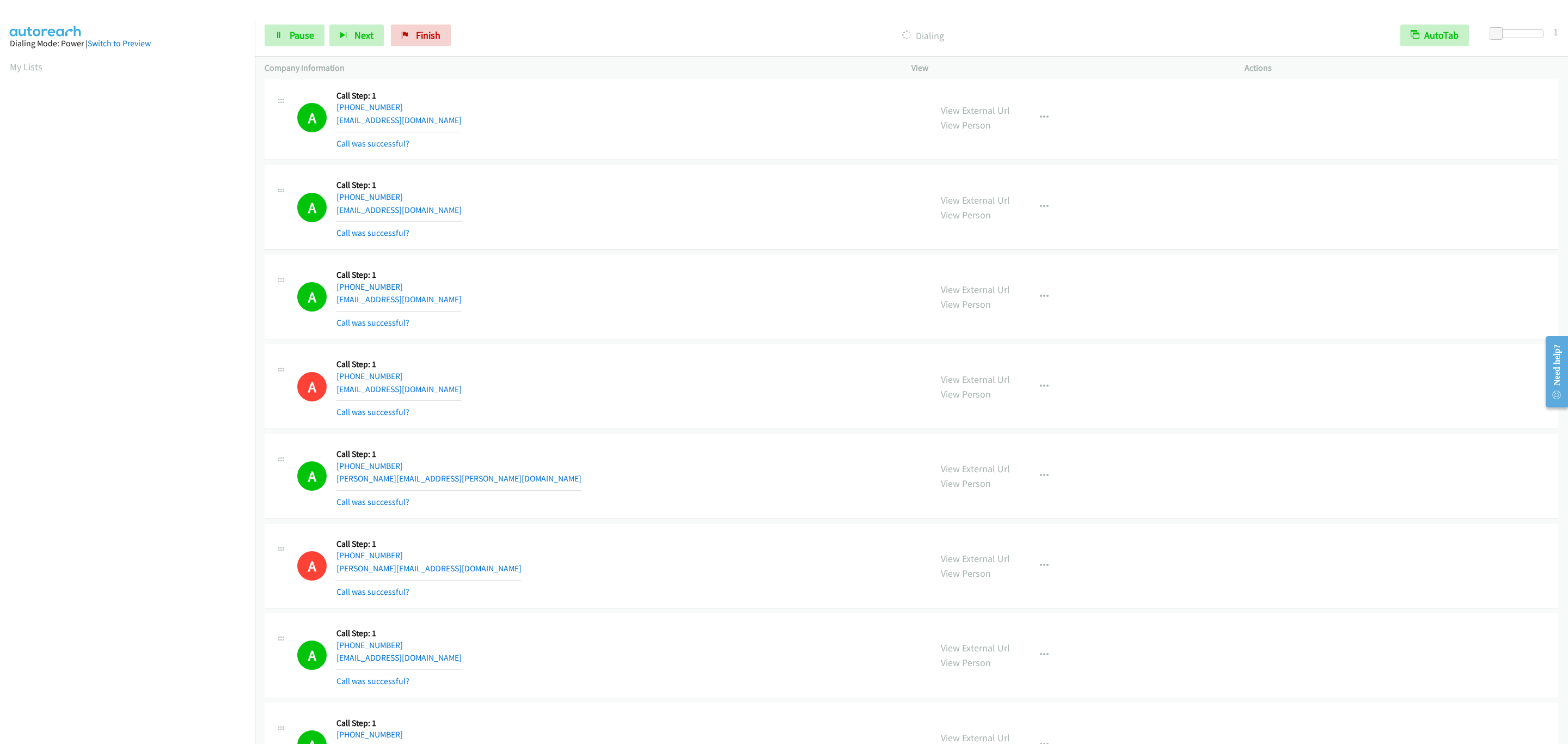
click at [825, 281] on td "A Callback Scheduled Call Step: 1 America/Los_Angeles +1 323-787-3212 joshuaq82…" at bounding box center [911, 297] width 1313 height 90
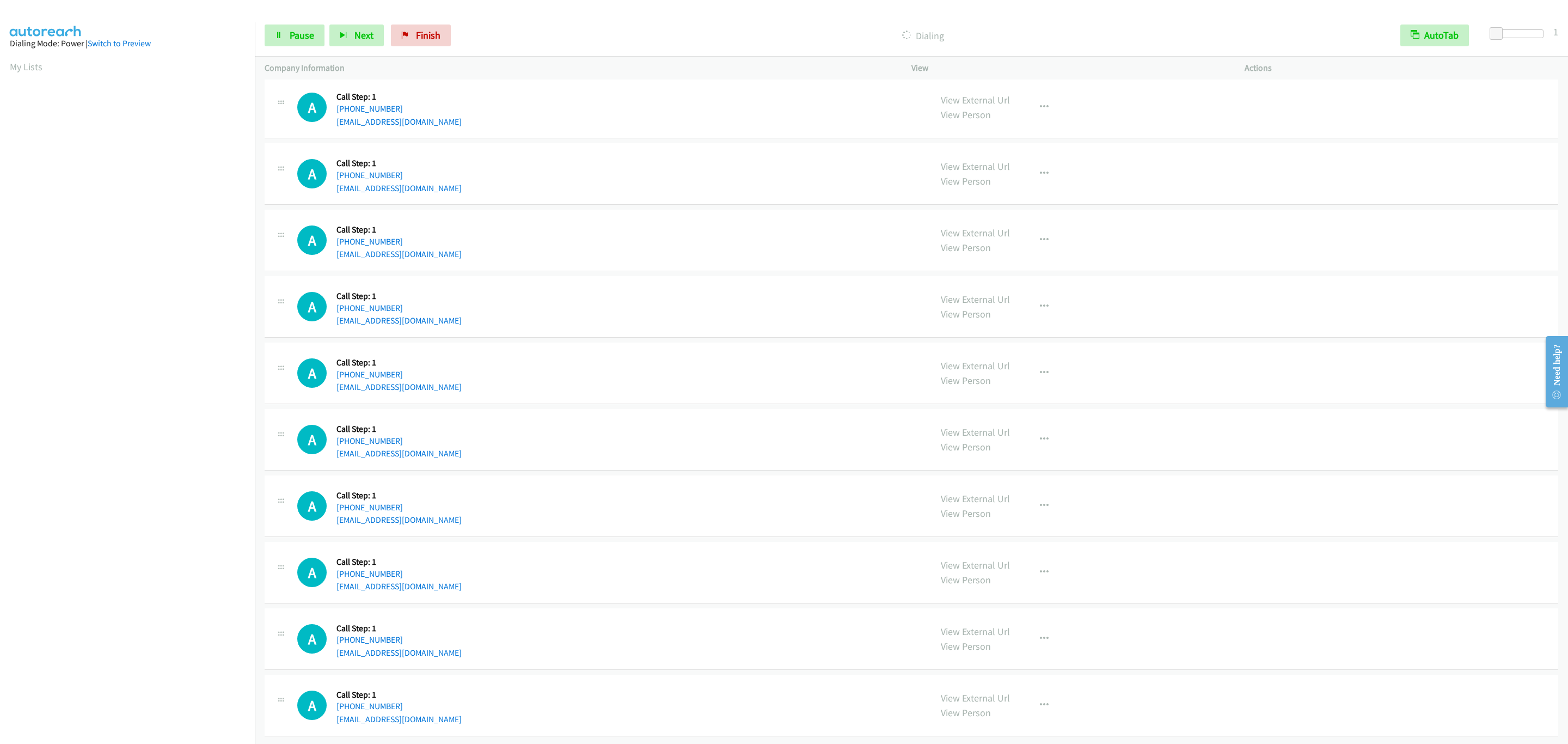
scroll to position [9258, 0]
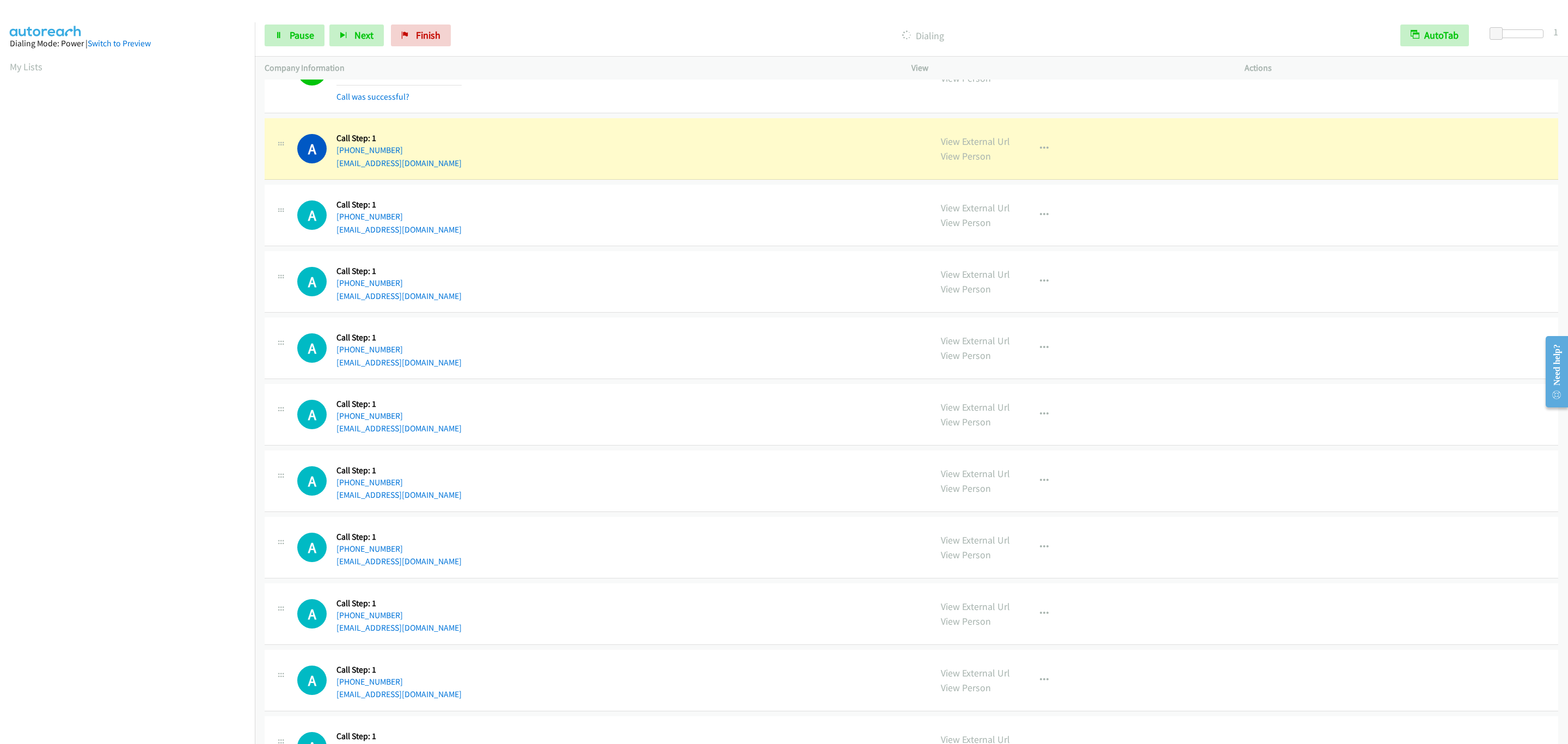
click at [526, 236] on div "A Callback Scheduled Call Step: 1 America/Los_Angeles +1 805-455-8272 cph559@gm…" at bounding box center [609, 215] width 624 height 41
click at [1046, 159] on button "button" at bounding box center [1044, 148] width 29 height 22
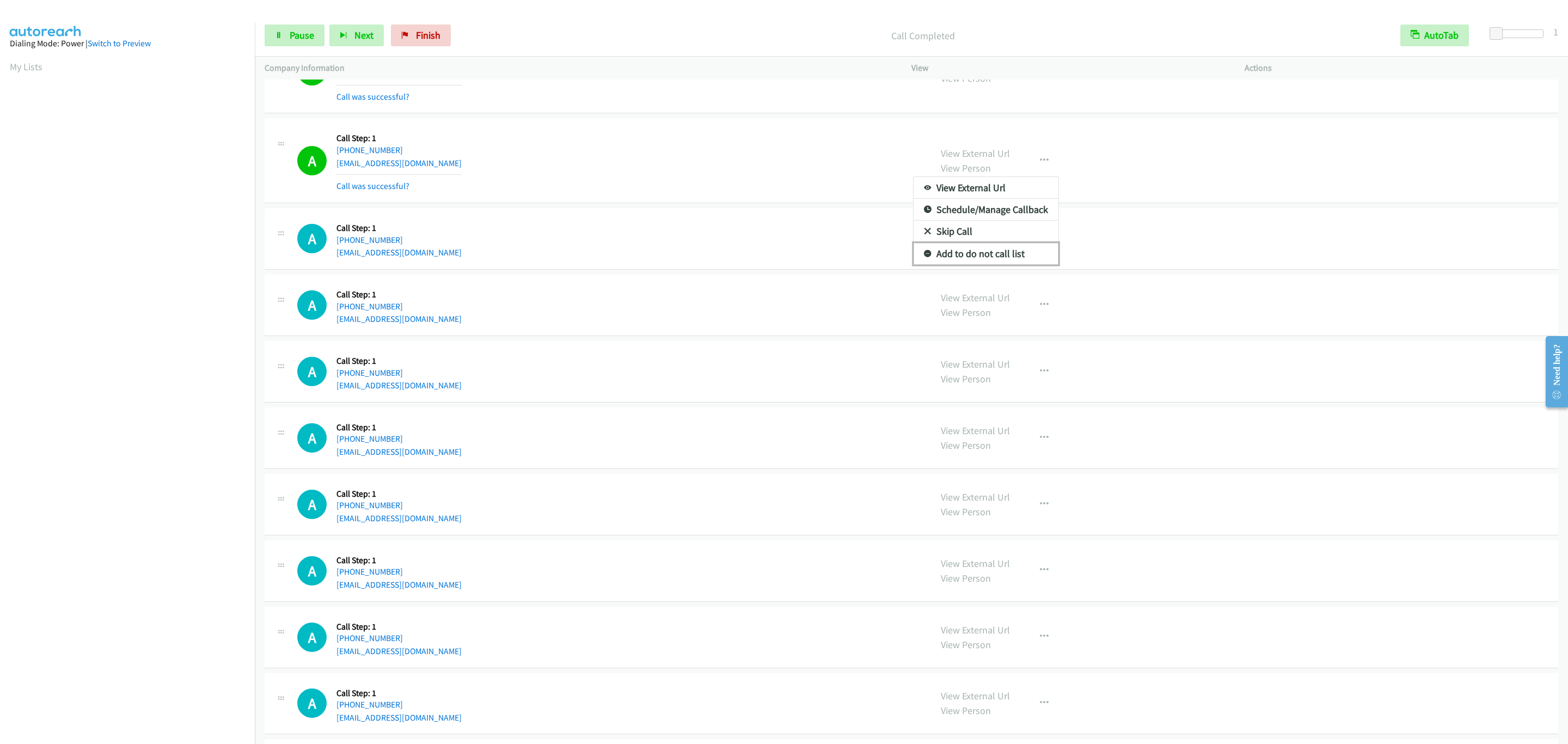
click at [960, 264] on link "Add to do not call list" at bounding box center [986, 253] width 145 height 22
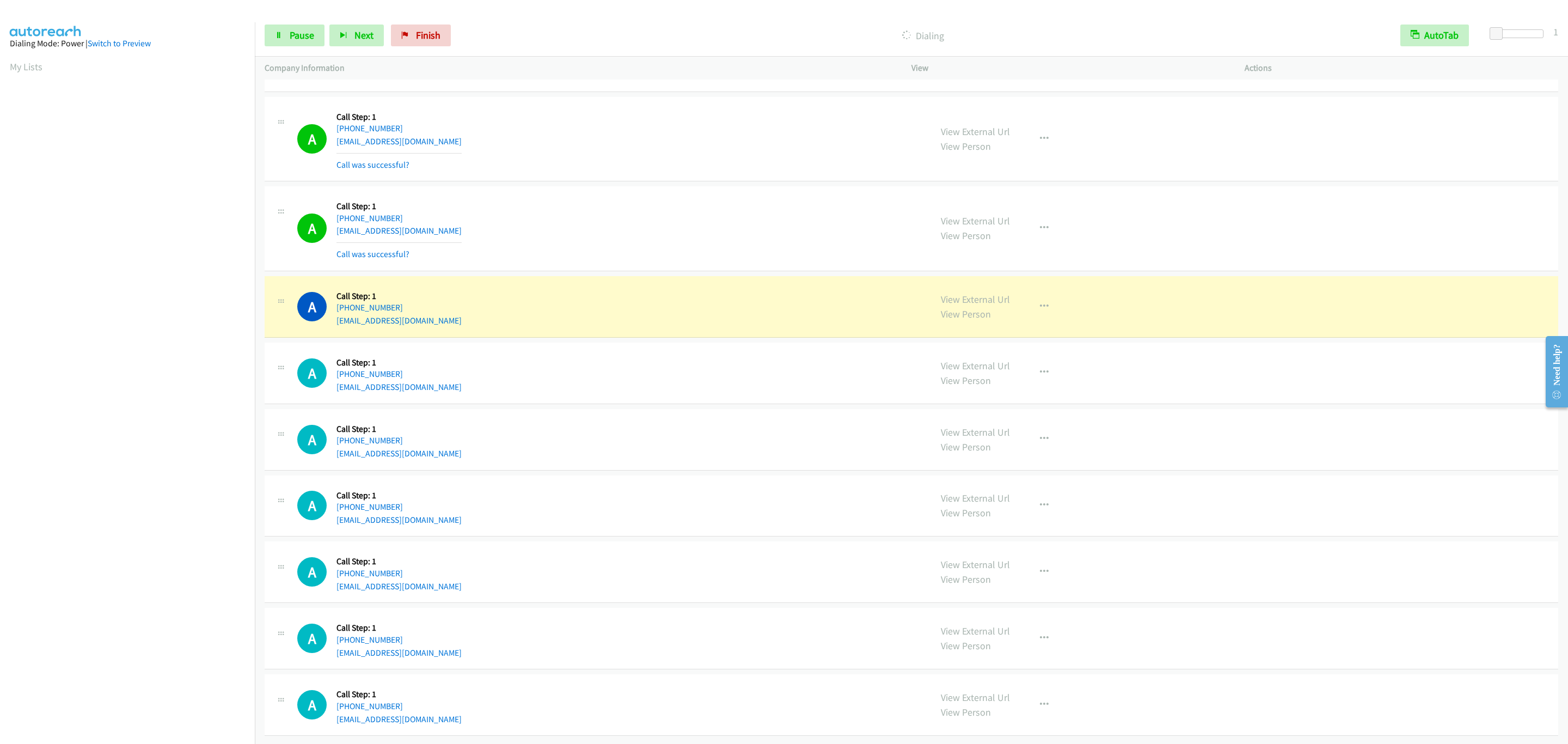
scroll to position [10342, 0]
click at [716, 419] on div "A Callback Scheduled Call Step: 1 America/New_York +1 865-356-0360 pmccarter95@…" at bounding box center [609, 439] width 624 height 41
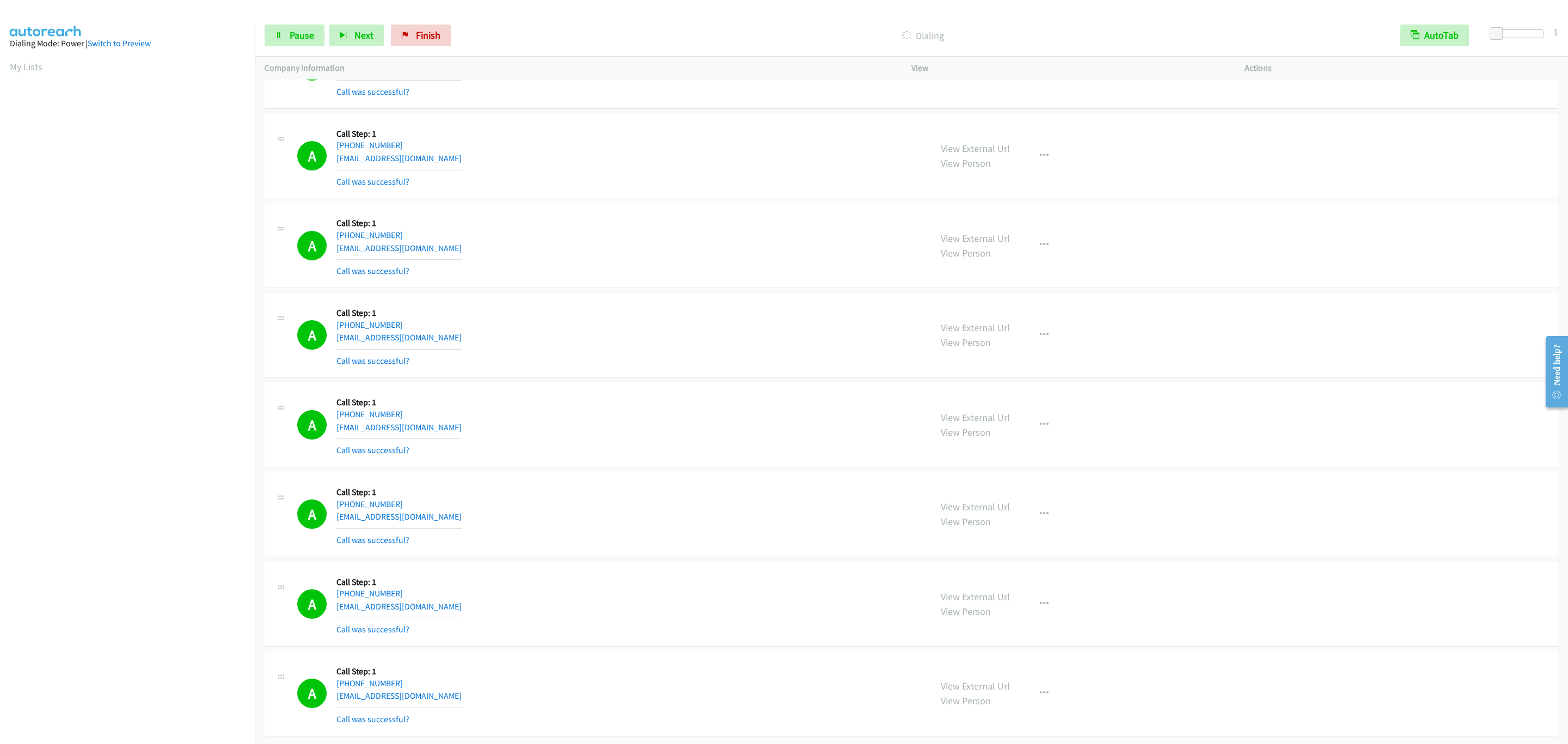
scroll to position [10506, 0]
click at [271, 37] on link "Pause" at bounding box center [294, 35] width 60 height 22
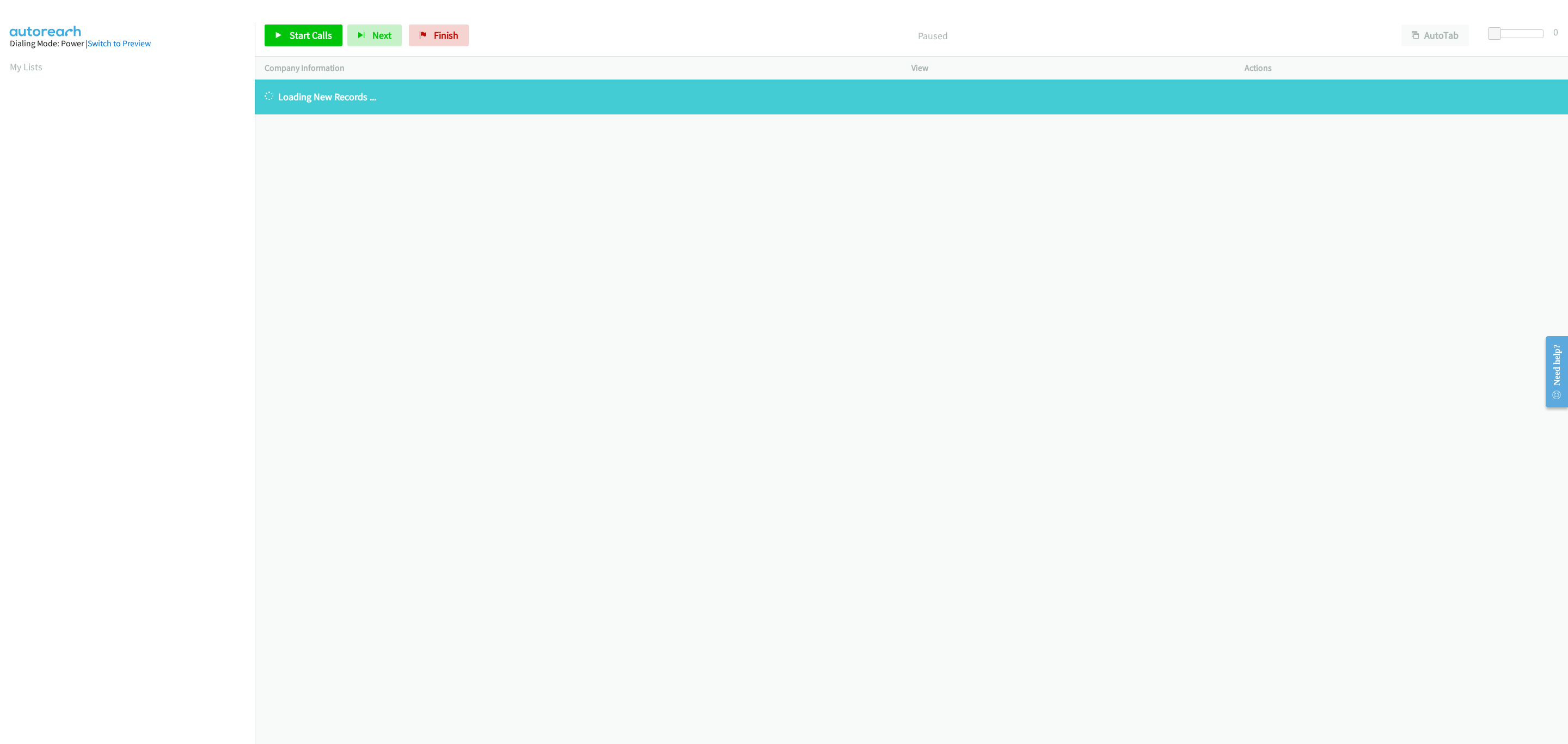
click at [35, 57] on aside "Dialing Mode: Power | Switch to Preview My Lists" at bounding box center [127, 323] width 255 height 602
click at [35, 60] on link "My Lists" at bounding box center [26, 66] width 33 height 12
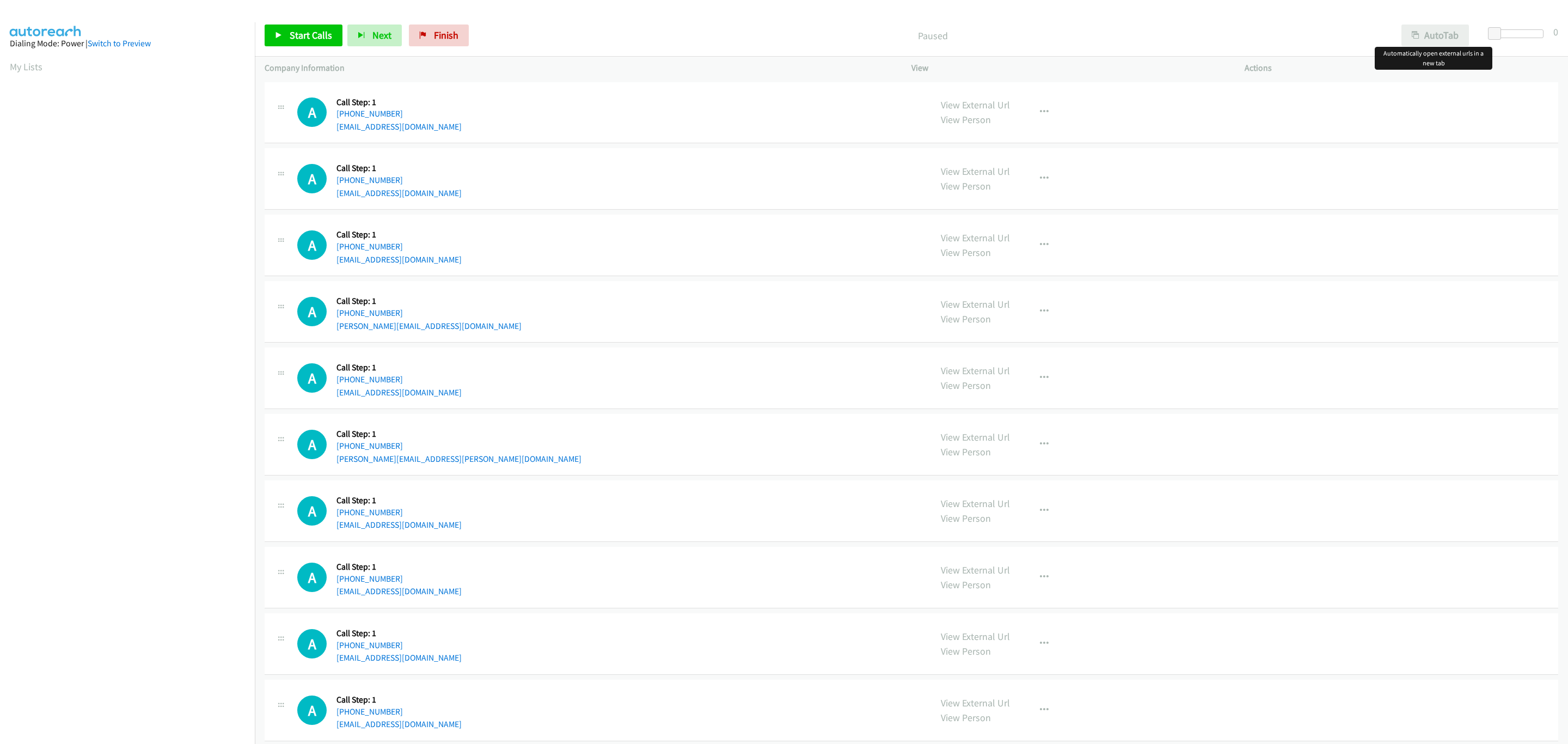
click at [1423, 24] on div "Start Calls Pause Next Finish Paused AutoTab AutoTab 0" at bounding box center [911, 36] width 1313 height 42
click at [1439, 41] on button "AutoTab" at bounding box center [1435, 35] width 68 height 22
click at [1497, 30] on span at bounding box center [1495, 33] width 13 height 13
click at [296, 37] on span "Start Calls" at bounding box center [310, 35] width 43 height 12
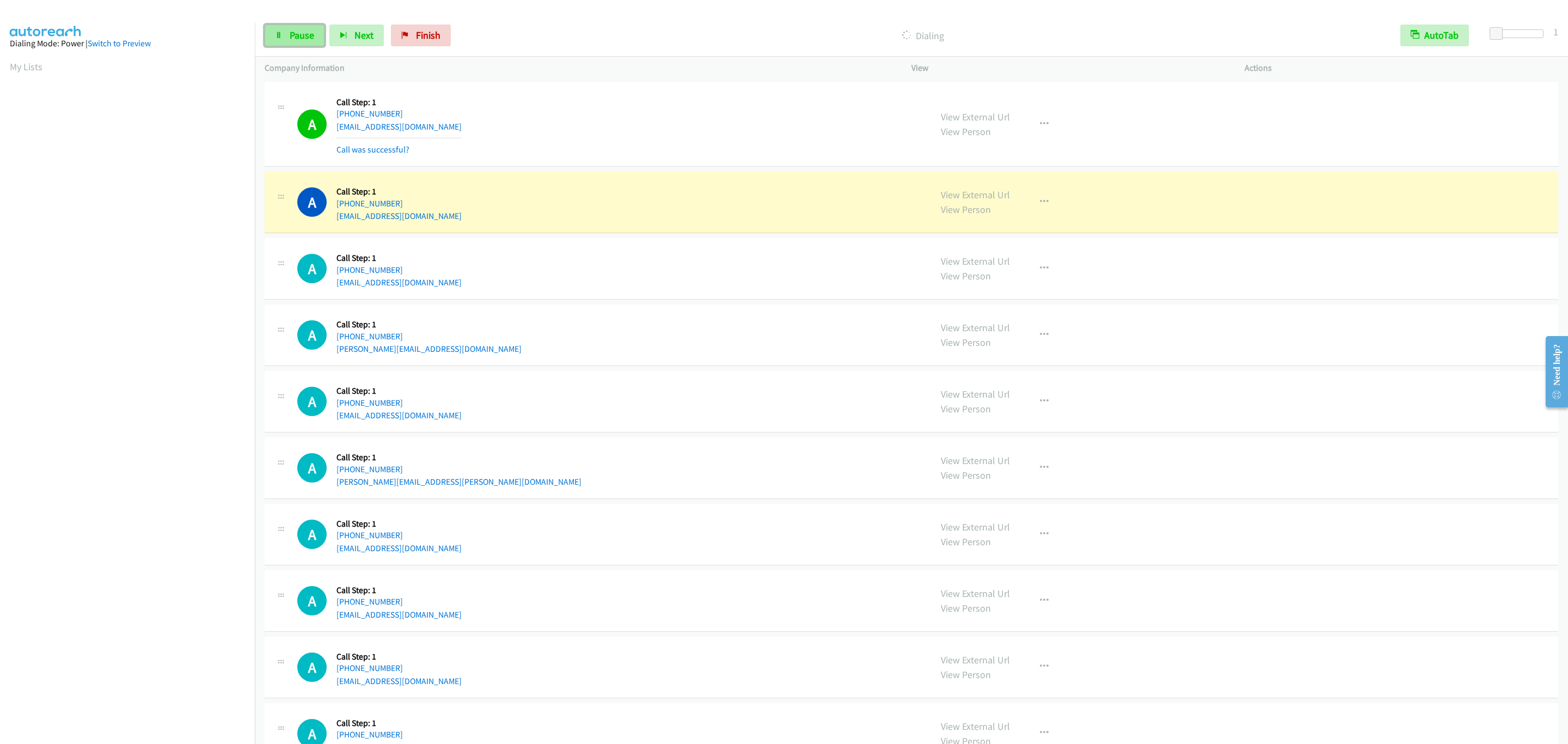
click at [275, 32] on icon at bounding box center [278, 35] width 7 height 7
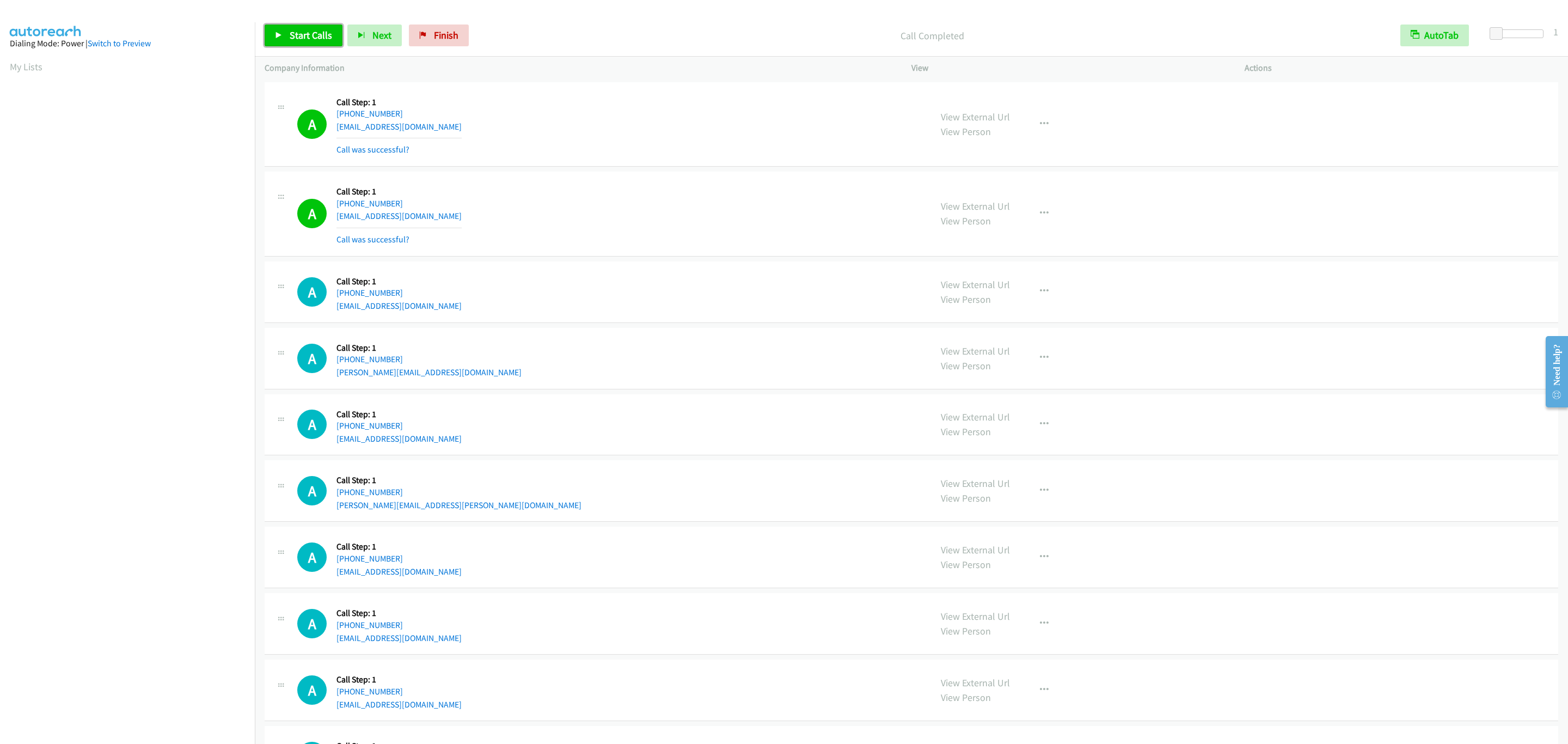
click at [294, 33] on span "Start Calls" at bounding box center [310, 35] width 43 height 12
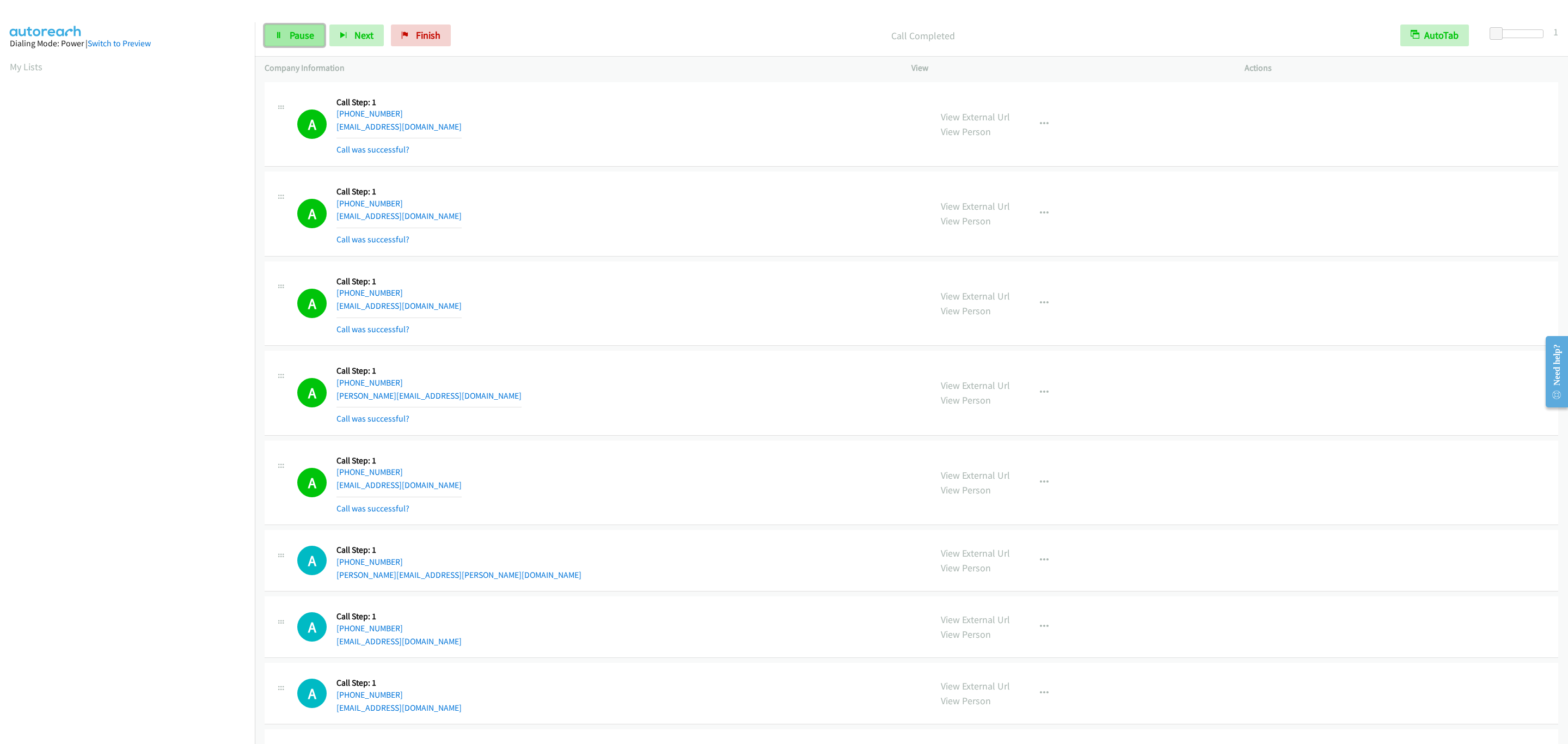
click at [287, 33] on link "Pause" at bounding box center [294, 35] width 60 height 22
click at [317, 43] on link "Start Calls" at bounding box center [303, 35] width 78 height 22
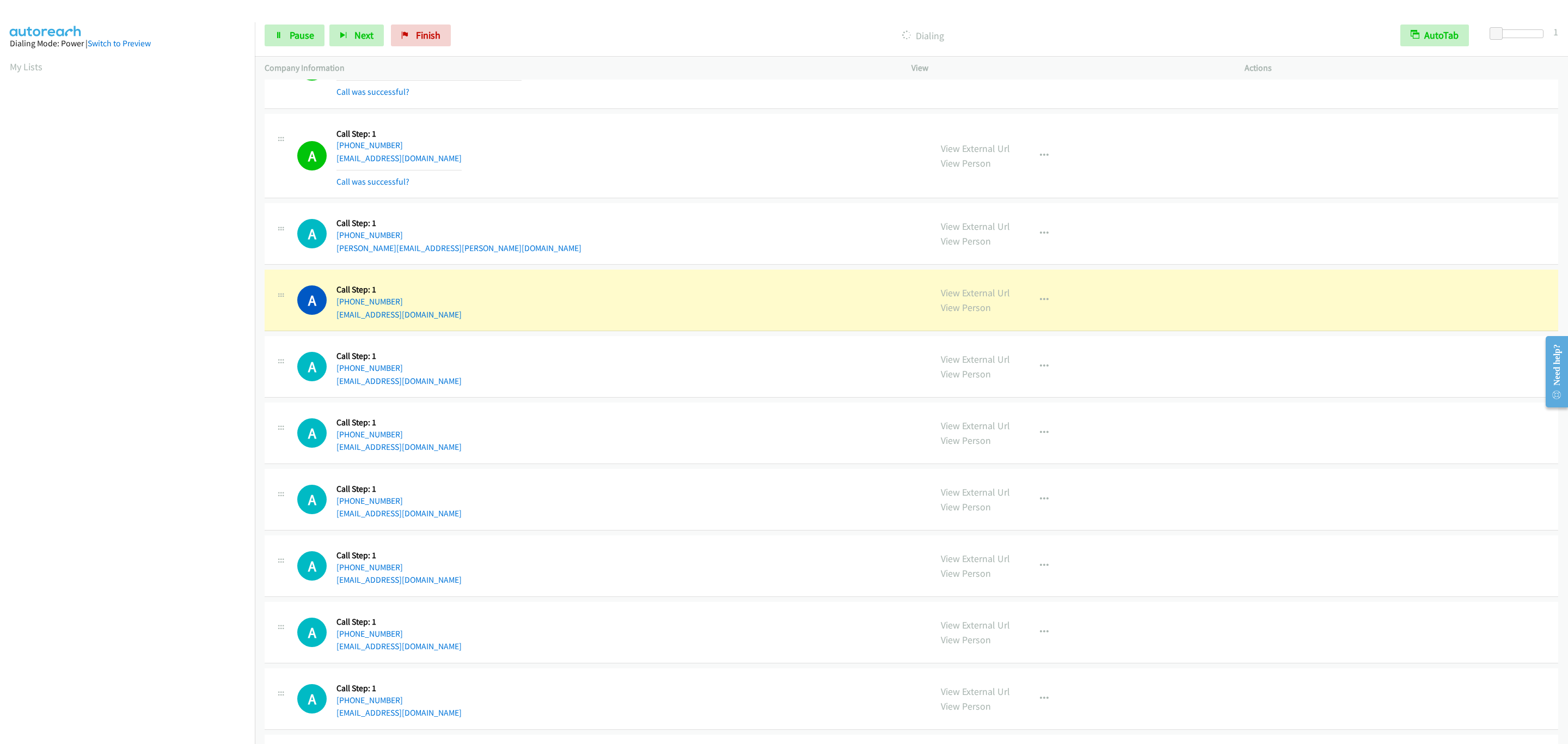
scroll to position [470, 0]
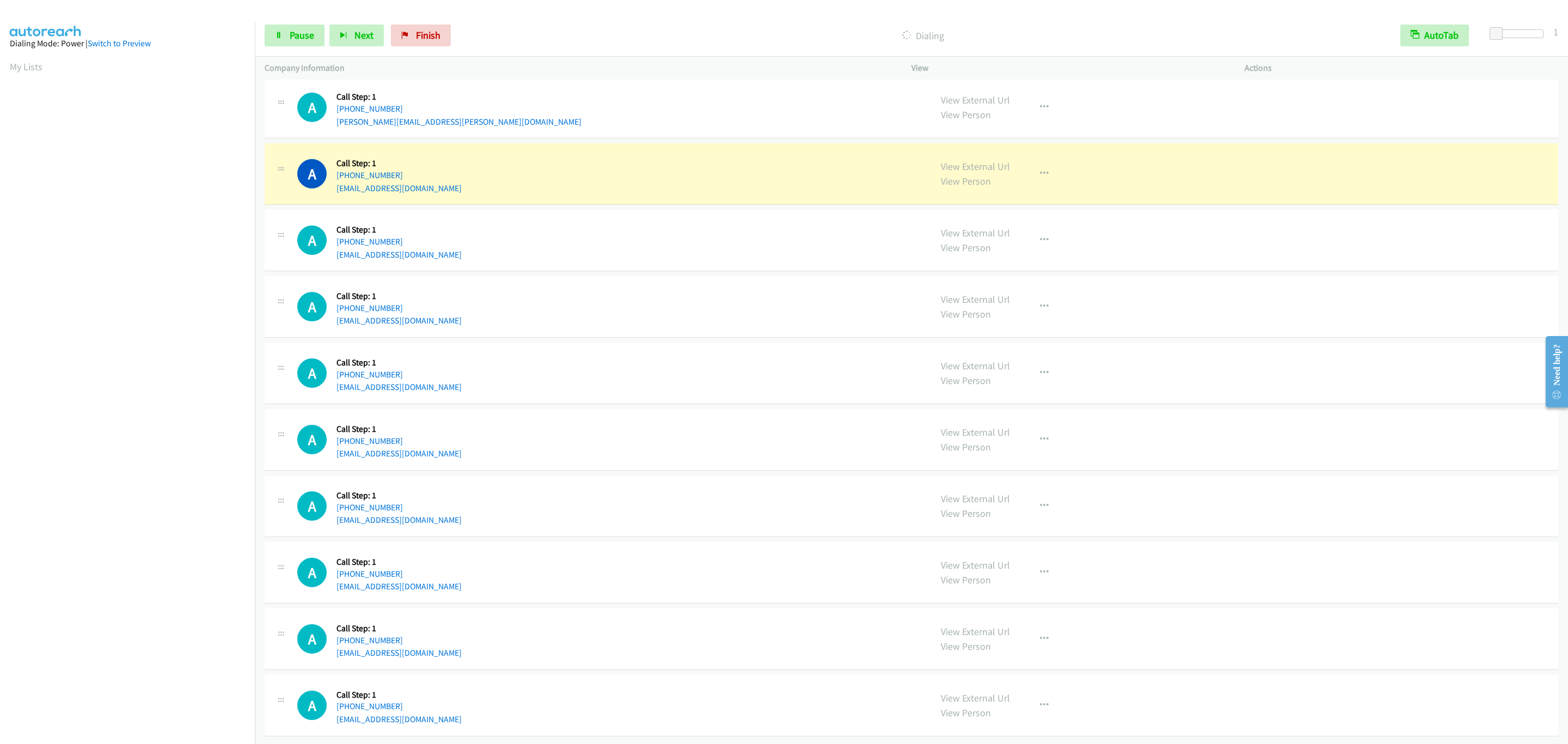
click at [634, 186] on div "A Callback Scheduled Call Step: 1 America/New_York +1 404-514-9822 afshan75@gma…" at bounding box center [911, 173] width 1294 height 62
click at [1039, 163] on button "button" at bounding box center [1044, 173] width 29 height 22
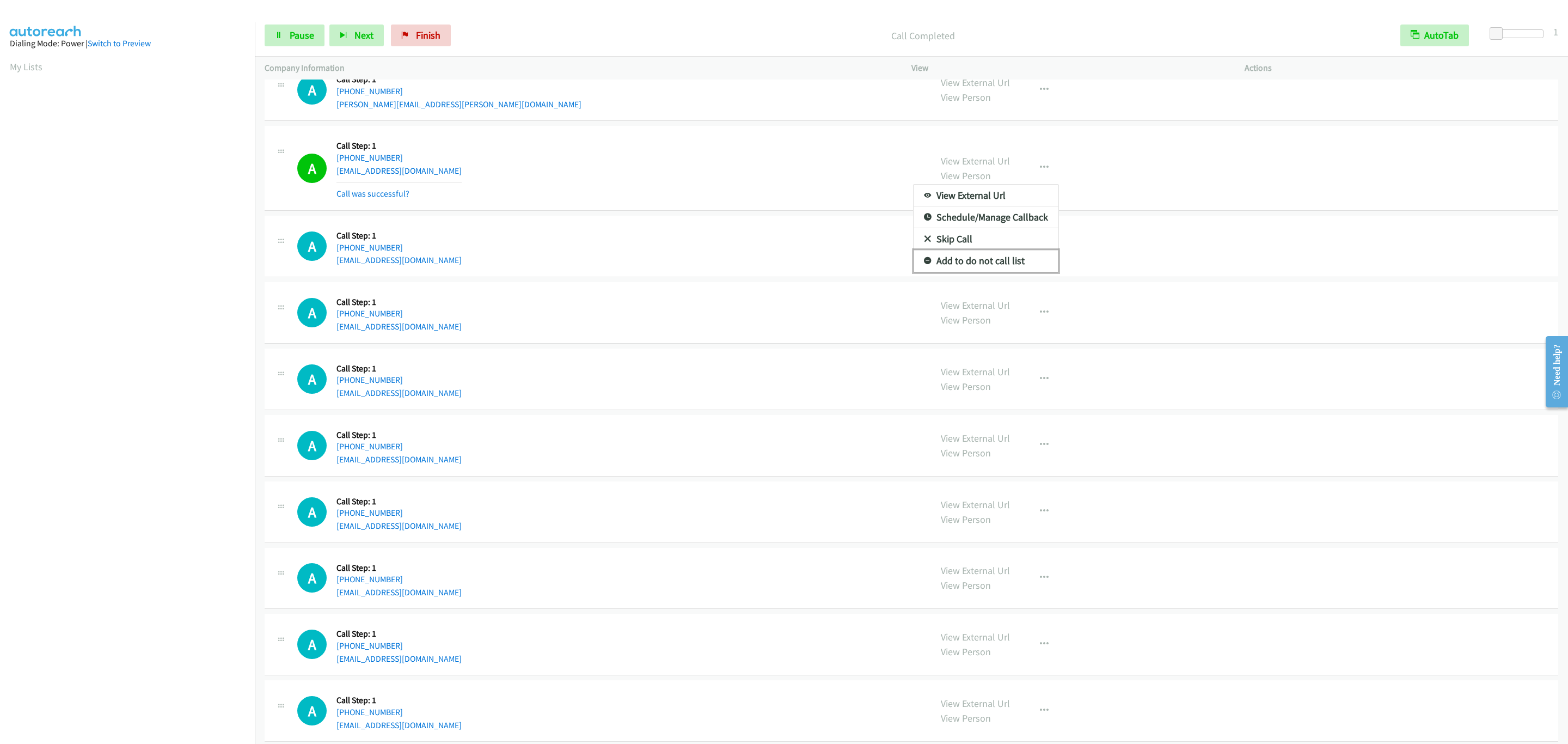
click at [1002, 268] on link "Add to do not call list" at bounding box center [986, 261] width 145 height 22
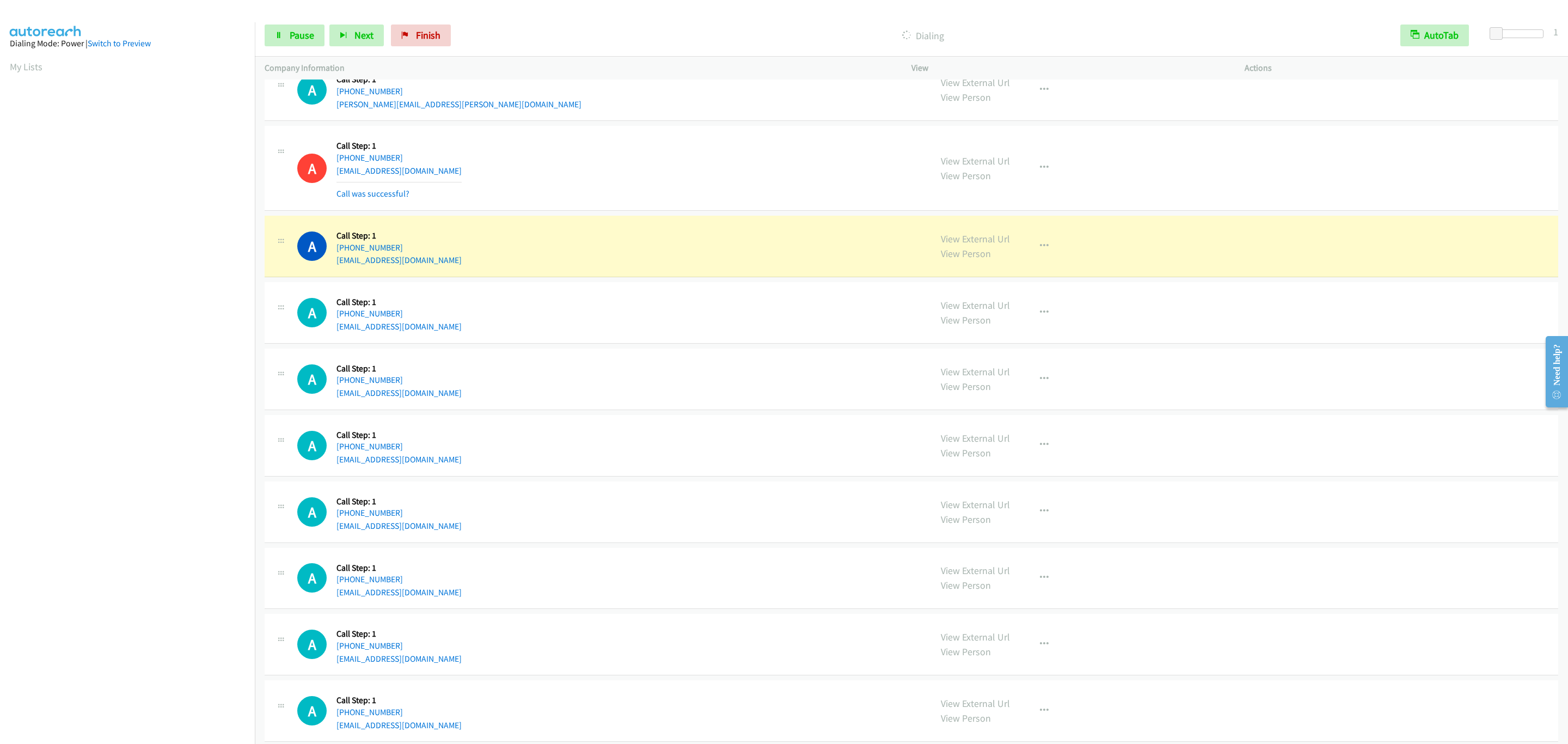
scroll to position [494, 0]
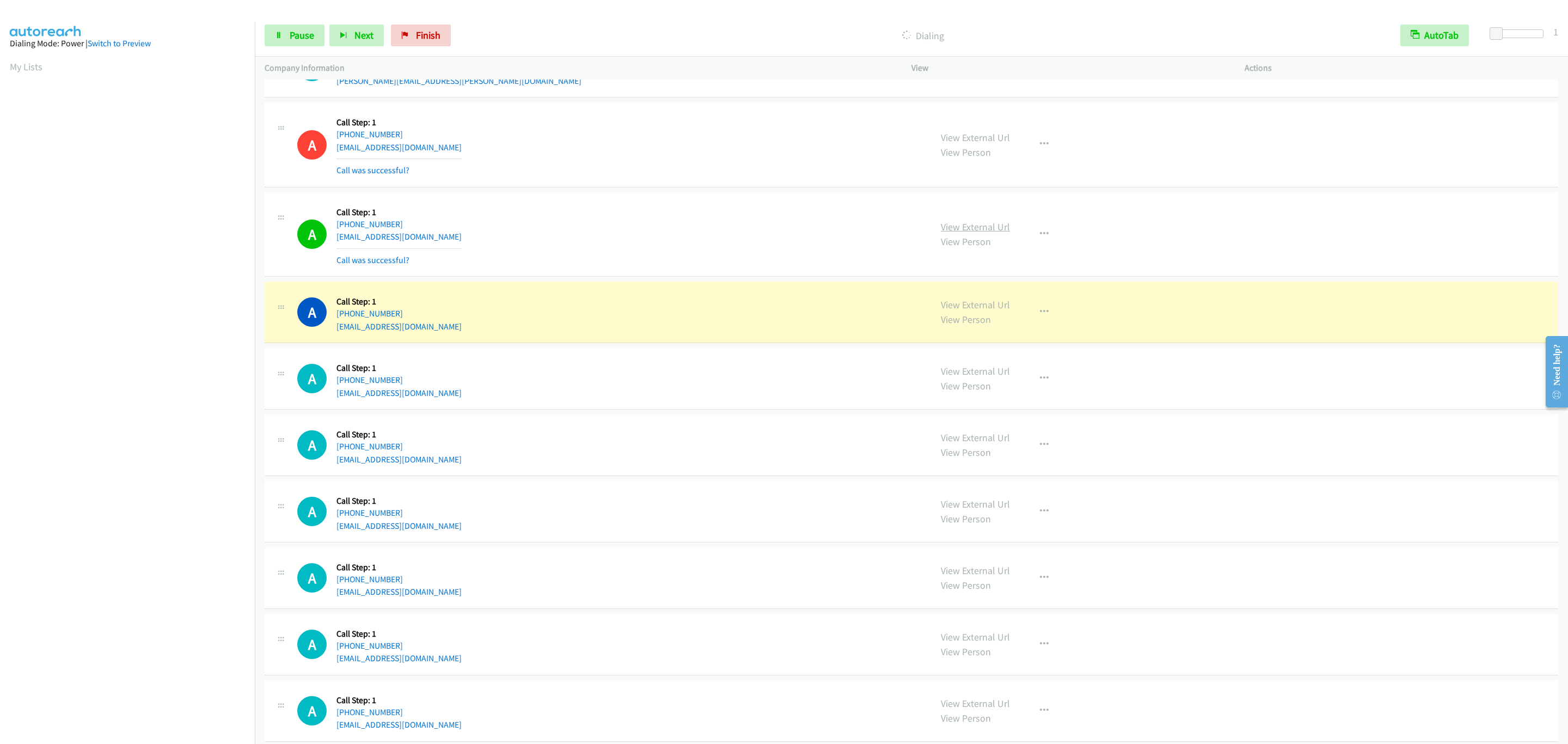
click at [951, 228] on link "View External Url" at bounding box center [975, 226] width 69 height 12
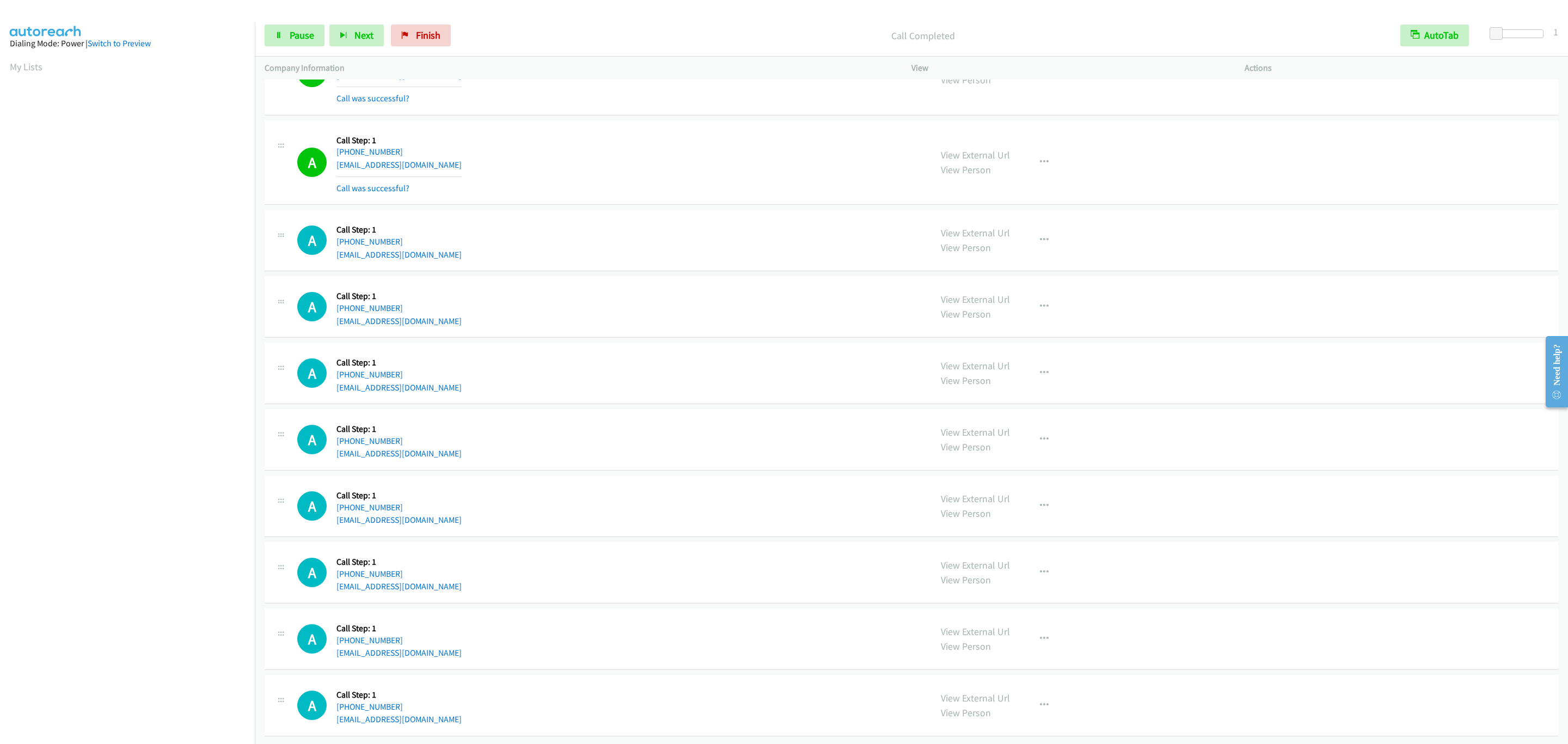
scroll to position [2658, 0]
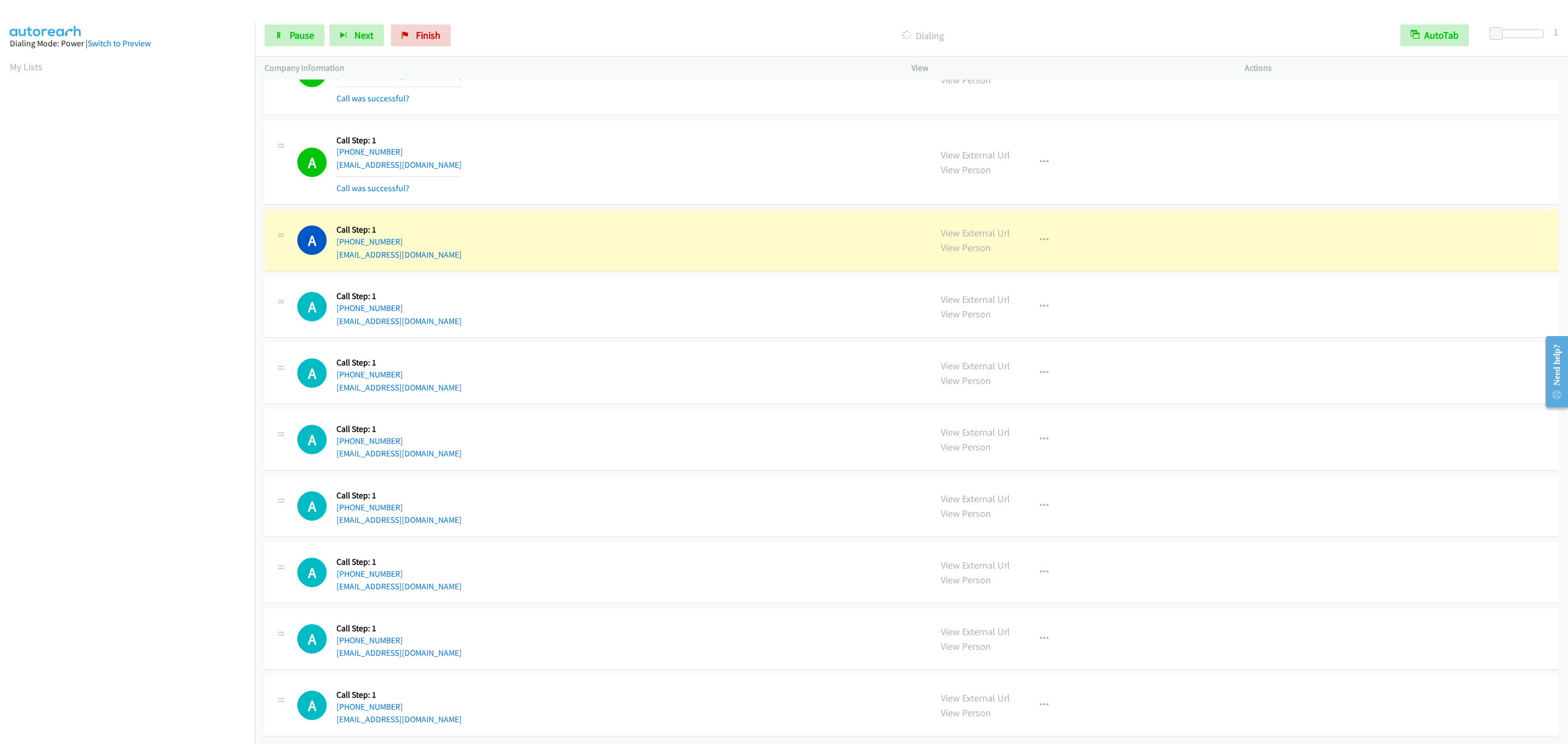
click at [280, 20] on div "Start Calls Pause Next Finish Dialing AutoTab AutoTab 1" at bounding box center [911, 36] width 1313 height 42
click at [292, 25] on link "Pause" at bounding box center [294, 35] width 60 height 22
click at [1040, 236] on icon "button" at bounding box center [1044, 240] width 9 height 9
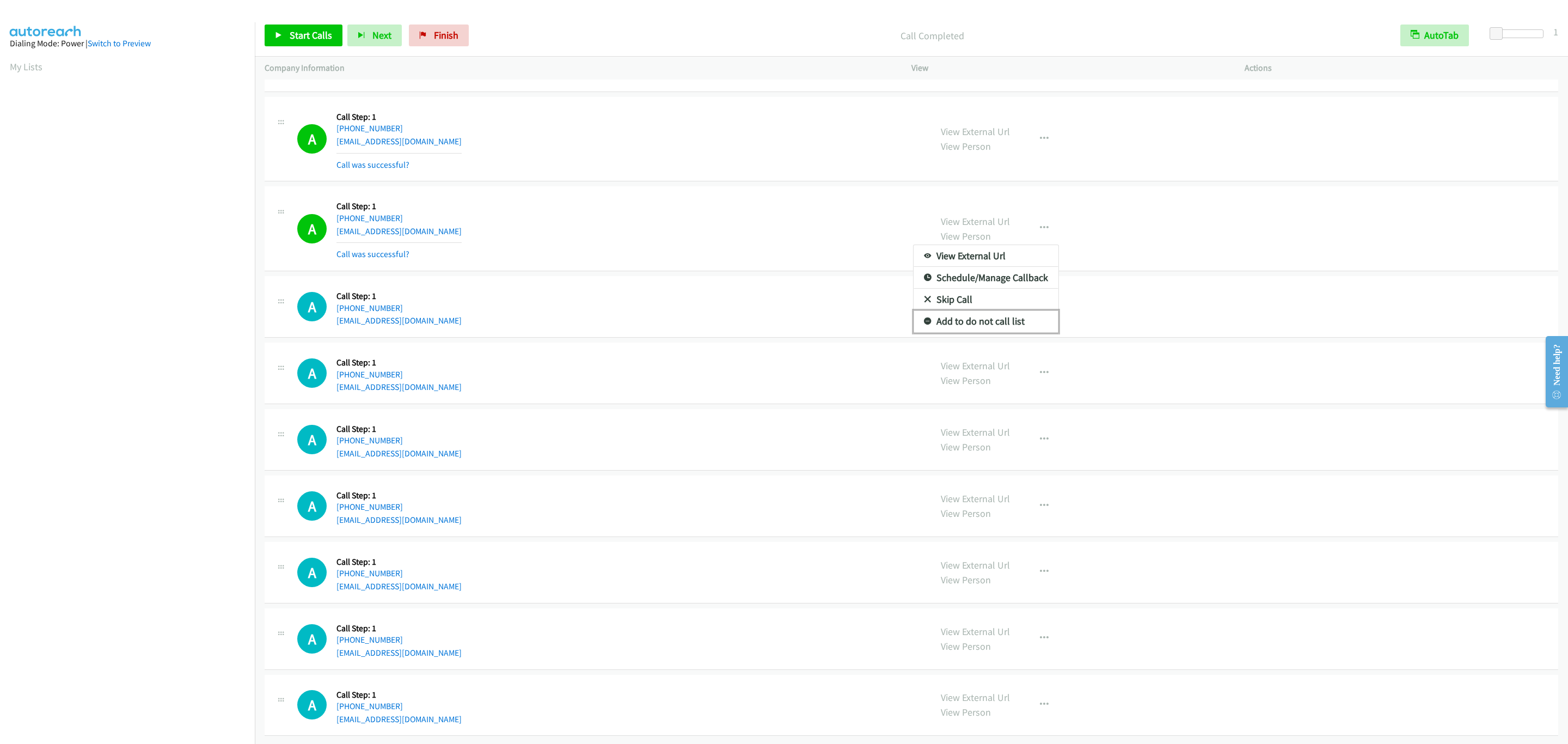
click at [1012, 332] on link "Add to do not call list" at bounding box center [986, 321] width 145 height 22
